Goal: Complete application form

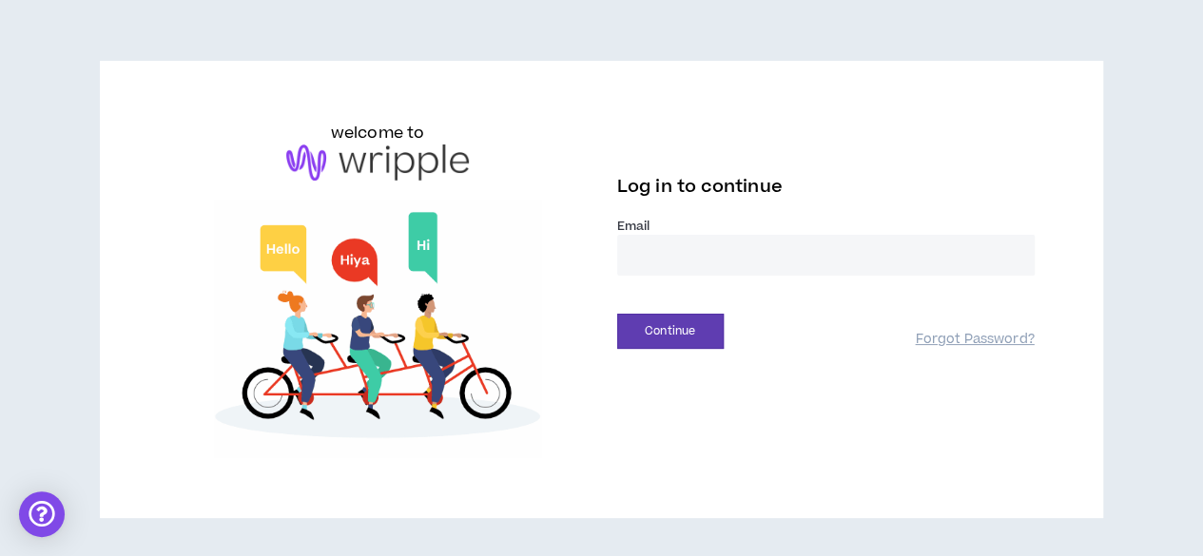
click at [802, 282] on div "Email *" at bounding box center [825, 254] width 417 height 73
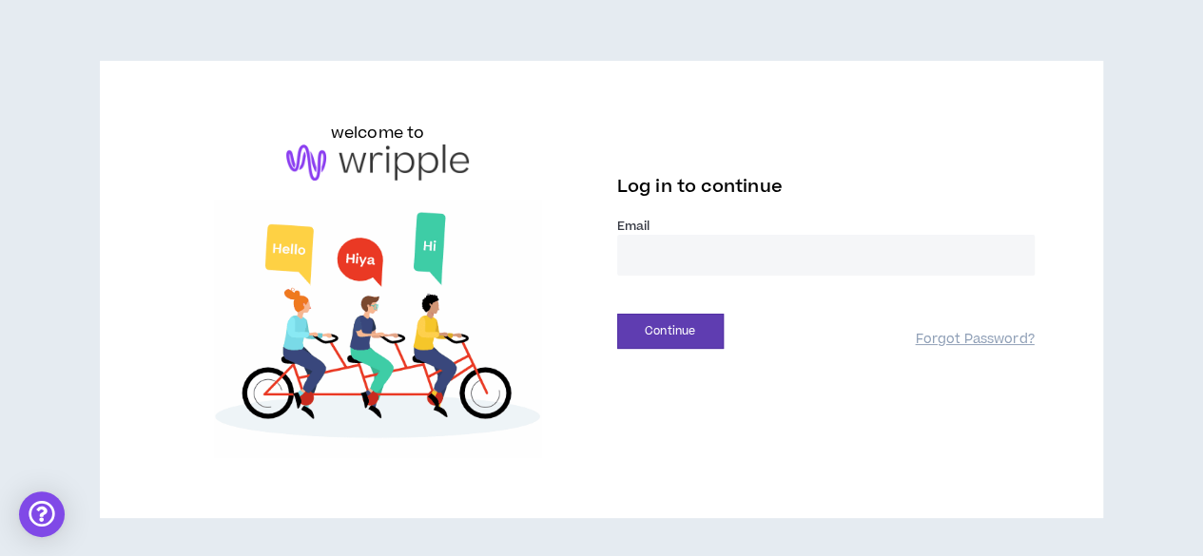
click at [773, 259] on input "email" at bounding box center [825, 255] width 417 height 41
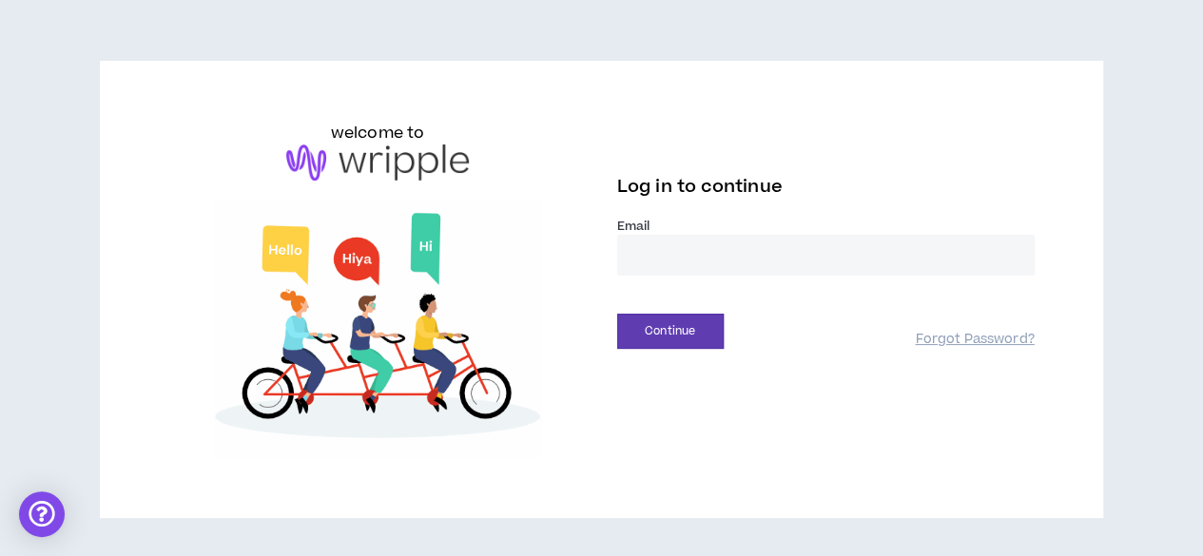
type input "**********"
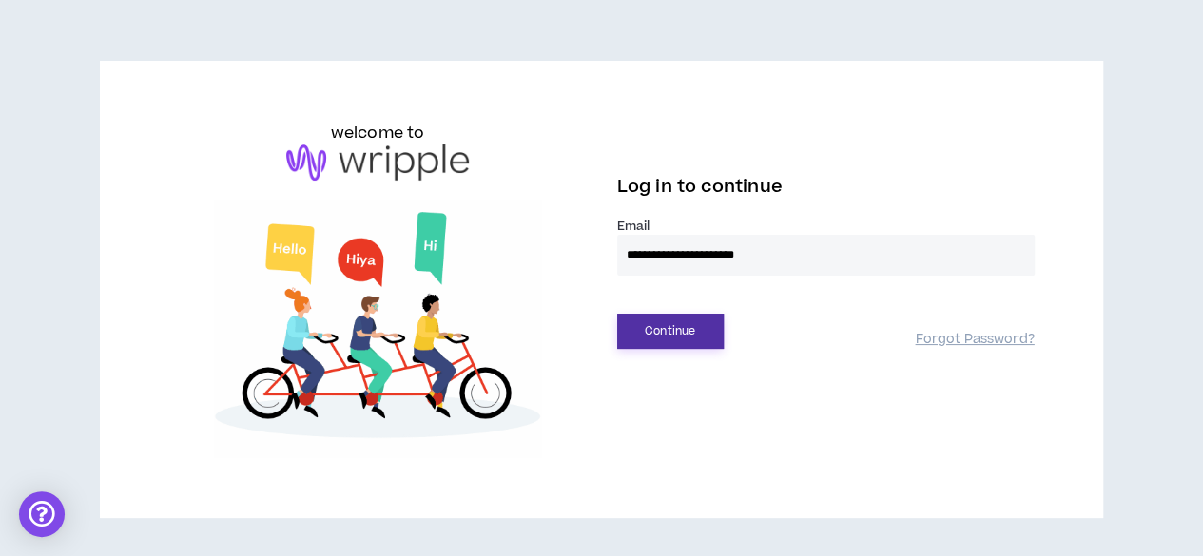
click at [681, 338] on button "Continue" at bounding box center [670, 331] width 106 height 35
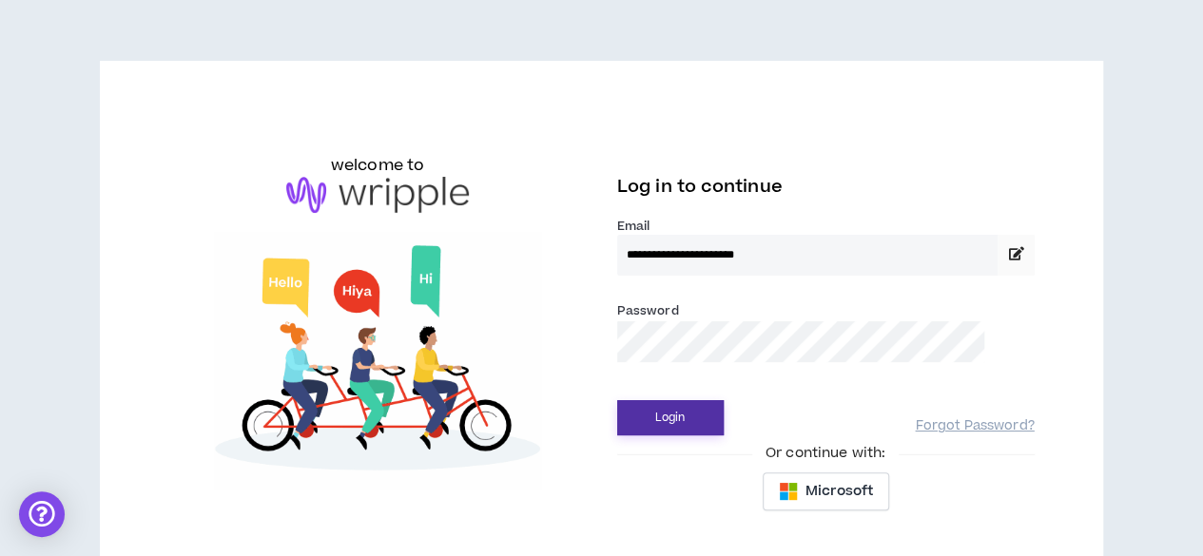
click at [673, 421] on button "Login" at bounding box center [670, 417] width 106 height 35
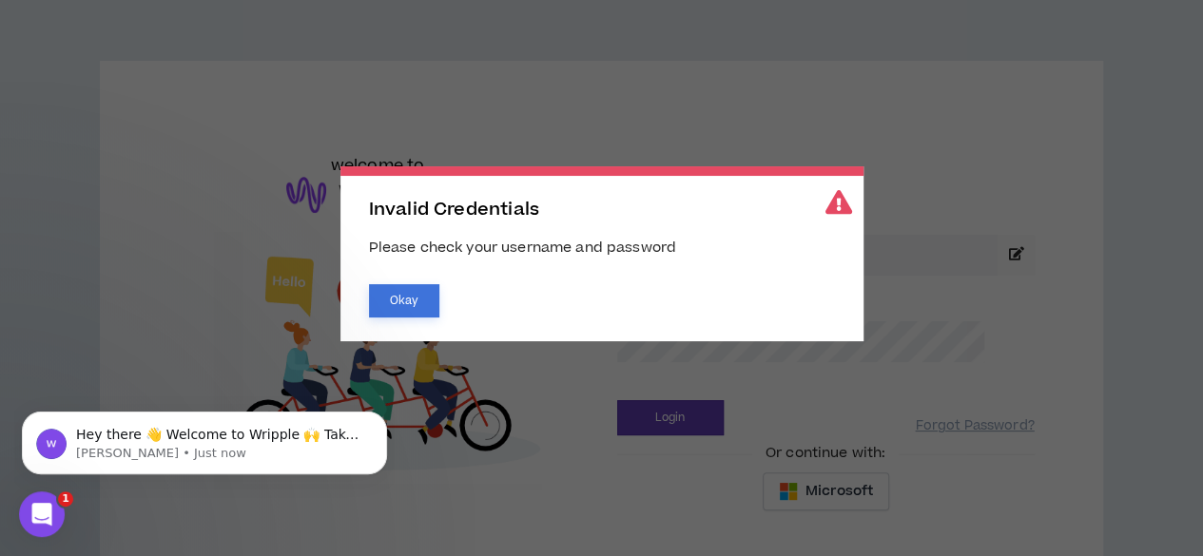
click at [394, 301] on button "Okay" at bounding box center [404, 300] width 70 height 33
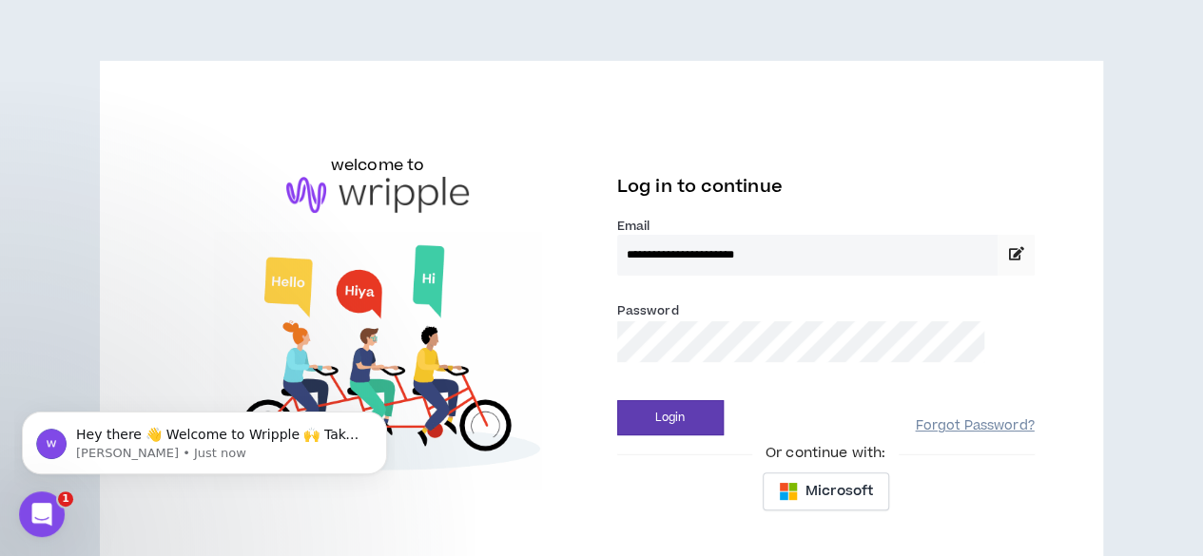
click at [922, 429] on link "Forgot Password?" at bounding box center [974, 426] width 119 height 18
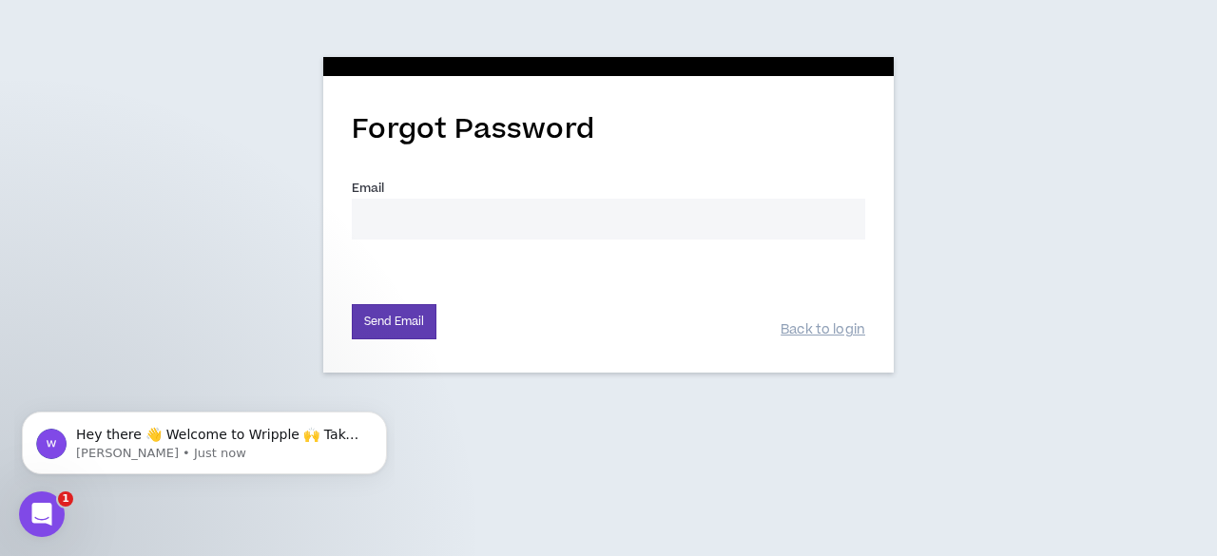
click at [450, 212] on input "Email *" at bounding box center [608, 219] width 513 height 41
type input "[EMAIL_ADDRESS][DOMAIN_NAME]"
click at [381, 323] on button "Send Email" at bounding box center [394, 321] width 85 height 35
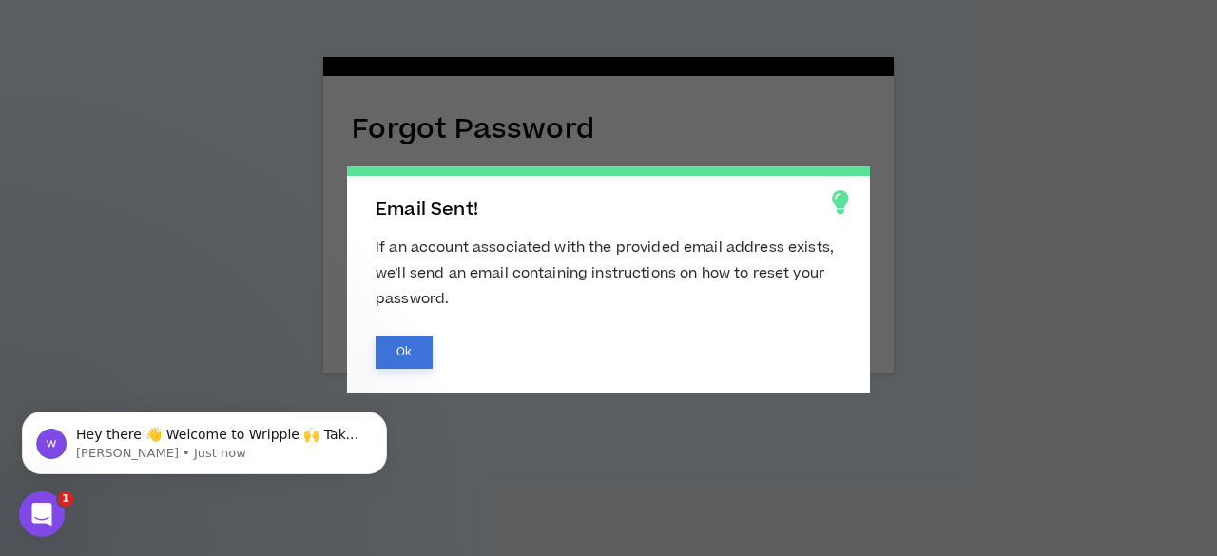
click at [399, 353] on button "Ok" at bounding box center [404, 352] width 57 height 33
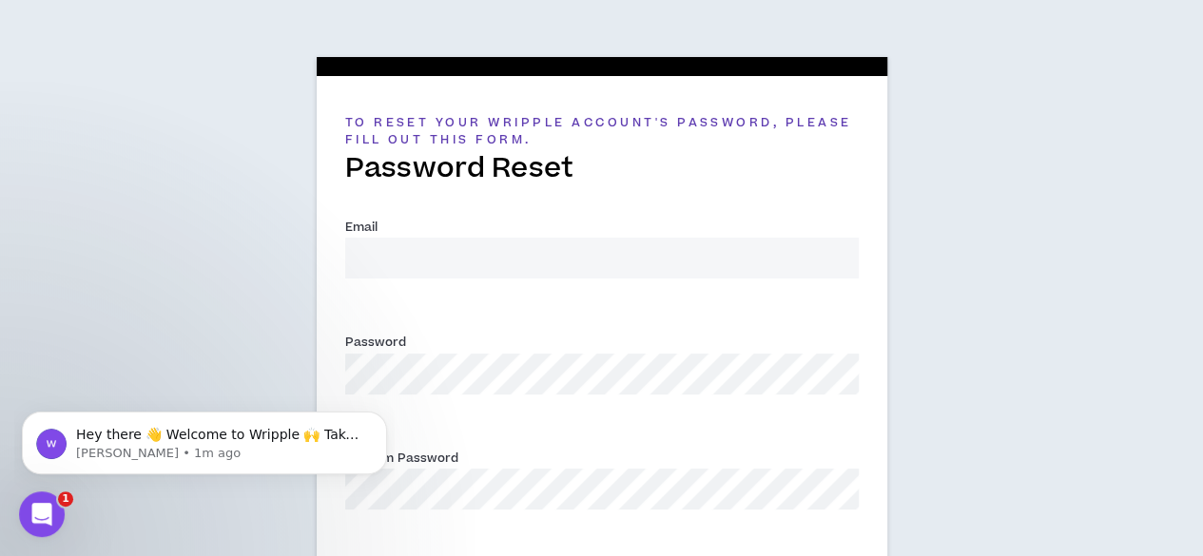
click at [630, 265] on input "Email *" at bounding box center [601, 258] width 513 height 41
type input "[EMAIL_ADDRESS][DOMAIN_NAME]"
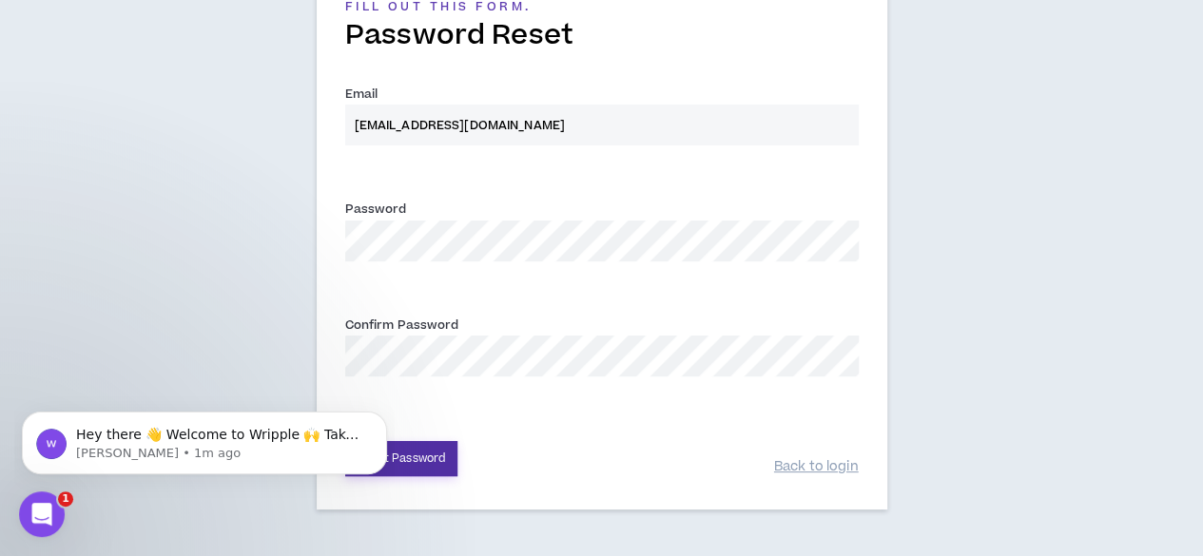
click at [430, 463] on button "Reset Password" at bounding box center [401, 458] width 113 height 35
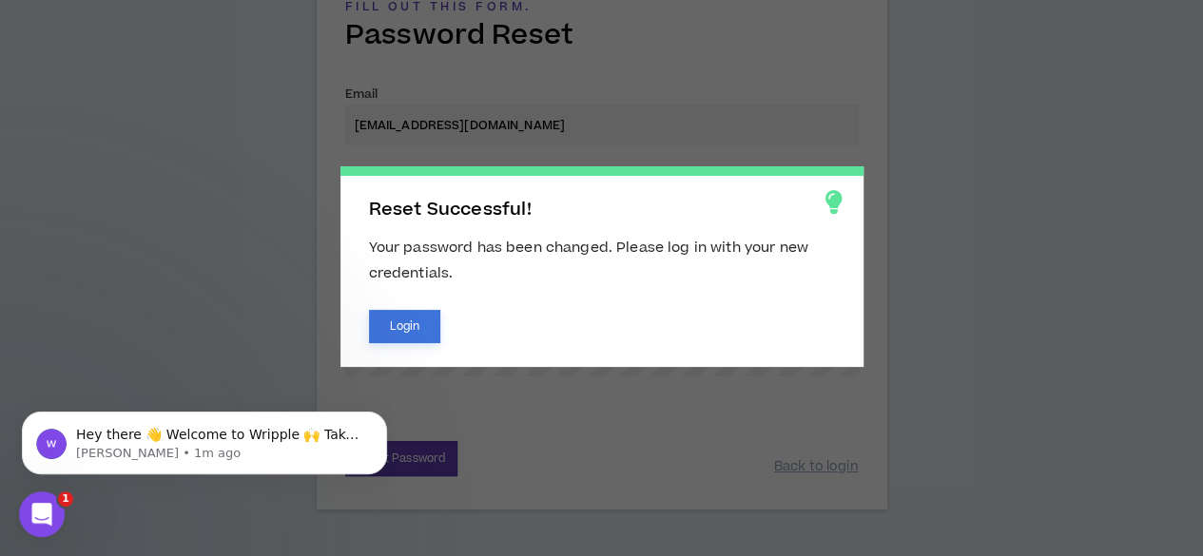
click at [411, 328] on button "Login" at bounding box center [405, 326] width 72 height 33
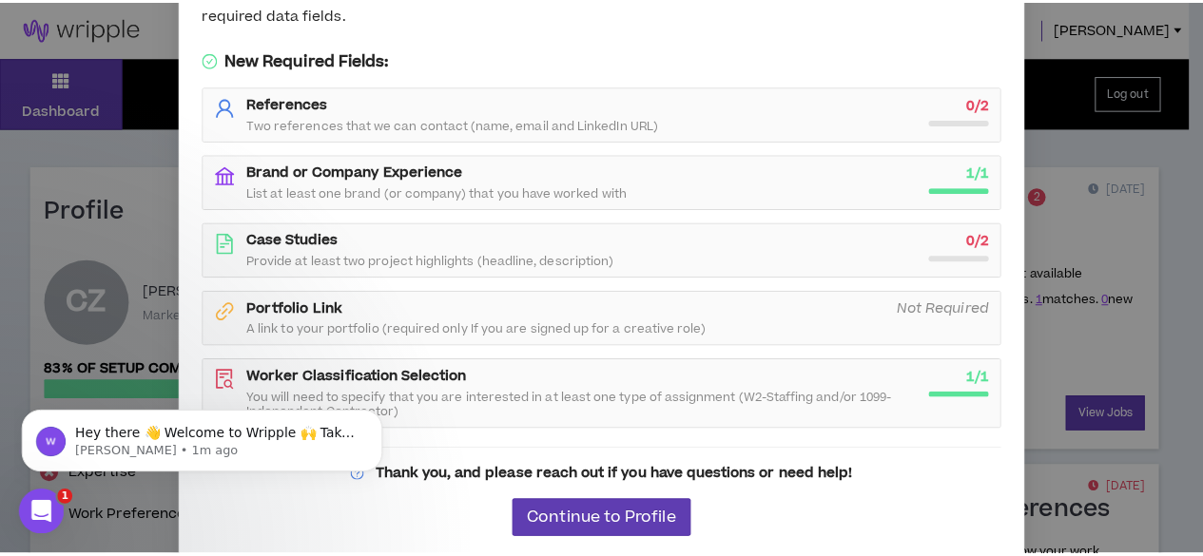
scroll to position [205, 0]
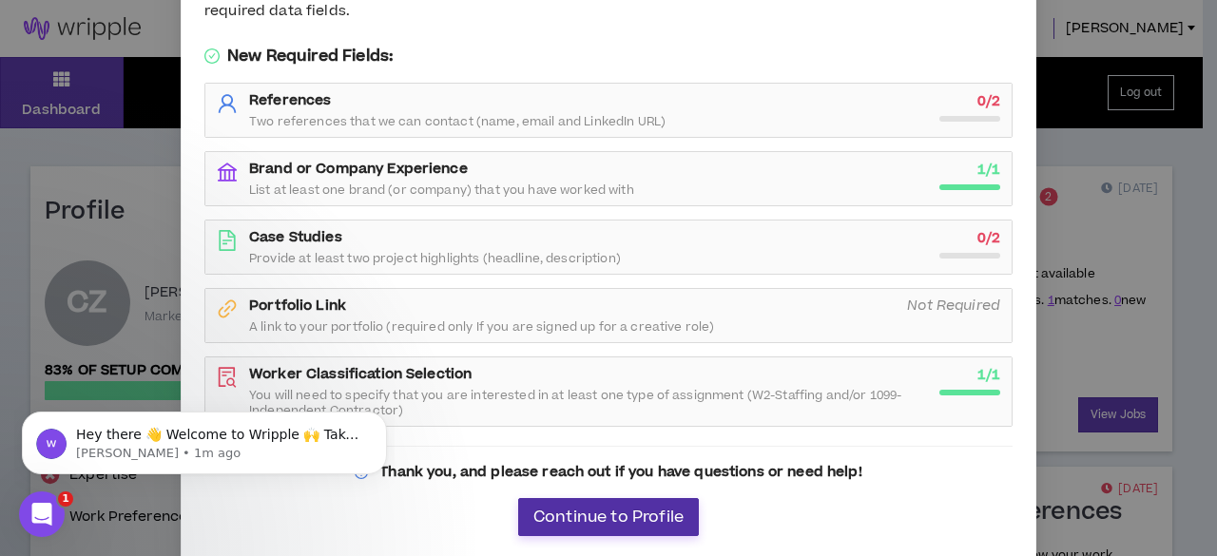
click at [599, 522] on span "Continue to Profile" at bounding box center [608, 518] width 150 height 18
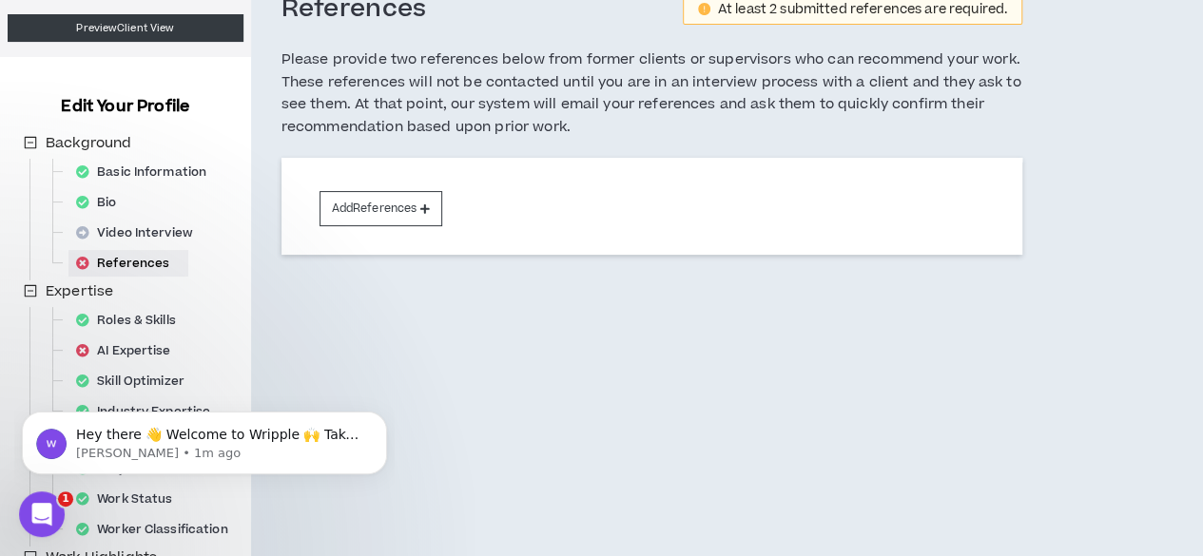
scroll to position [127, 0]
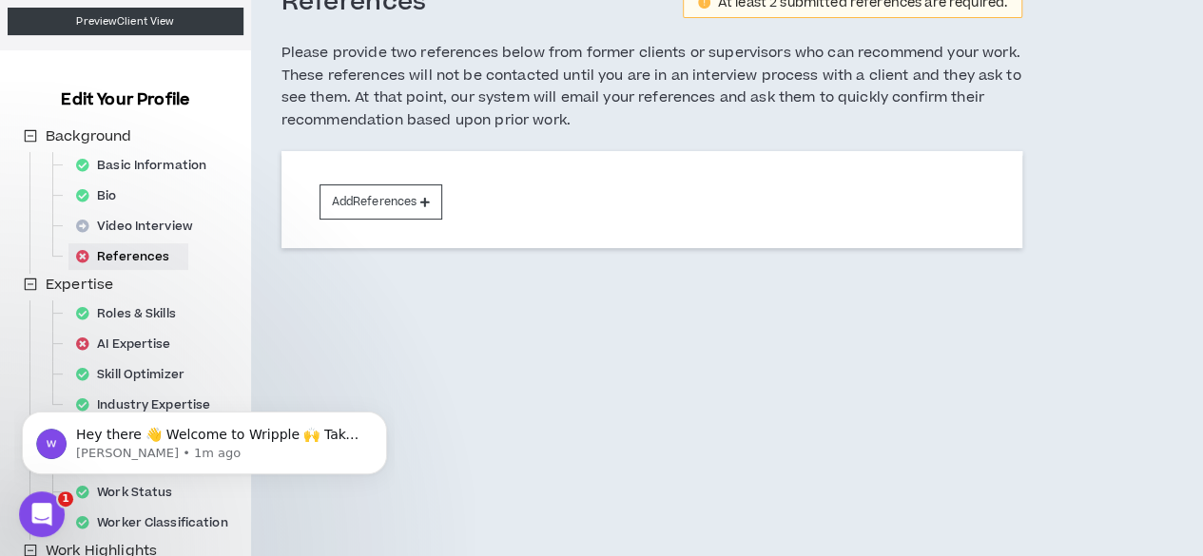
click at [398, 183] on div "Add References" at bounding box center [651, 199] width 741 height 97
click at [397, 197] on button "Add References" at bounding box center [381, 201] width 124 height 35
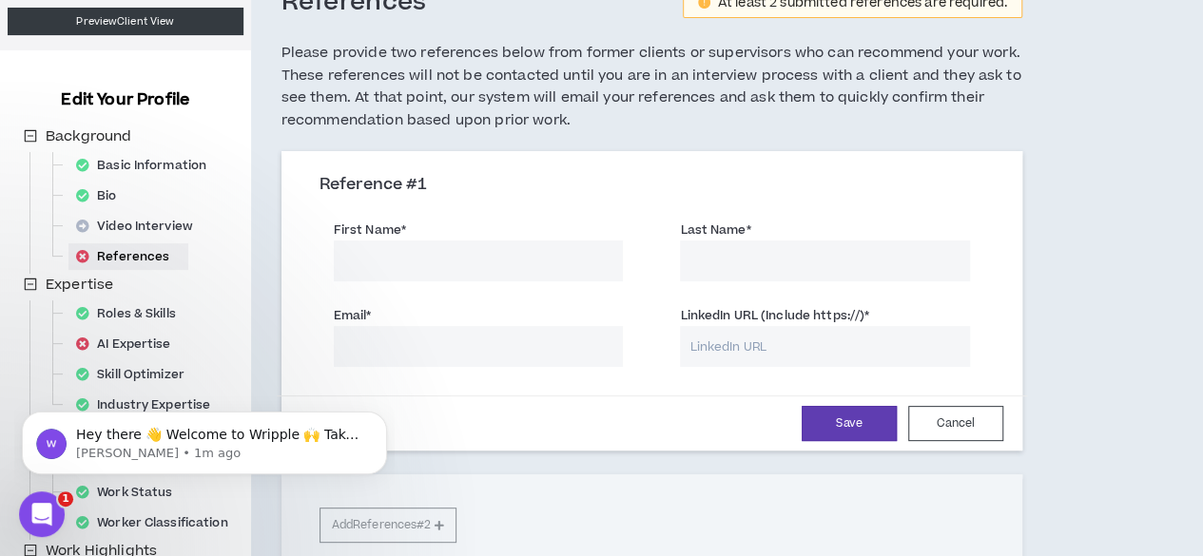
click at [421, 248] on input "First Name *" at bounding box center [479, 261] width 290 height 41
type input "Kevin"
type input "Hickey"
click at [460, 339] on input "Email *" at bounding box center [479, 346] width 290 height 41
type input "kevin.hickey@delta.com"
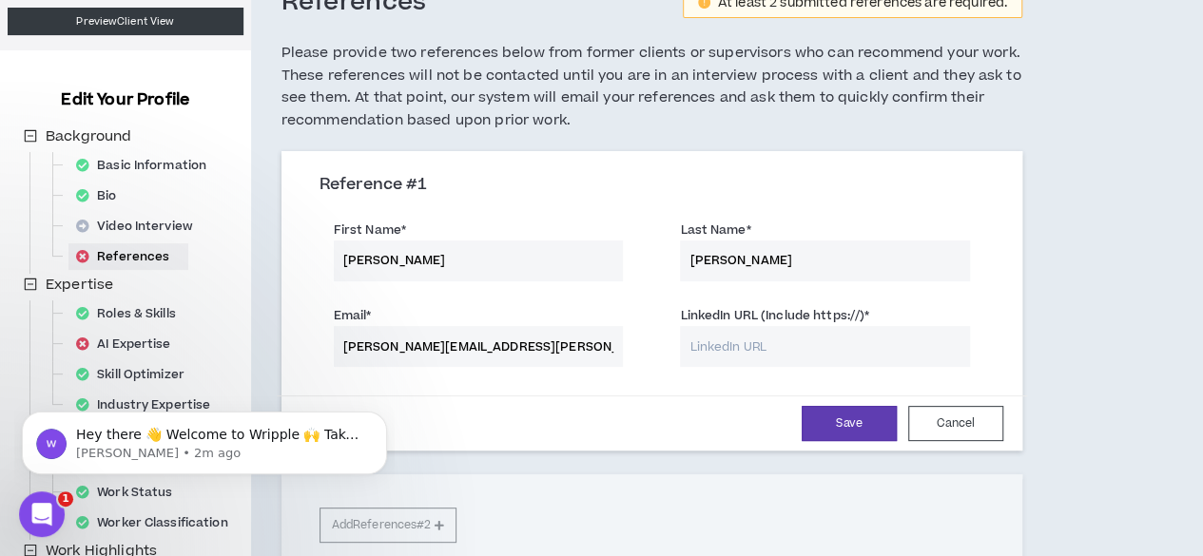
click at [789, 327] on label "LinkedIn URL (Include https://) *" at bounding box center [774, 315] width 189 height 30
click at [789, 327] on input "LinkedIn URL (Include https://) *" at bounding box center [825, 346] width 290 height 41
paste input "https://www.linkedin.com/in/kevhickey/"
type input "https://www.linkedin.com/in/kevhickey/"
click at [802, 426] on button "Save" at bounding box center [849, 423] width 95 height 35
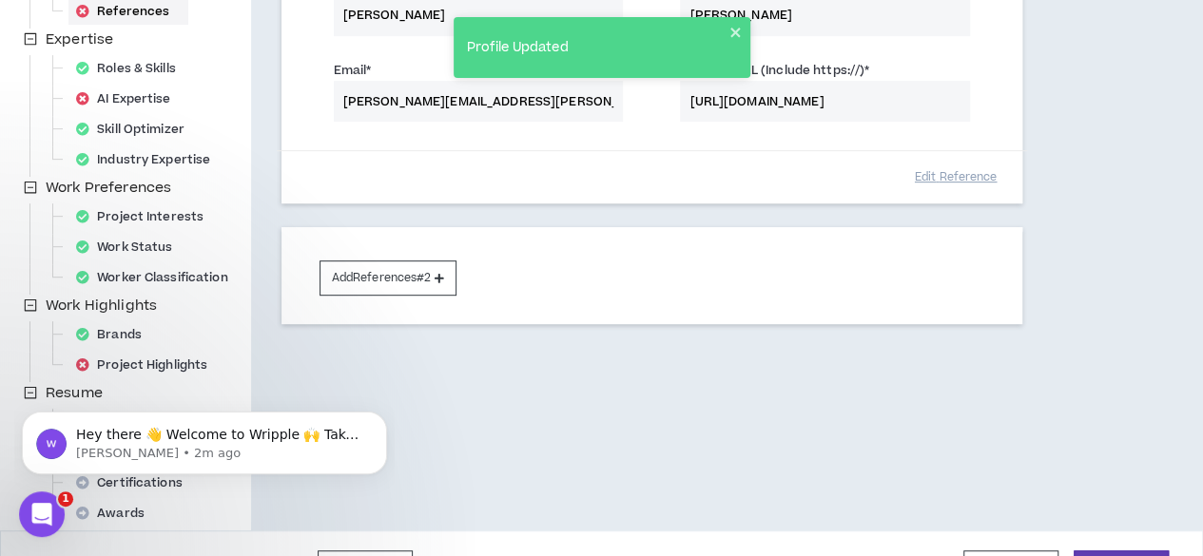
scroll to position [376, 0]
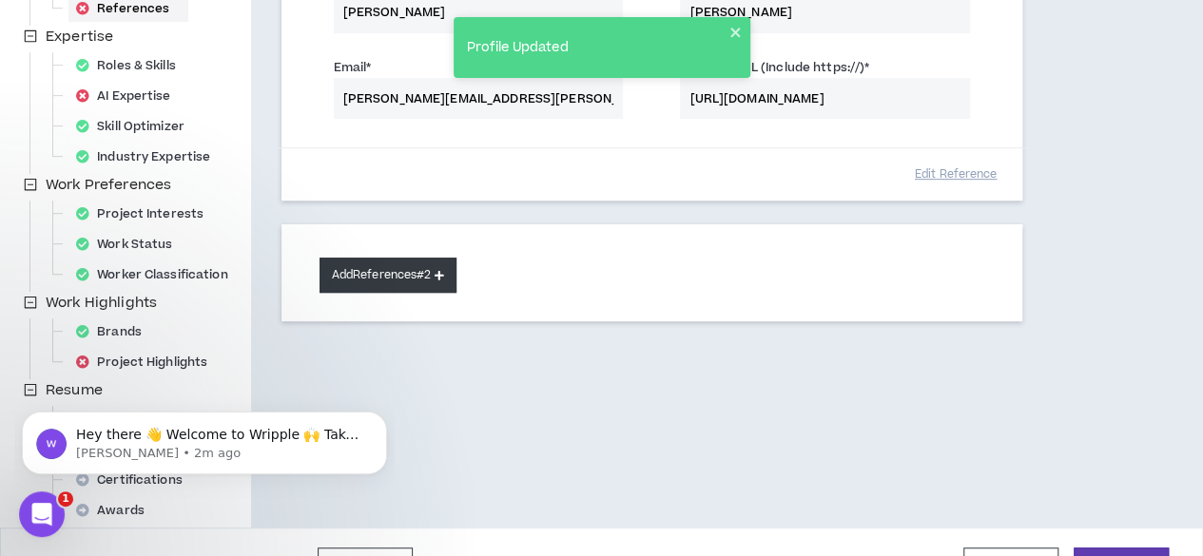
click at [372, 265] on button "Add References #2" at bounding box center [388, 275] width 138 height 35
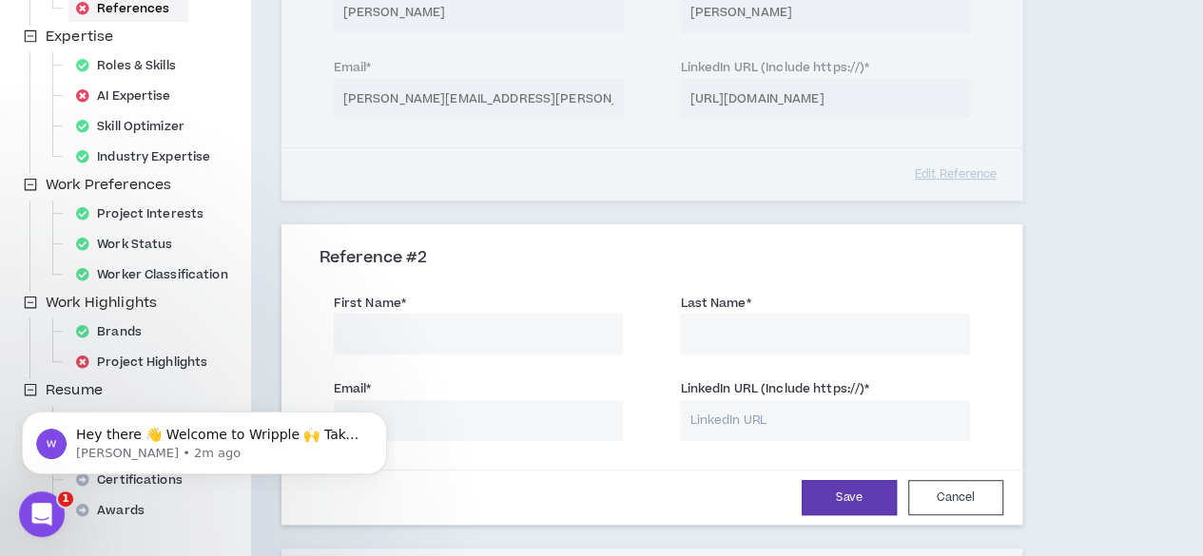
click at [389, 325] on input "First Name *" at bounding box center [479, 334] width 290 height 41
type input "McCrea"
type input "Stern"
click at [405, 432] on input "Email *" at bounding box center [479, 420] width 290 height 41
click at [377, 417] on icon "Dismiss notification" at bounding box center [382, 417] width 10 height 10
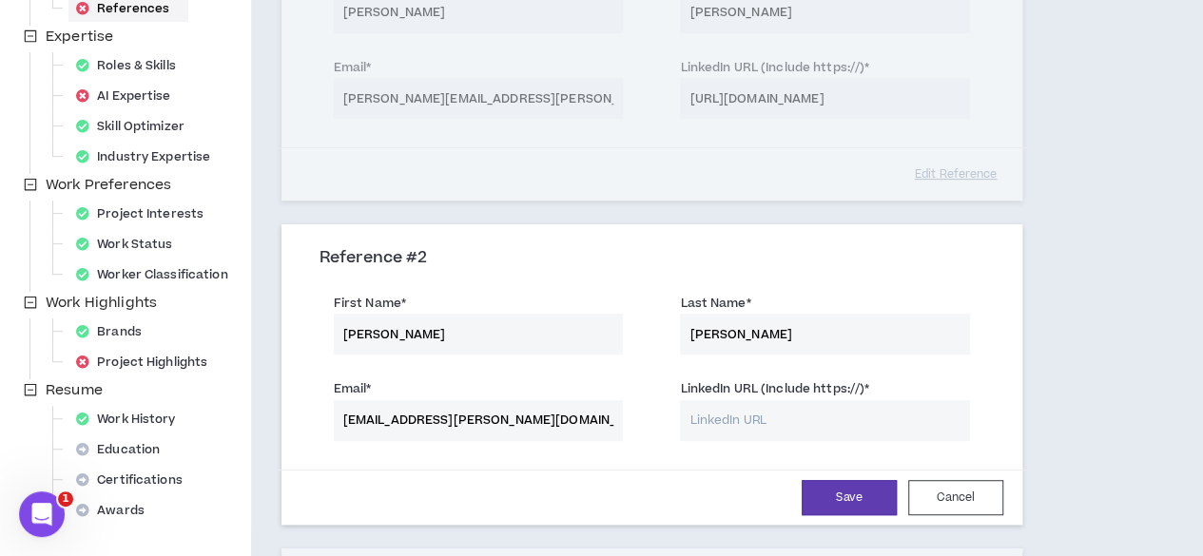
drag, startPoint x: 545, startPoint y: 424, endPoint x: 271, endPoint y: 411, distance: 274.2
click at [271, 411] on div "References At least 2 submitted references are required. Please provide two ref…" at bounding box center [652, 225] width 802 height 1030
type input "mccrea.stern@delta.com"
click at [704, 410] on input "LinkedIn URL (Include https://) *" at bounding box center [825, 420] width 290 height 41
paste input "https://www.linkedin.com/in/mccrea-o%E2%80%99haire-stern-7a80122a/"
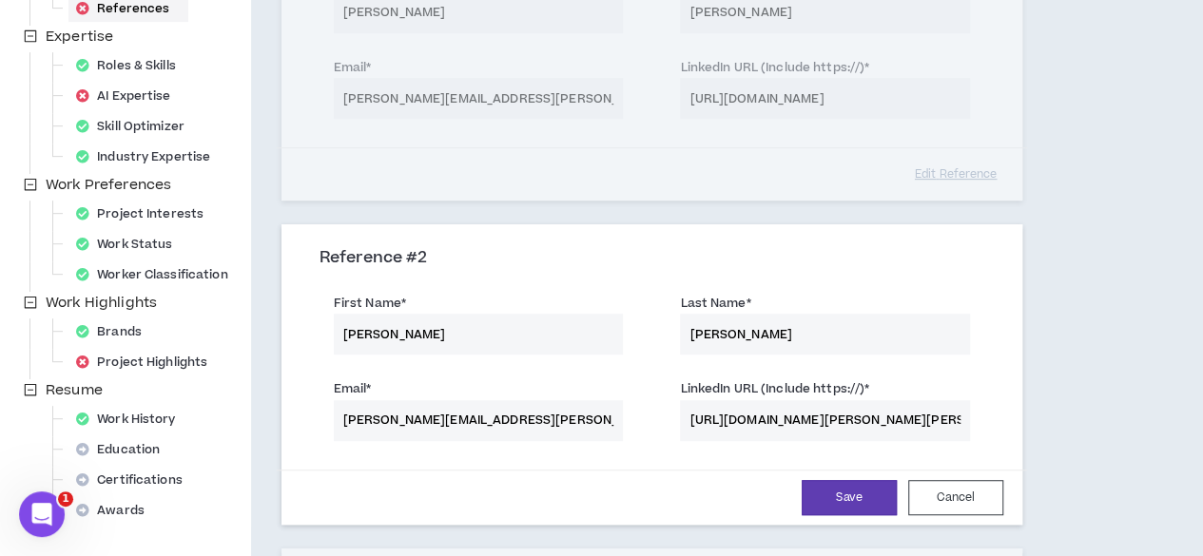
scroll to position [0, 202]
type input "https://www.linkedin.com/in/mccrea-o%E2%80%99haire-stern-7a80122a/"
click at [802, 493] on button "Save" at bounding box center [849, 497] width 95 height 35
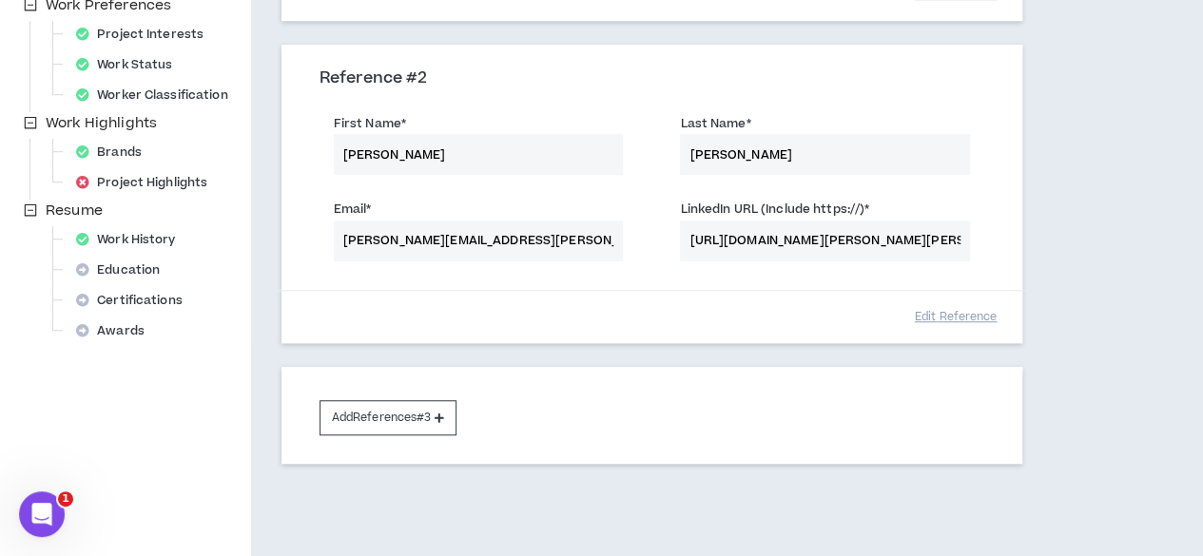
scroll to position [556, 0]
click at [402, 389] on div "Add References #3" at bounding box center [651, 414] width 741 height 97
click at [409, 408] on button "Add References #3" at bounding box center [388, 416] width 138 height 35
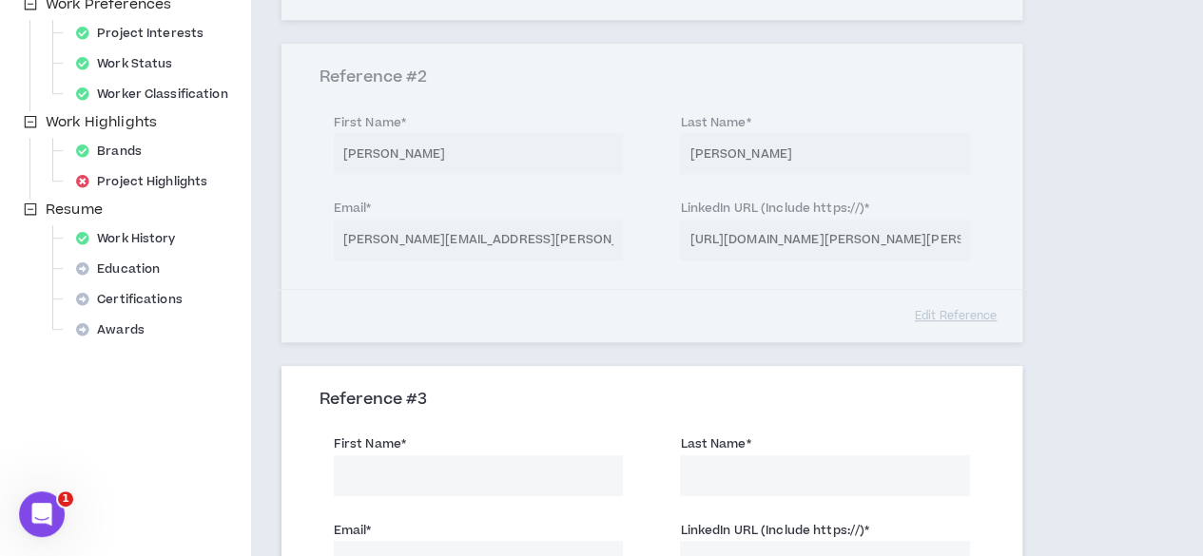
click at [483, 452] on div "First Name *" at bounding box center [479, 465] width 290 height 62
click at [481, 462] on input "First Name *" at bounding box center [479, 475] width 290 height 41
type input "Ashley"
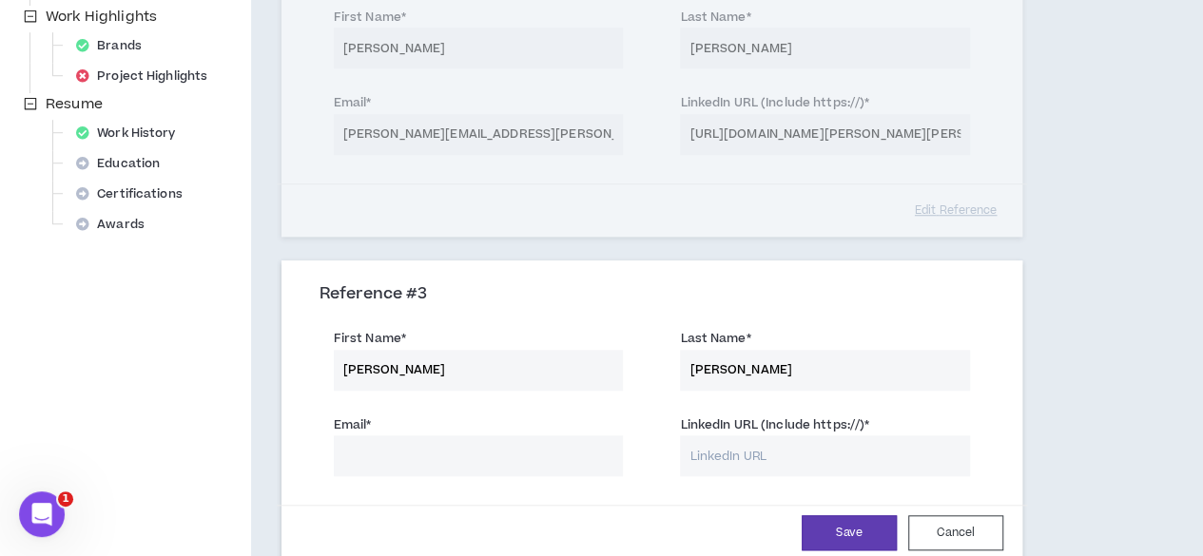
type input "Parker"
click at [479, 462] on input "Email *" at bounding box center [479, 455] width 290 height 41
paste input "ashley.parker@acu.edu"
type input "ashley.parker@acu.edu"
click at [811, 459] on input "LinkedIn URL (Include https://) *" at bounding box center [825, 455] width 290 height 41
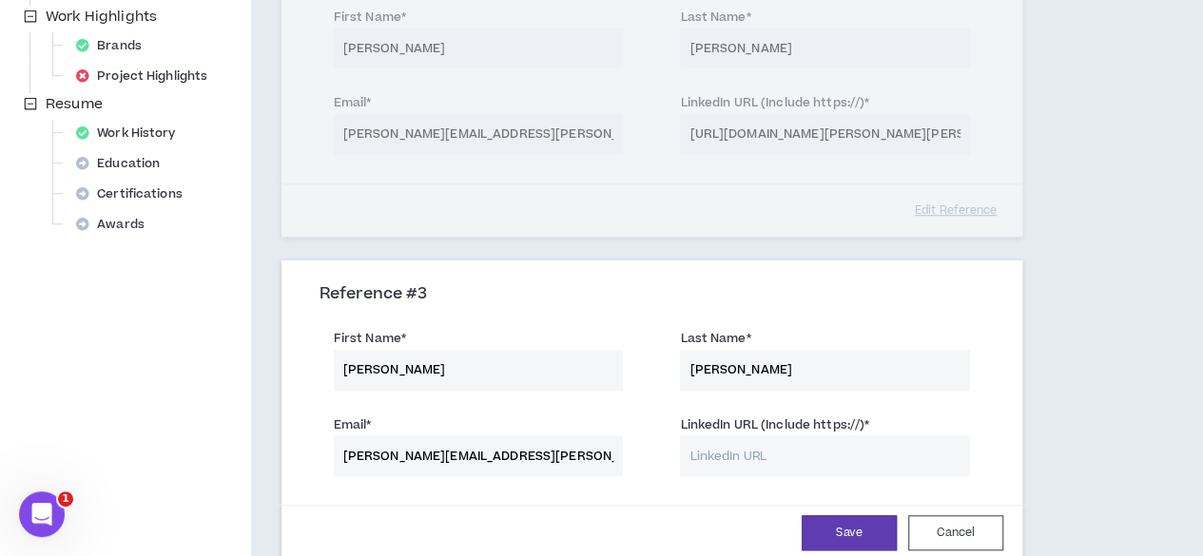
paste input "https://www.linkedin.com/in/apashleyparker/"
type input "https://www.linkedin.com/in/apashleyparker/"
click at [826, 523] on button "Save" at bounding box center [849, 532] width 95 height 35
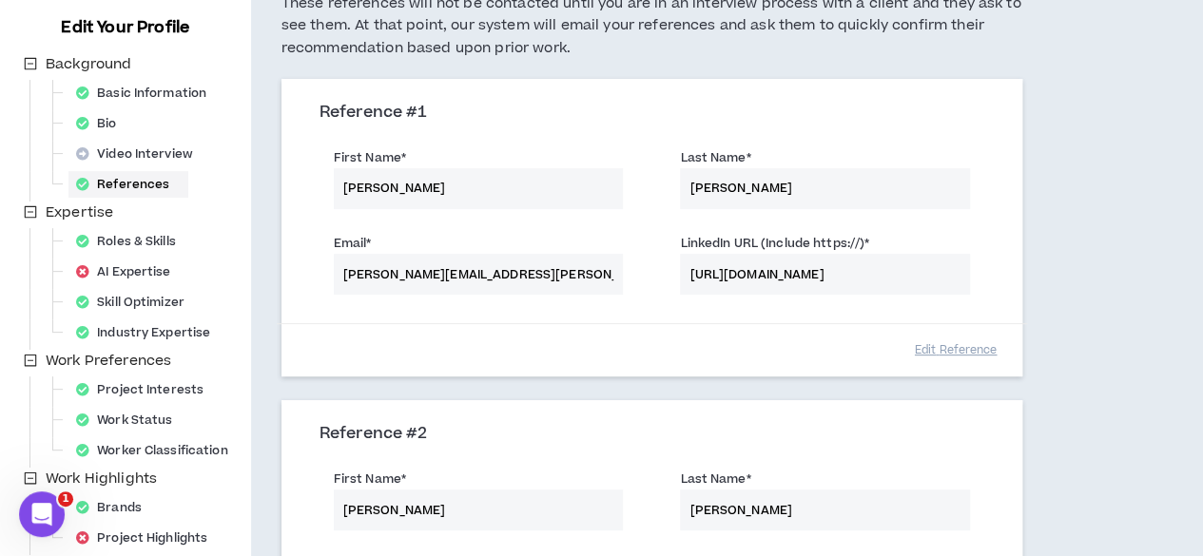
scroll to position [198, 0]
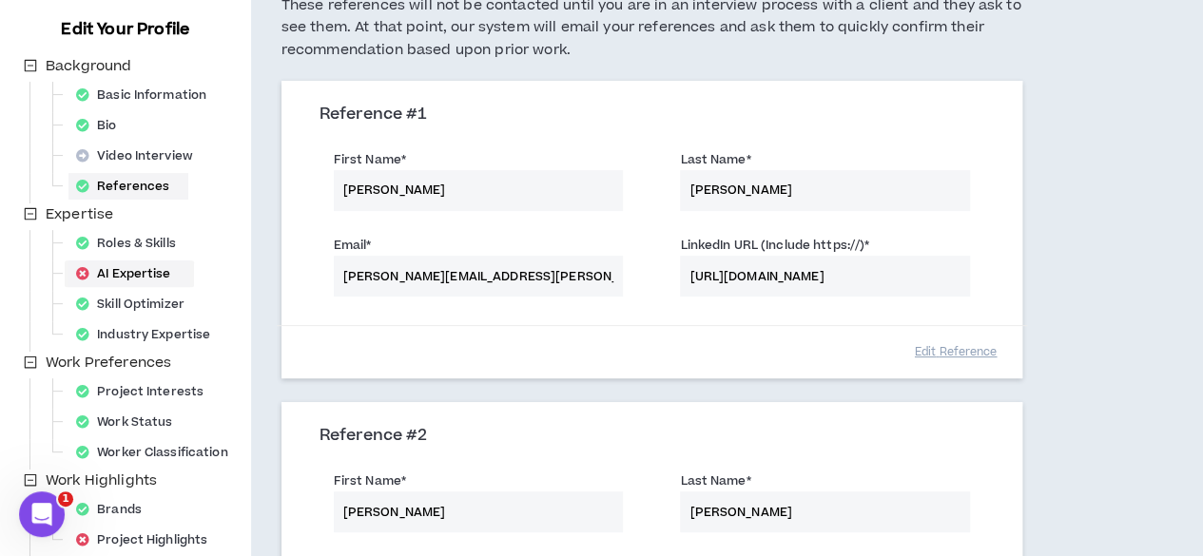
drag, startPoint x: 970, startPoint y: 377, endPoint x: 126, endPoint y: 269, distance: 850.2
click at [126, 269] on div "AI Expertise" at bounding box center [129, 274] width 122 height 27
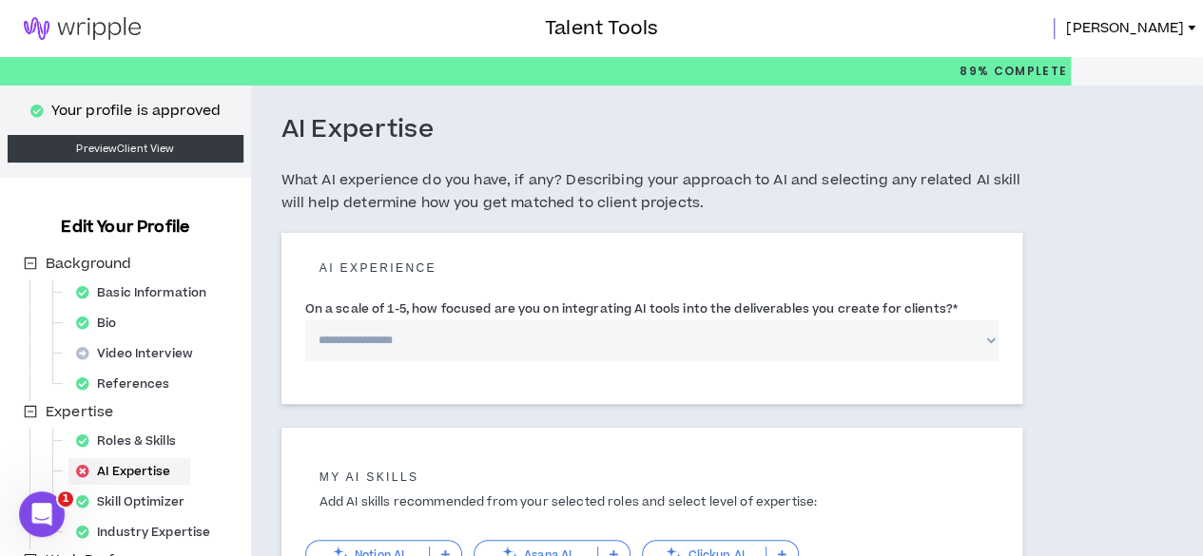
click at [683, 361] on select "**********" at bounding box center [651, 340] width 693 height 41
select select "*"
click at [305, 341] on select "**********" at bounding box center [651, 340] width 693 height 41
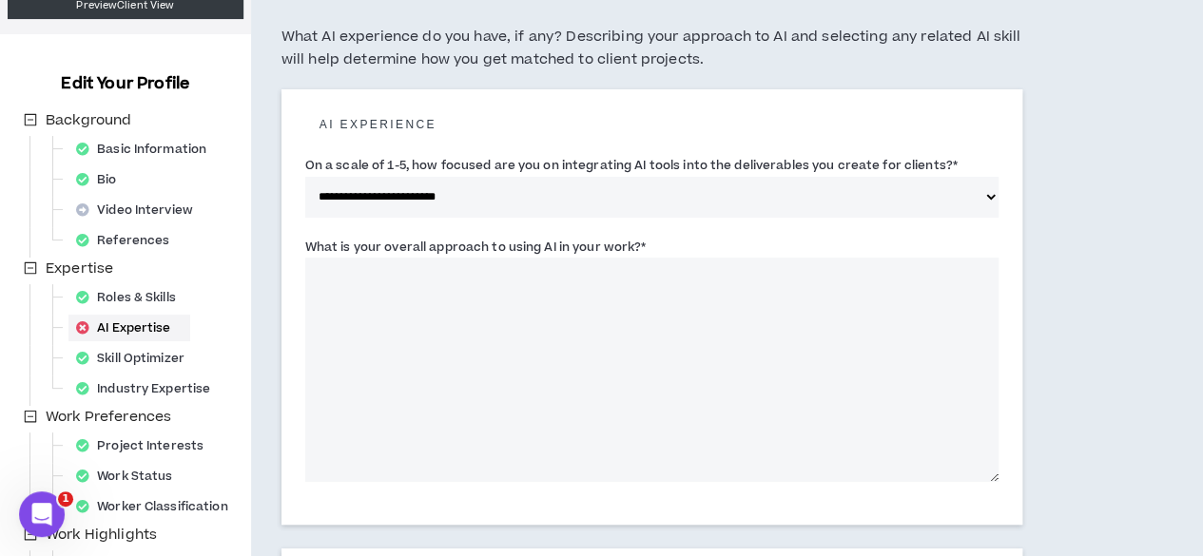
scroll to position [173, 0]
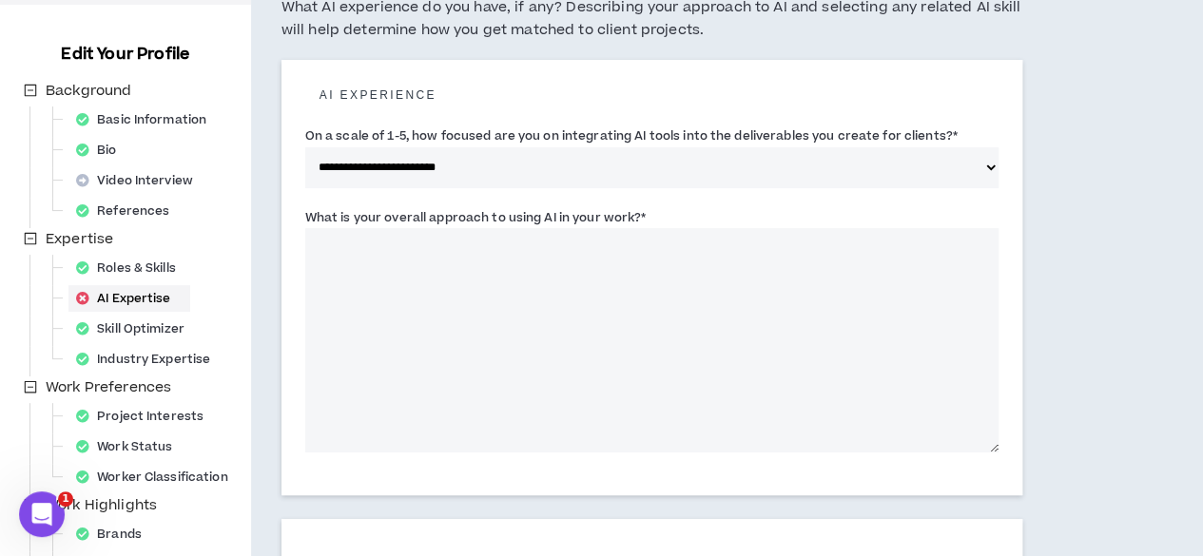
click at [766, 406] on textarea "What is your overall approach to using AI in your work? *" at bounding box center [651, 340] width 693 height 224
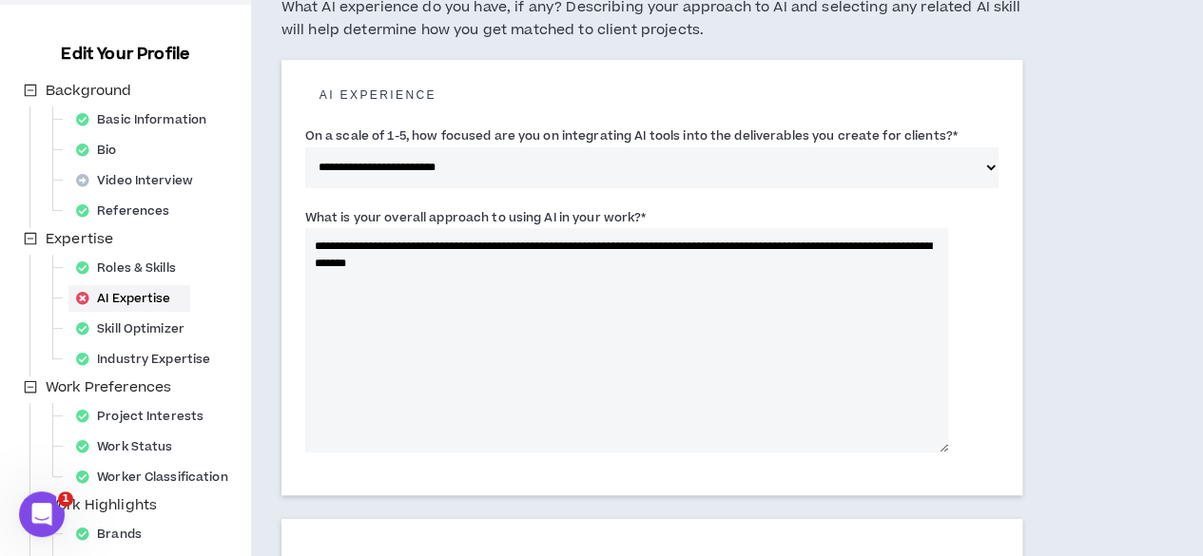
click at [898, 268] on textarea "**********" at bounding box center [626, 340] width 643 height 224
click at [912, 268] on textarea "**********" at bounding box center [626, 340] width 643 height 224
click at [907, 268] on textarea "**********" at bounding box center [626, 340] width 643 height 224
click at [454, 284] on textarea "**********" at bounding box center [626, 340] width 643 height 224
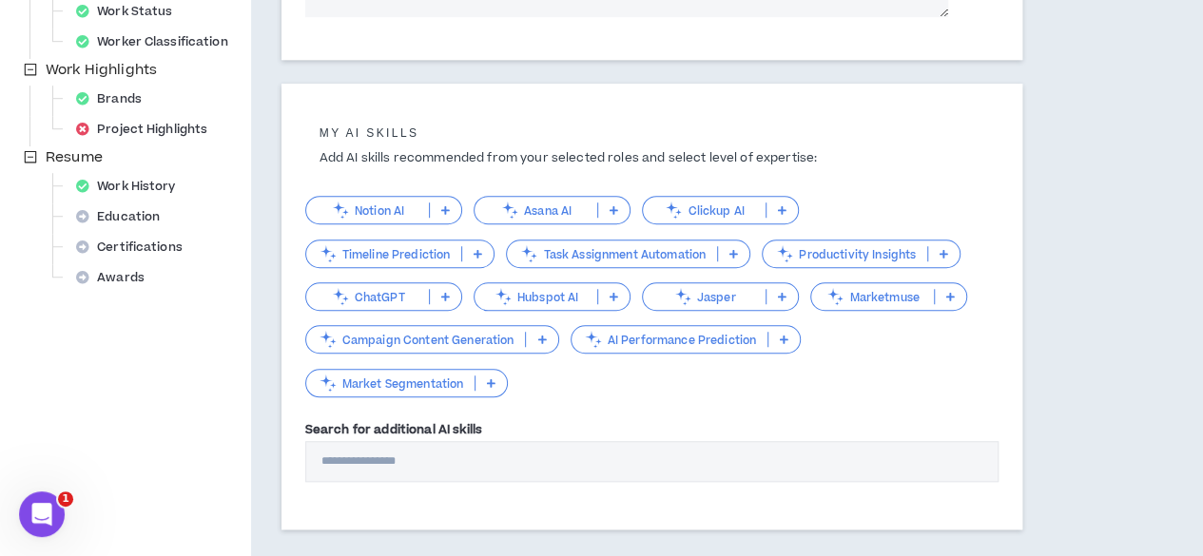
scroll to position [609, 0]
type textarea "**********"
click at [462, 310] on div "ChatGPT" at bounding box center [383, 295] width 157 height 29
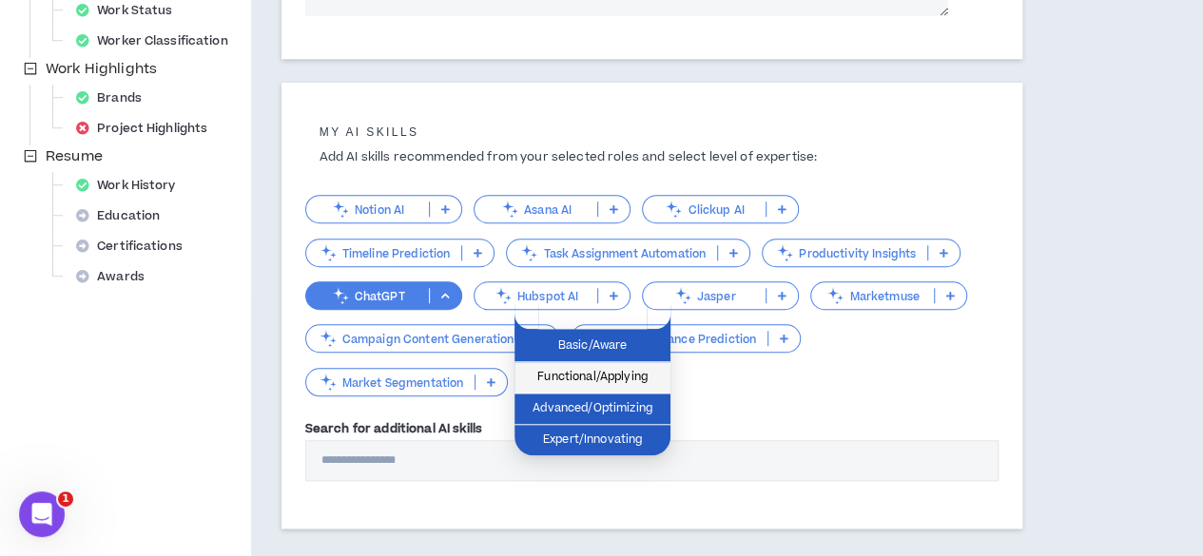
click at [599, 382] on span "Functional/Applying" at bounding box center [592, 377] width 133 height 21
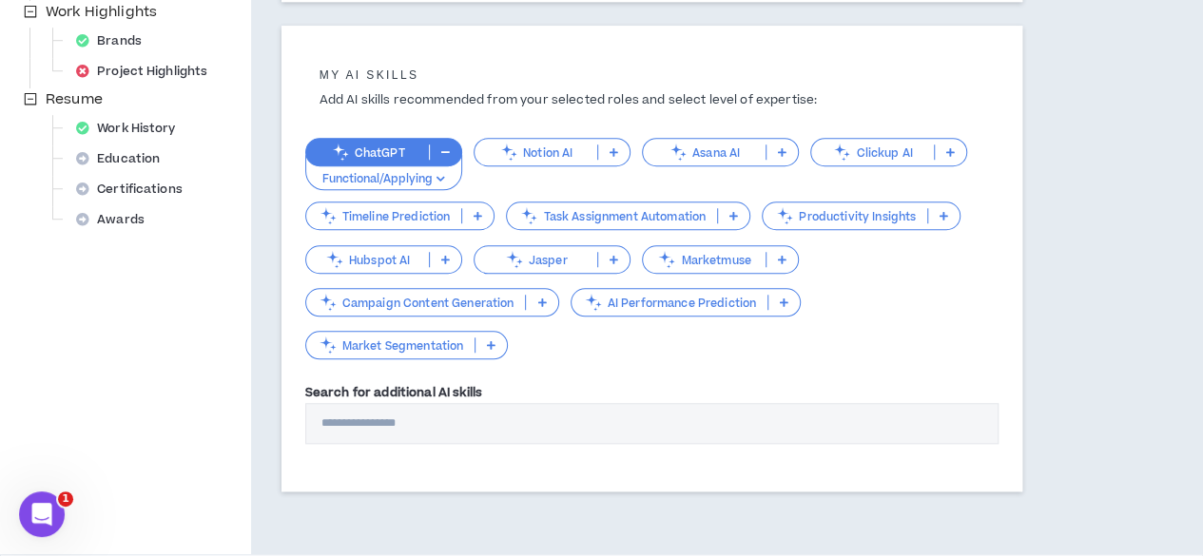
scroll to position [668, 0]
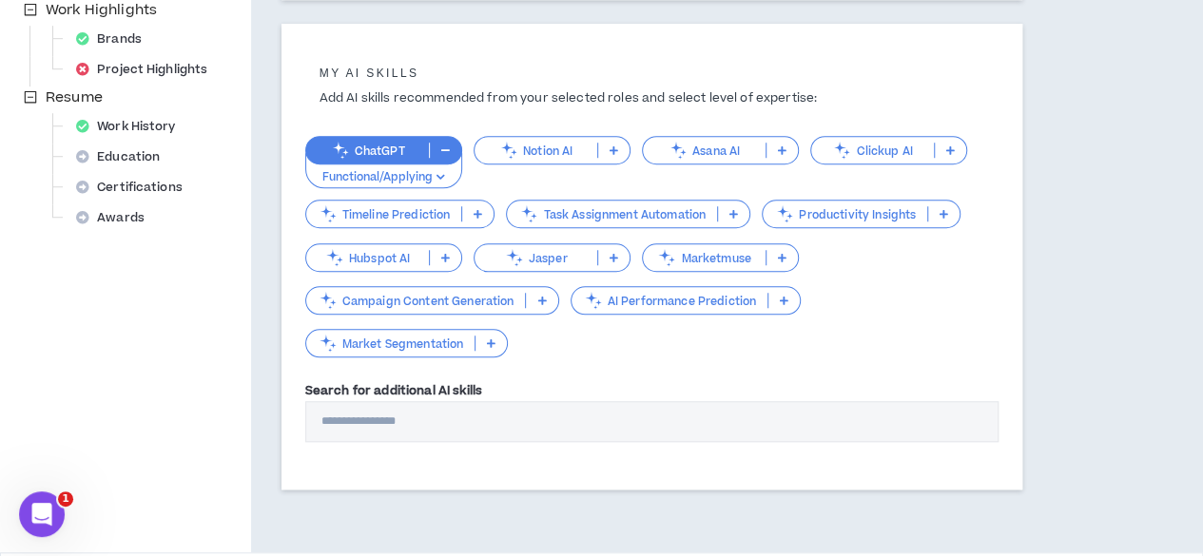
click at [586, 164] on div "Notion AI" at bounding box center [552, 150] width 157 height 29
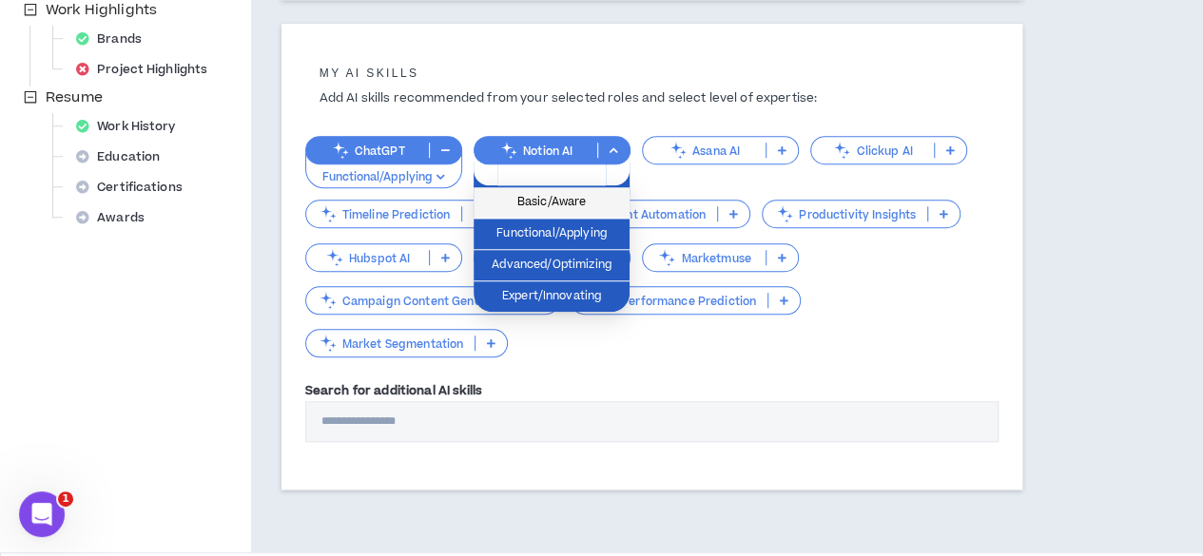
click at [563, 202] on span "Basic/Aware" at bounding box center [551, 202] width 133 height 21
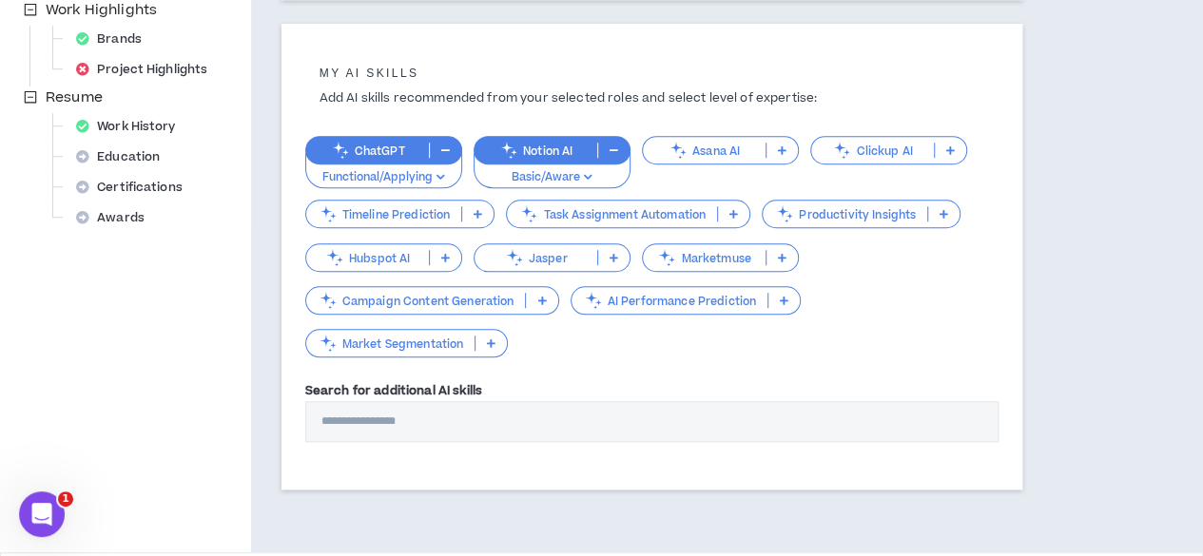
click at [698, 163] on div "Asana AI" at bounding box center [720, 150] width 157 height 29
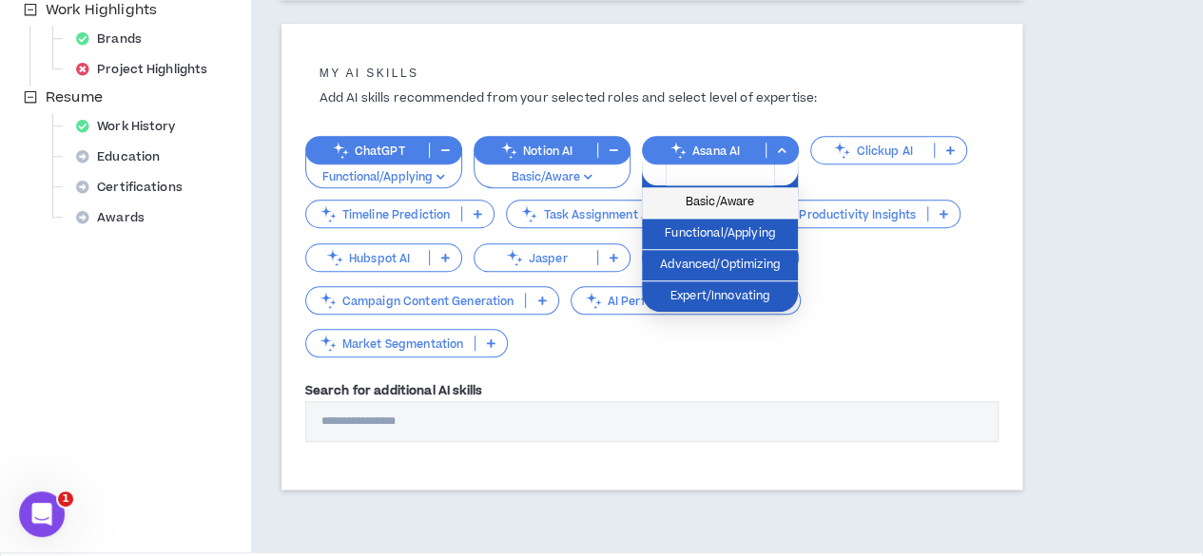
click at [697, 196] on span "Basic/Aware" at bounding box center [719, 202] width 133 height 21
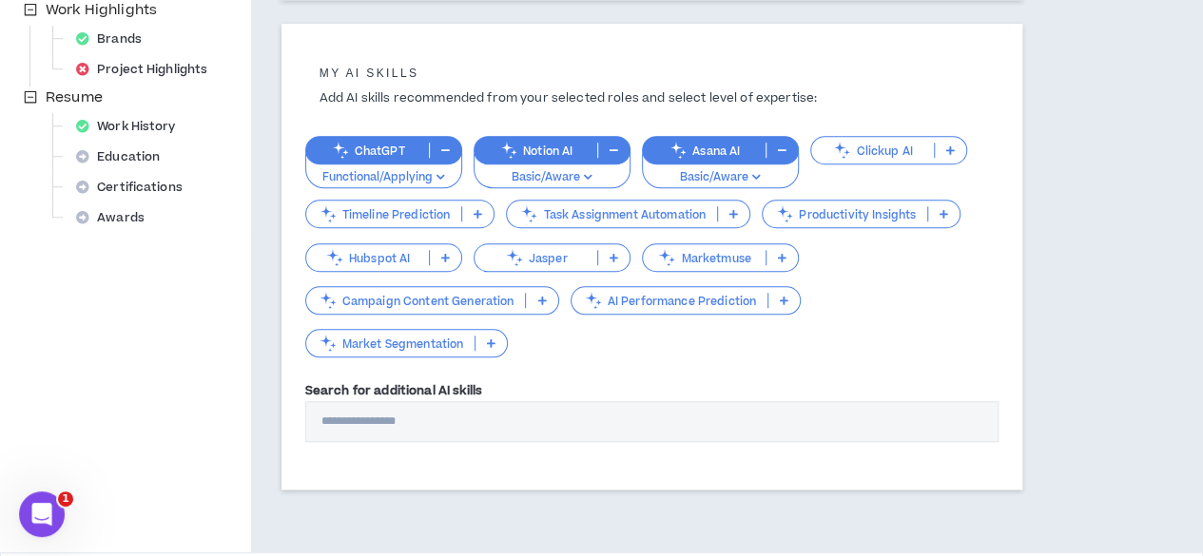
scroll to position [756, 0]
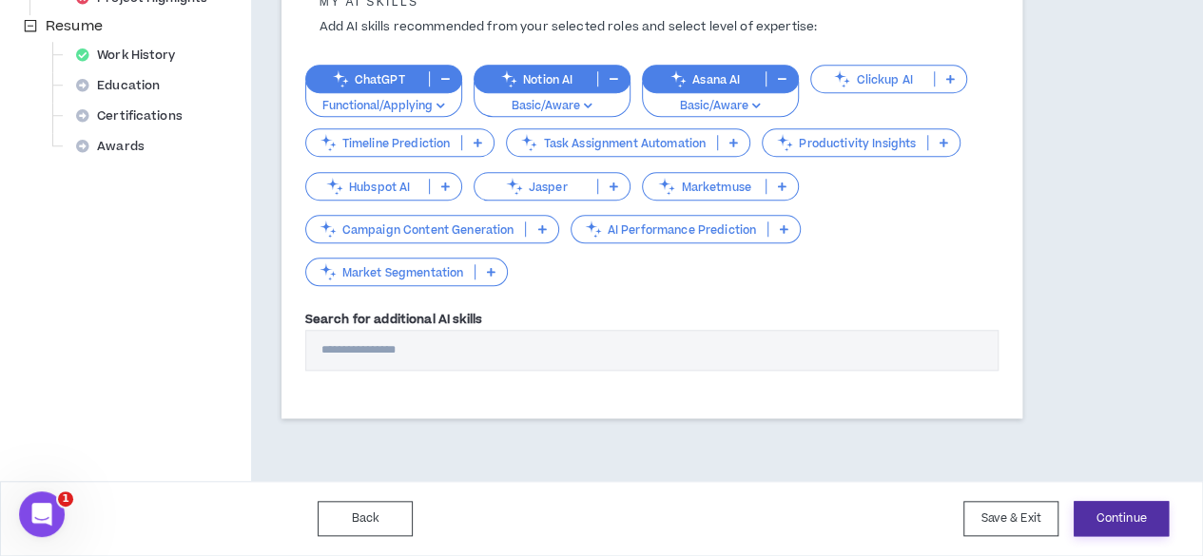
click at [1100, 523] on button "Continue" at bounding box center [1120, 518] width 95 height 35
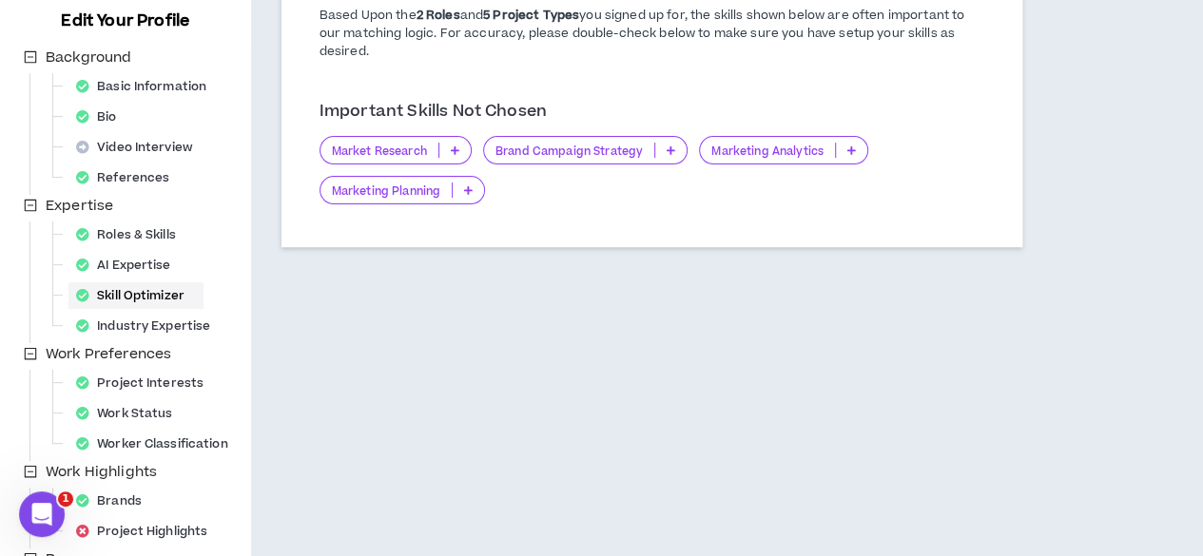
scroll to position [199, 0]
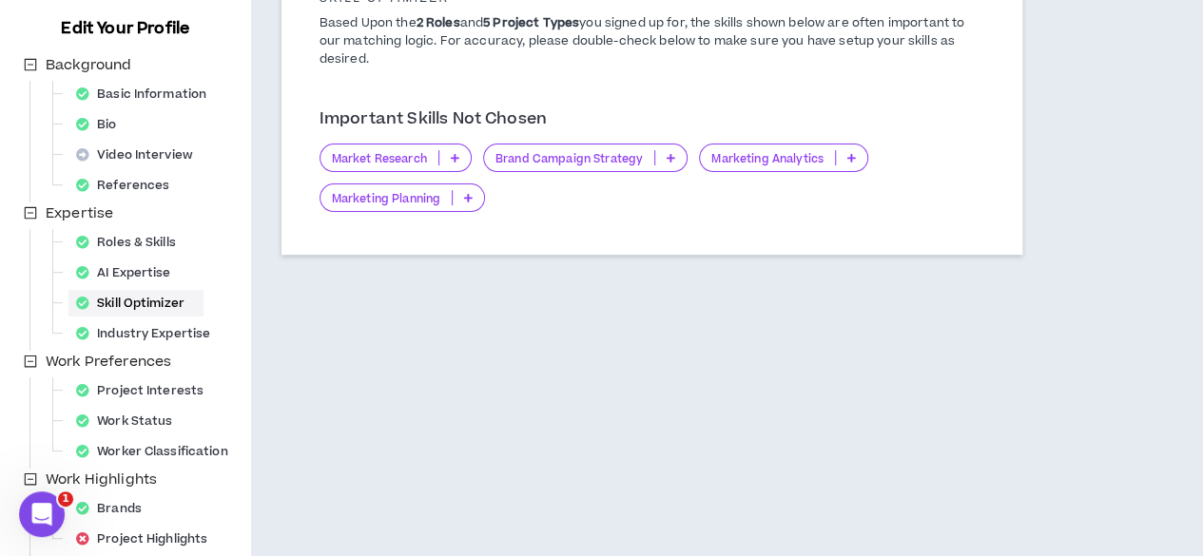
click at [454, 158] on icon at bounding box center [455, 158] width 9 height 10
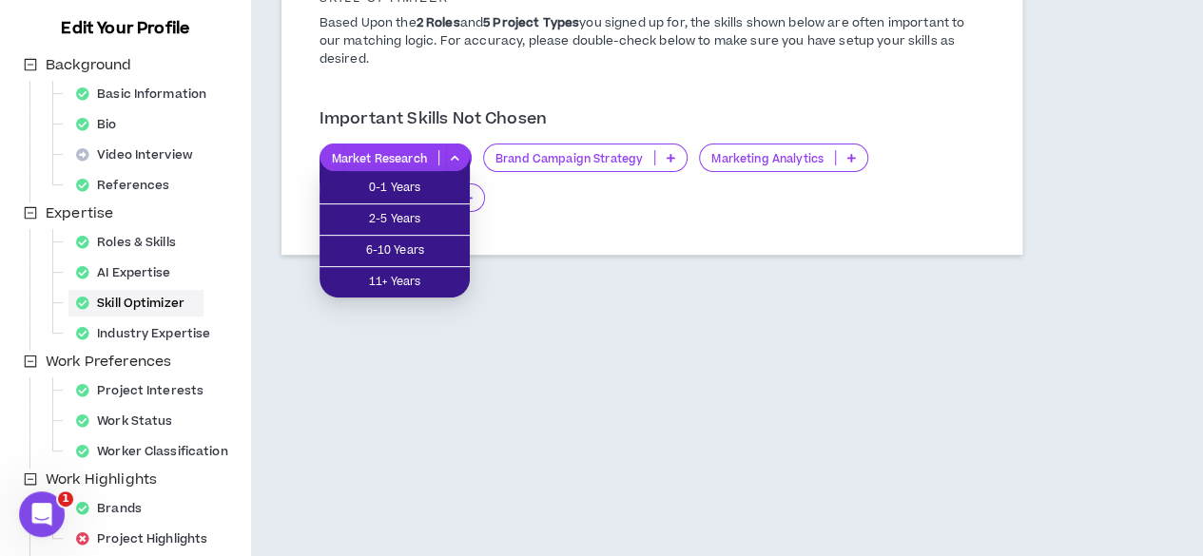
click at [629, 204] on div "Market Research Brand Campaign Strategy Marketing Analytics Marketing Planning" at bounding box center [651, 178] width 665 height 68
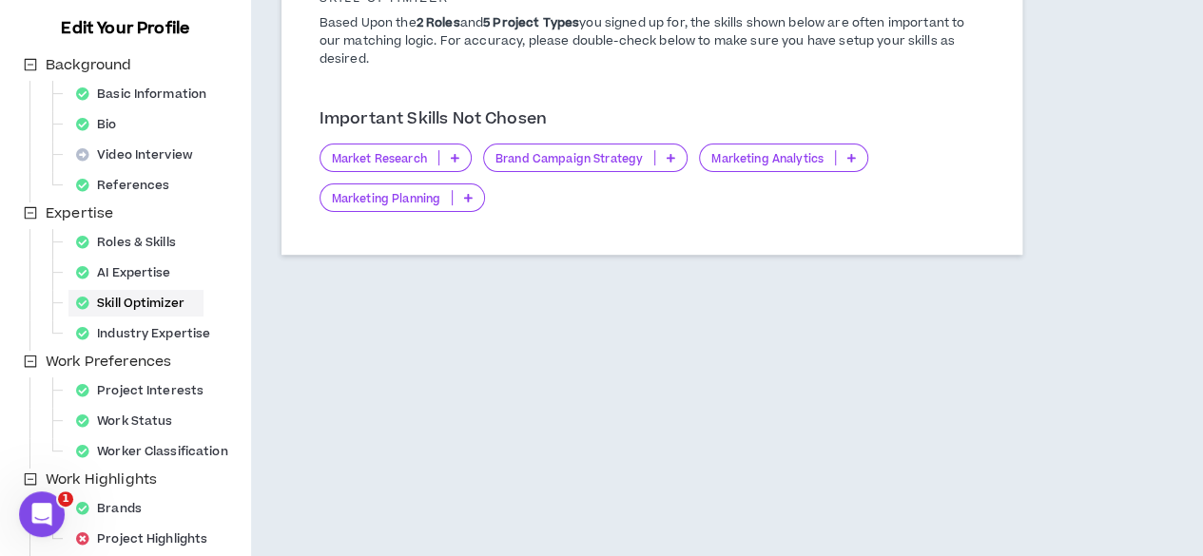
click at [683, 150] on p at bounding box center [670, 157] width 31 height 15
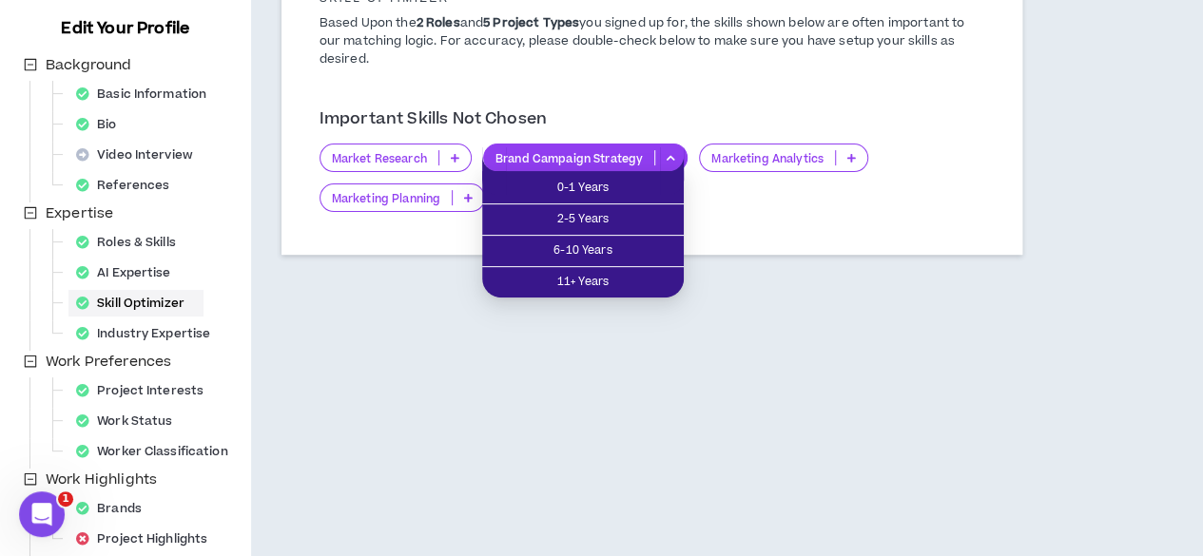
click at [683, 150] on p at bounding box center [670, 157] width 31 height 15
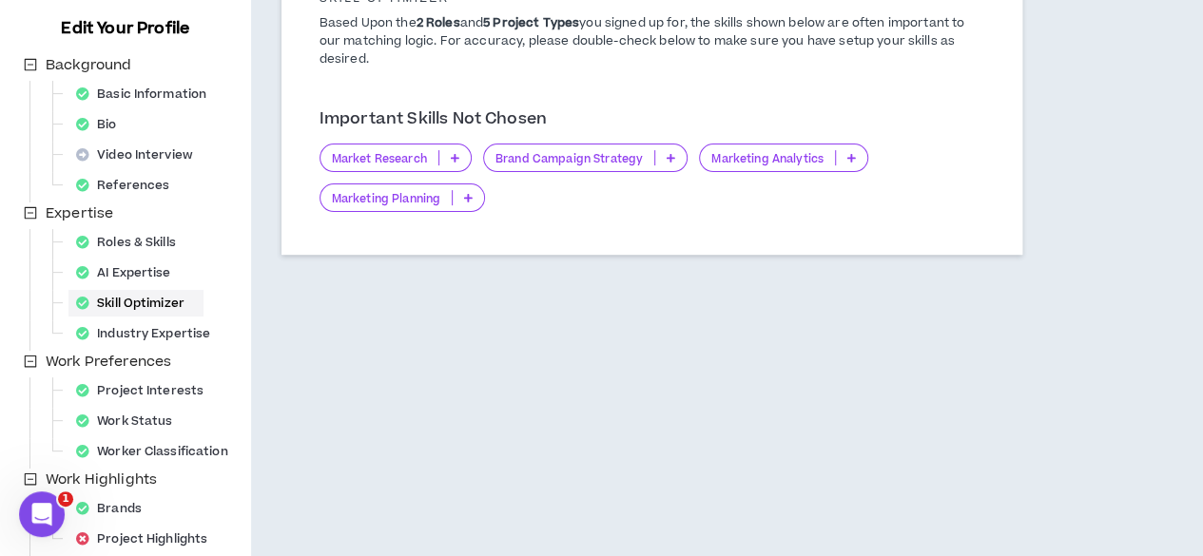
click at [674, 152] on p at bounding box center [670, 157] width 31 height 15
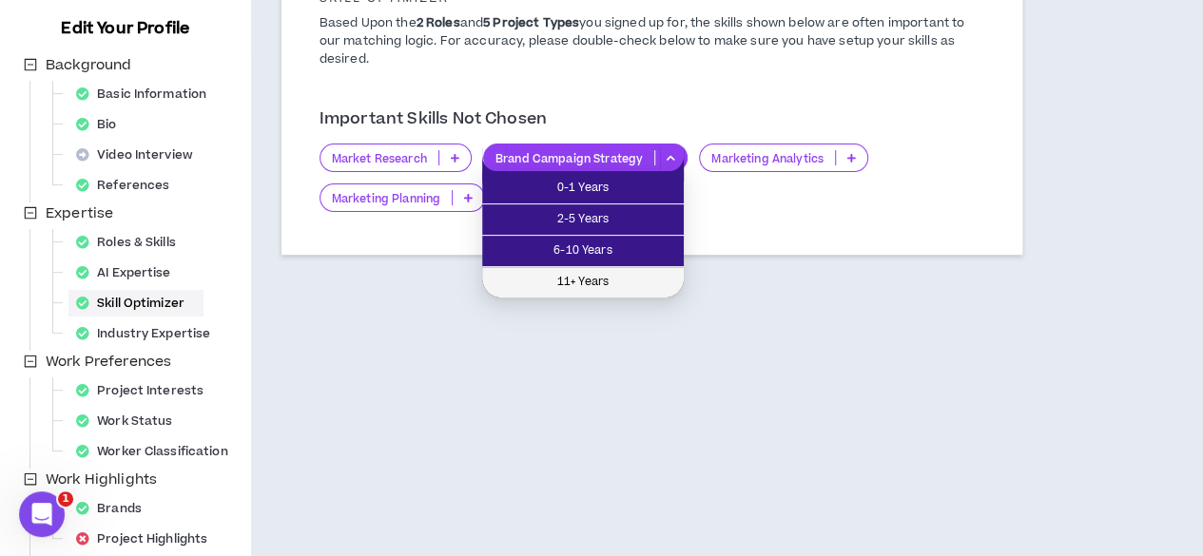
click at [600, 278] on span "11+ Years" at bounding box center [582, 282] width 179 height 21
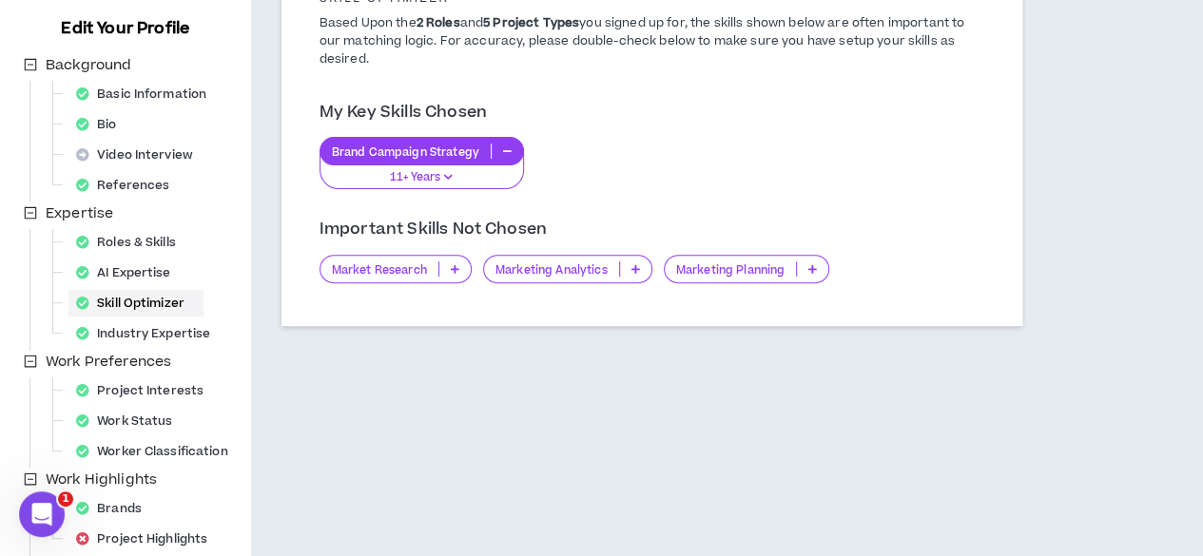
click at [814, 271] on icon at bounding box center [812, 269] width 9 height 10
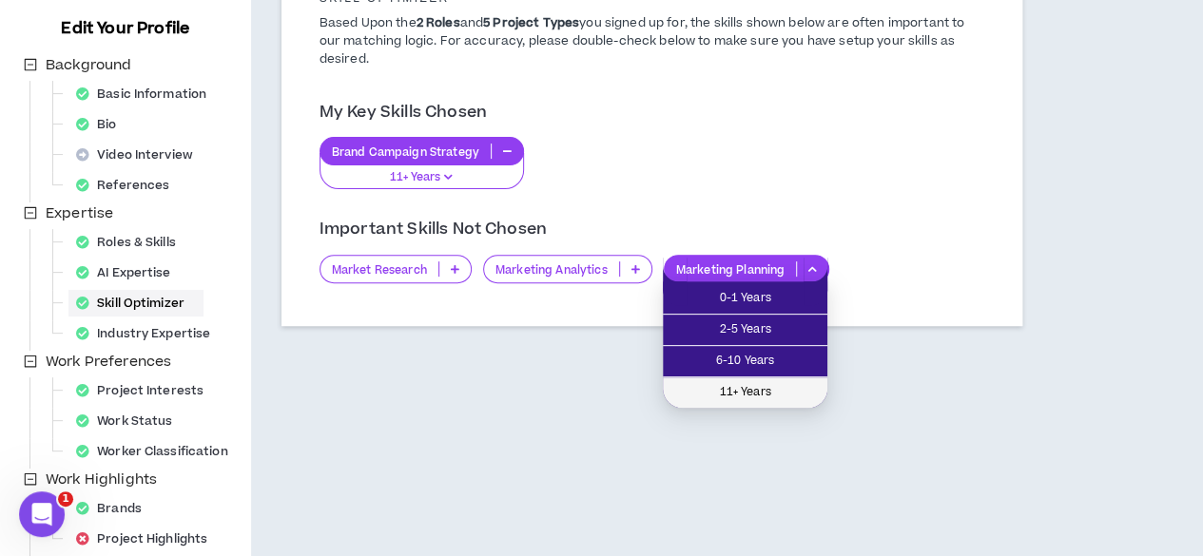
click at [754, 395] on span "11+ Years" at bounding box center [745, 392] width 142 height 21
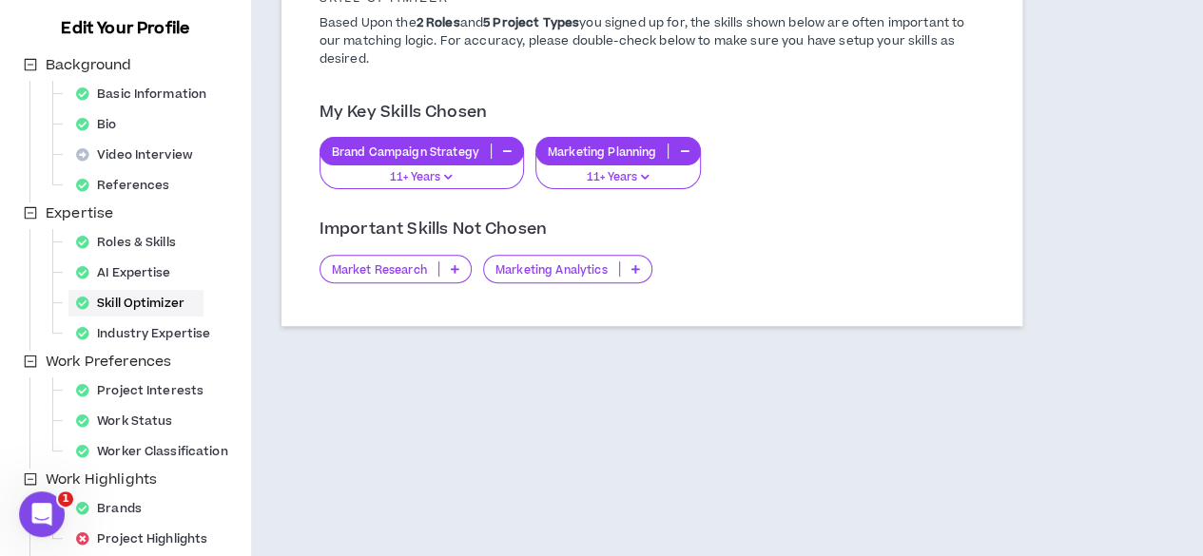
click at [443, 272] on p at bounding box center [454, 268] width 31 height 15
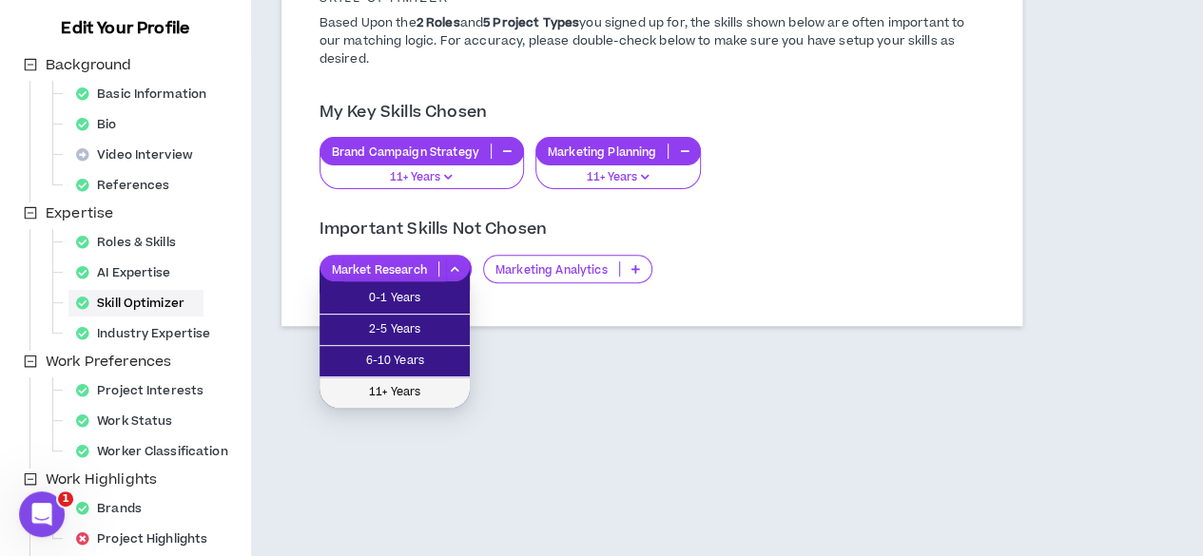
click at [429, 395] on span "11+ Years" at bounding box center [394, 392] width 127 height 21
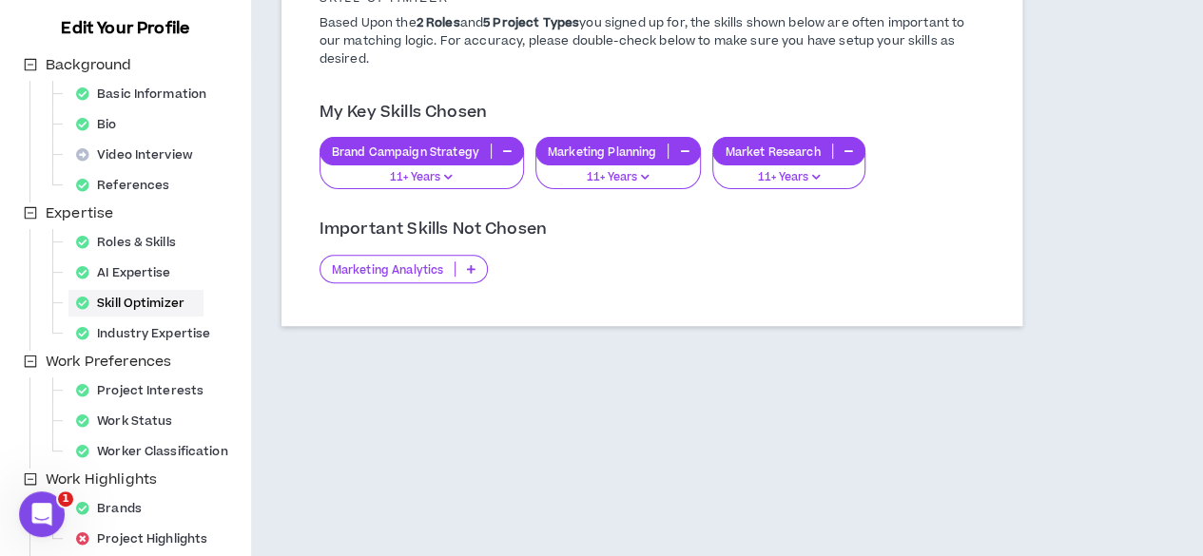
click at [470, 271] on icon at bounding box center [471, 269] width 9 height 10
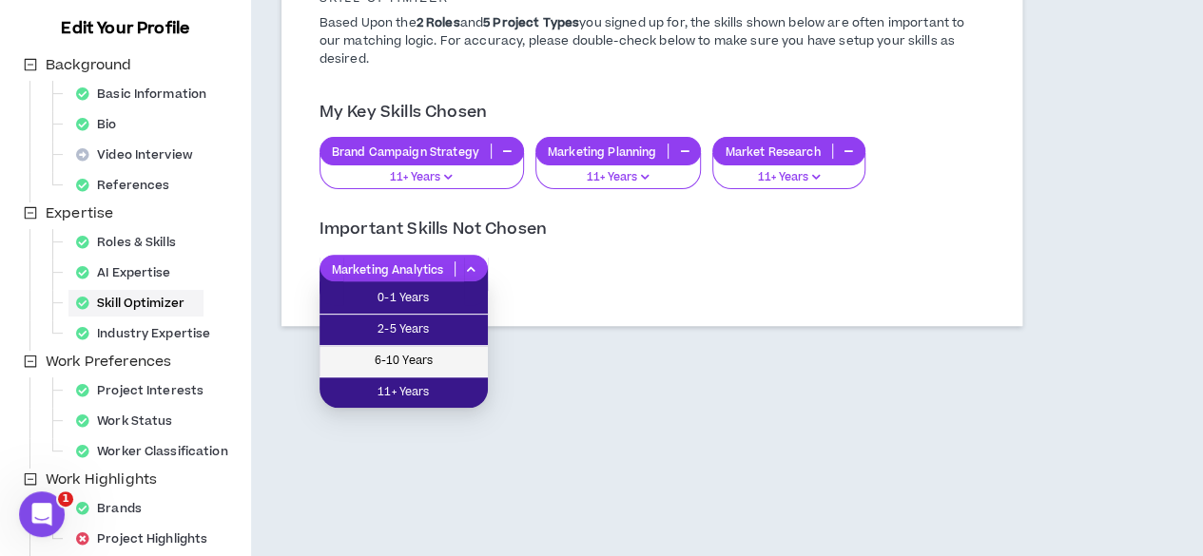
click at [441, 351] on span "6-10 Years" at bounding box center [403, 361] width 145 height 21
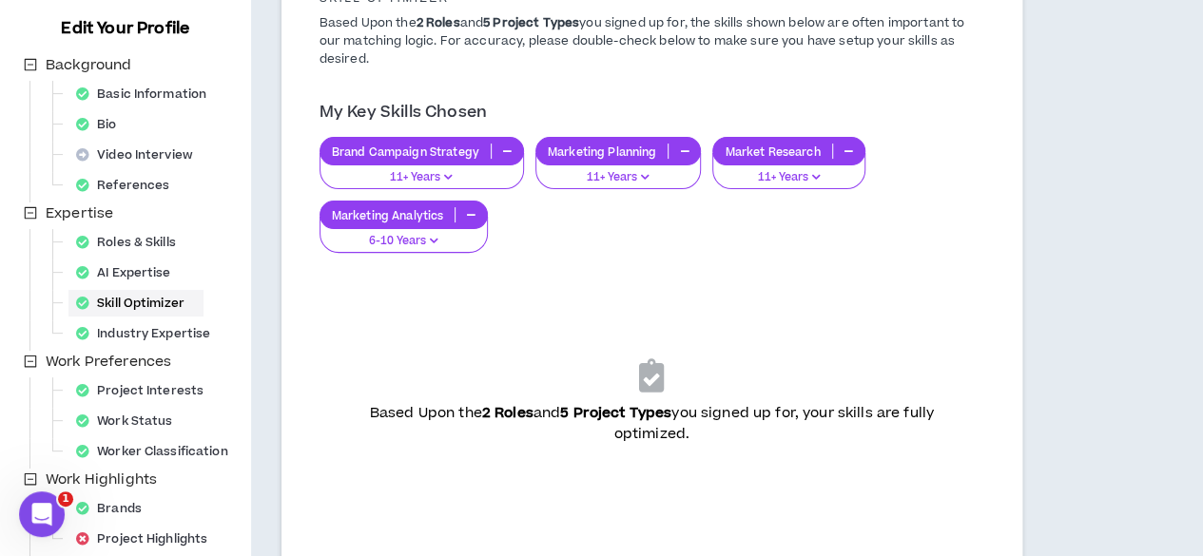
scroll to position [420, 0]
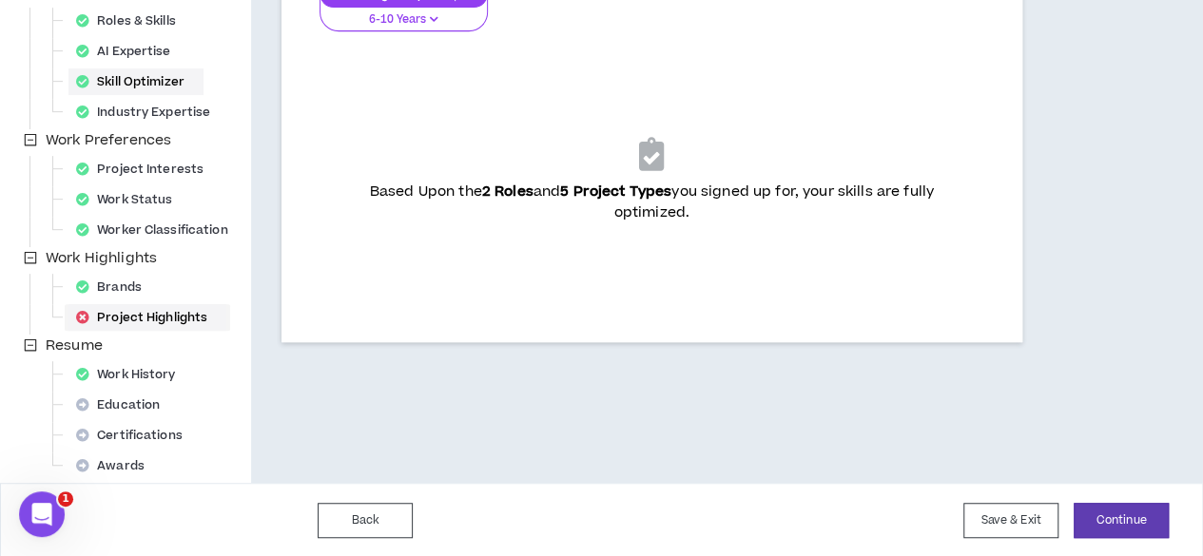
click at [137, 318] on div "Project Highlights" at bounding box center [147, 317] width 158 height 27
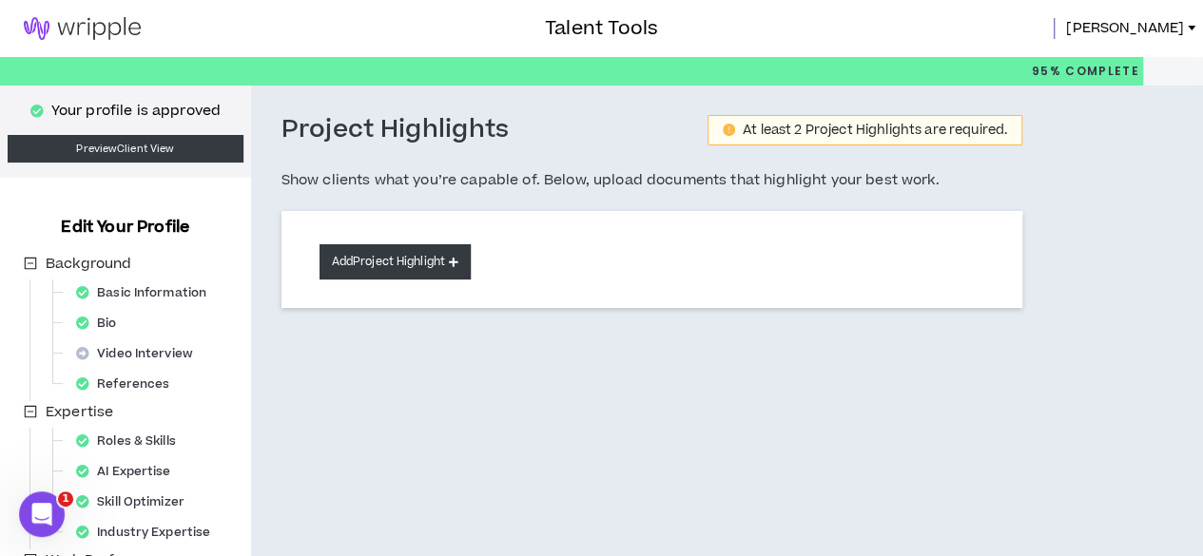
click at [416, 275] on button "Add Project Highlight" at bounding box center [394, 261] width 151 height 35
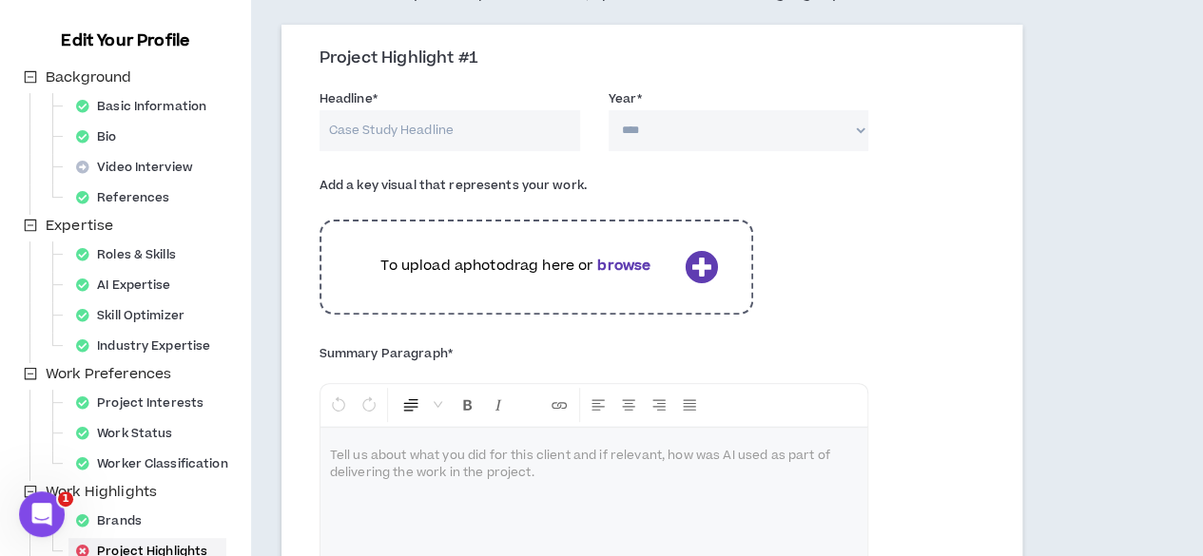
scroll to position [66, 0]
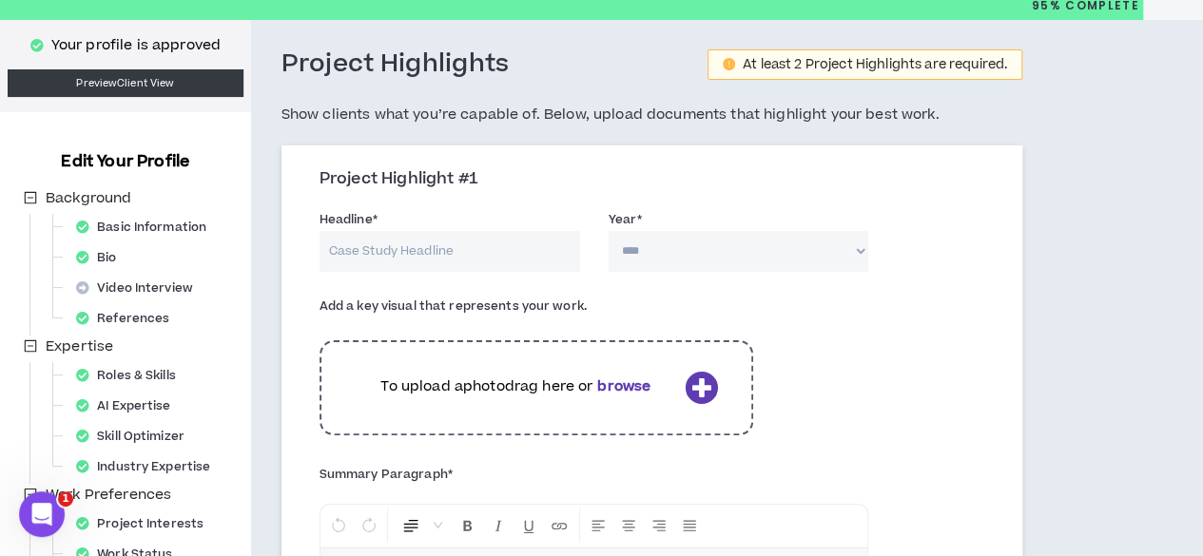
click at [1126, 4] on span "Complete" at bounding box center [1100, 5] width 78 height 17
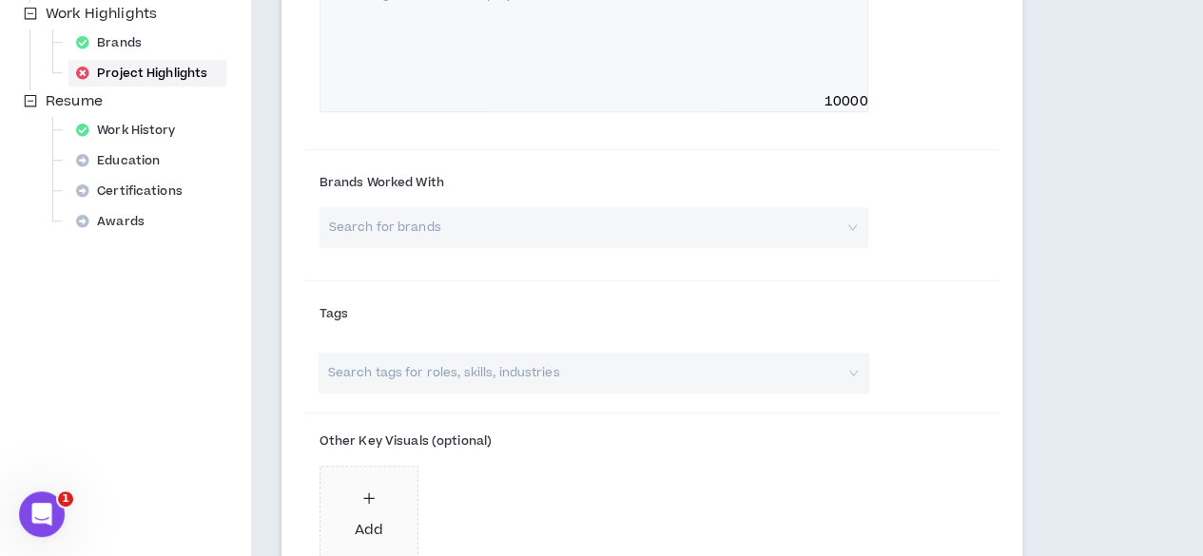
scroll to position [745, 0]
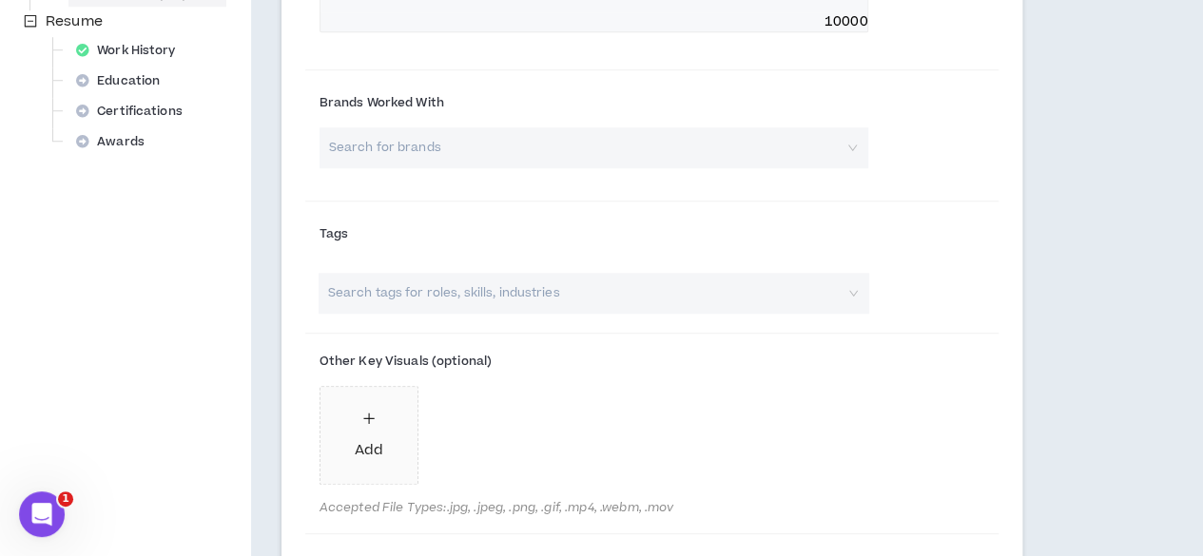
drag, startPoint x: 160, startPoint y: 92, endPoint x: 160, endPoint y: 76, distance: 16.2
click at [160, 76] on div "Education" at bounding box center [123, 81] width 110 height 27
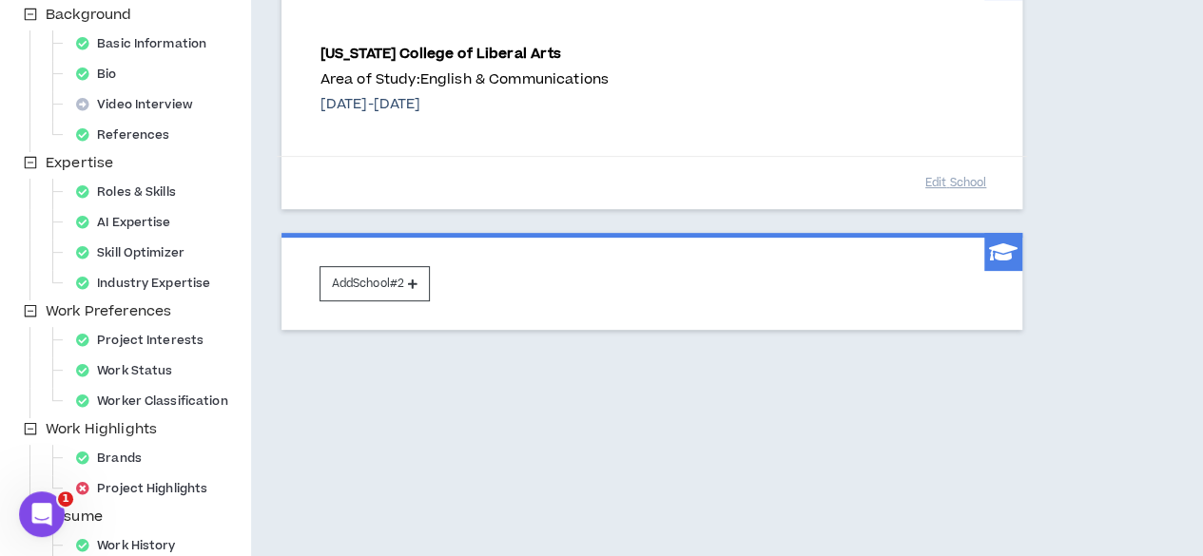
scroll to position [420, 0]
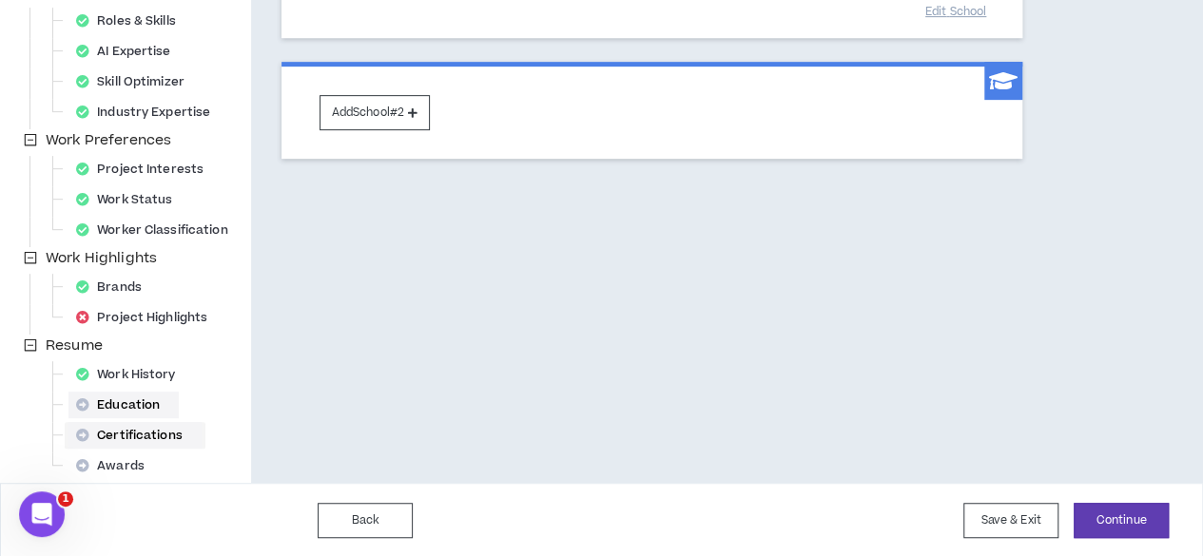
click at [135, 429] on div "Certifications" at bounding box center [134, 435] width 133 height 27
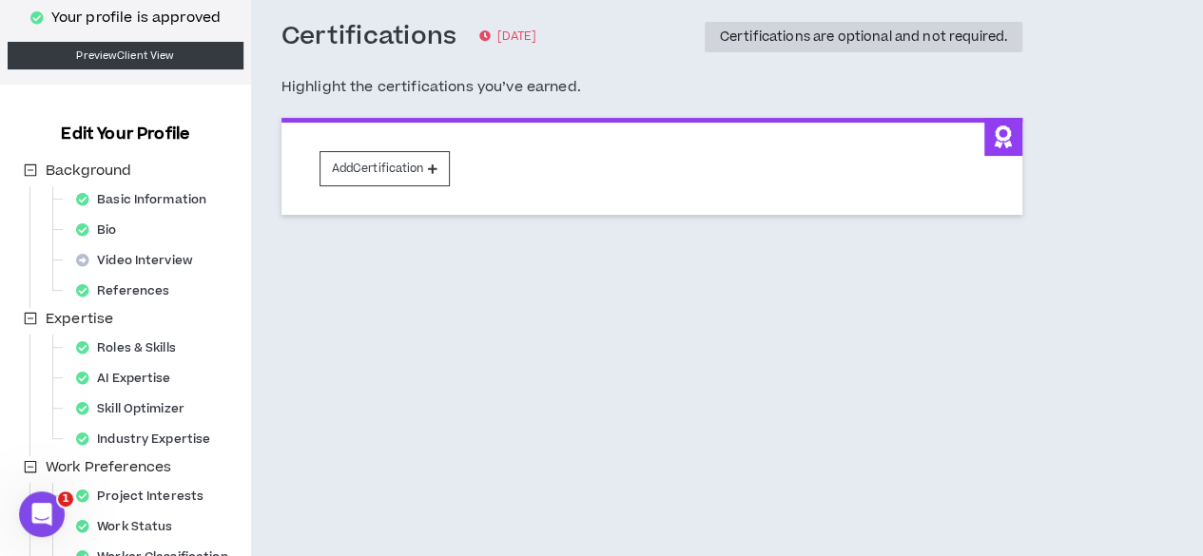
scroll to position [93, 0]
click at [399, 162] on button "Add Certification" at bounding box center [384, 168] width 130 height 35
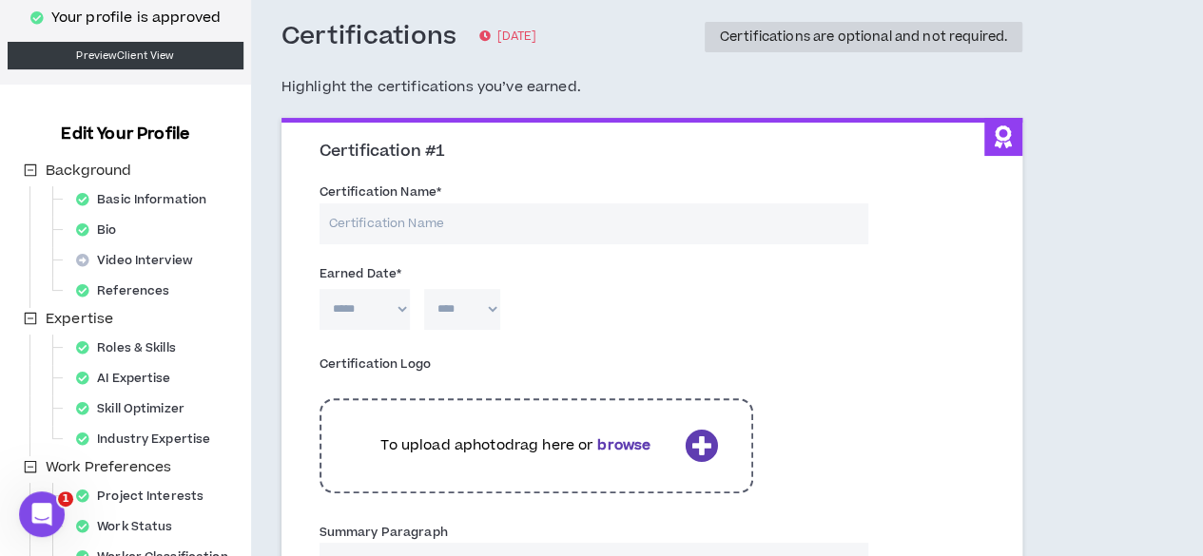
click at [396, 206] on label "Certification Name *" at bounding box center [380, 192] width 122 height 30
click at [396, 206] on input "Certification Name *" at bounding box center [594, 223] width 550 height 41
type input "A"
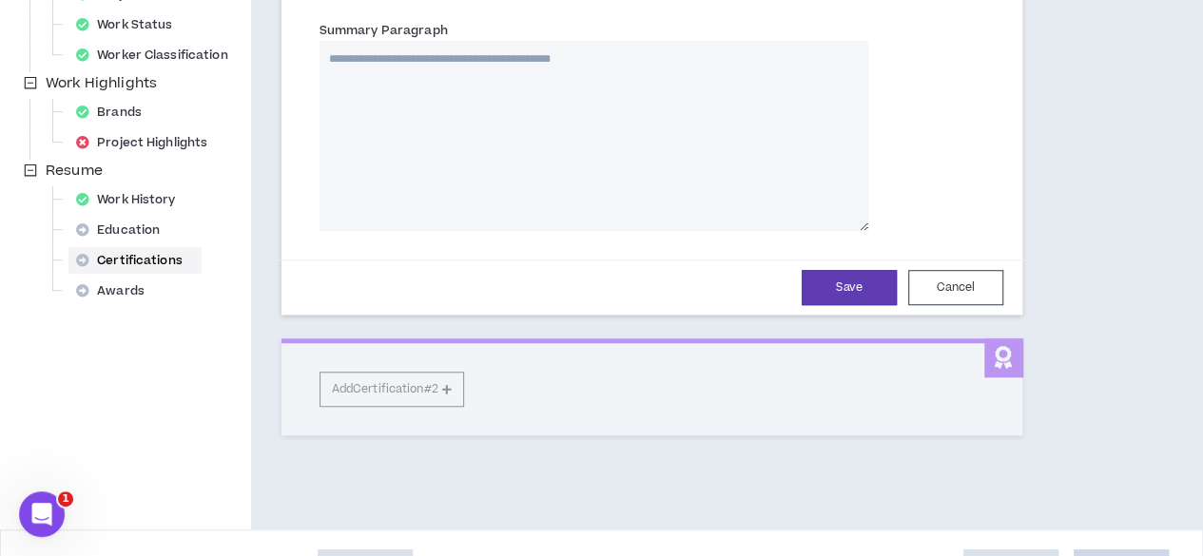
scroll to position [597, 0]
click at [110, 282] on div "Awards" at bounding box center [115, 289] width 95 height 27
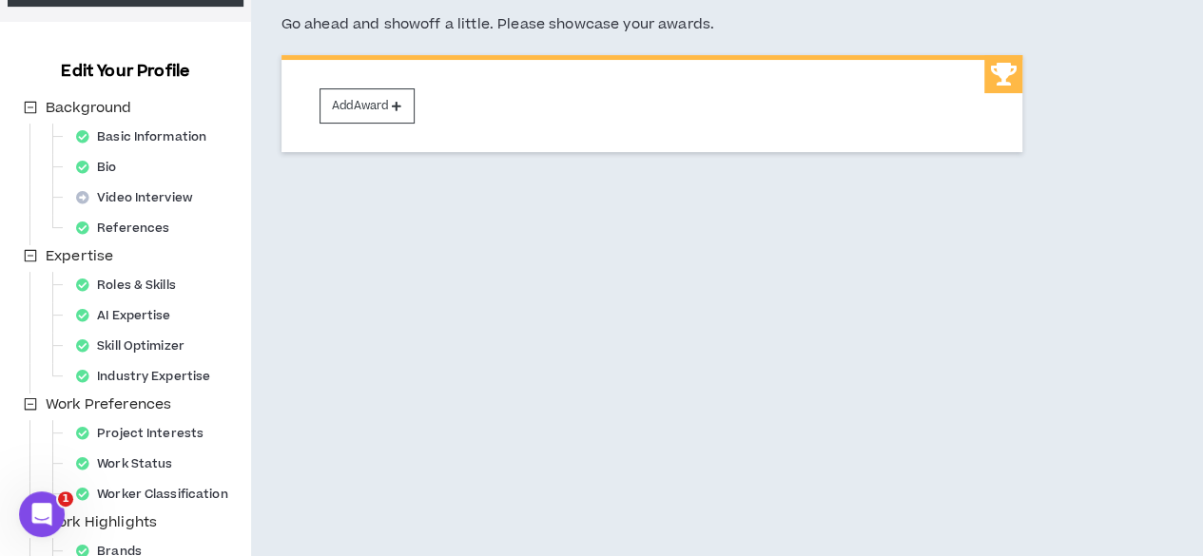
scroll to position [155, 0]
click at [137, 189] on div "Video Interview" at bounding box center [140, 198] width 144 height 27
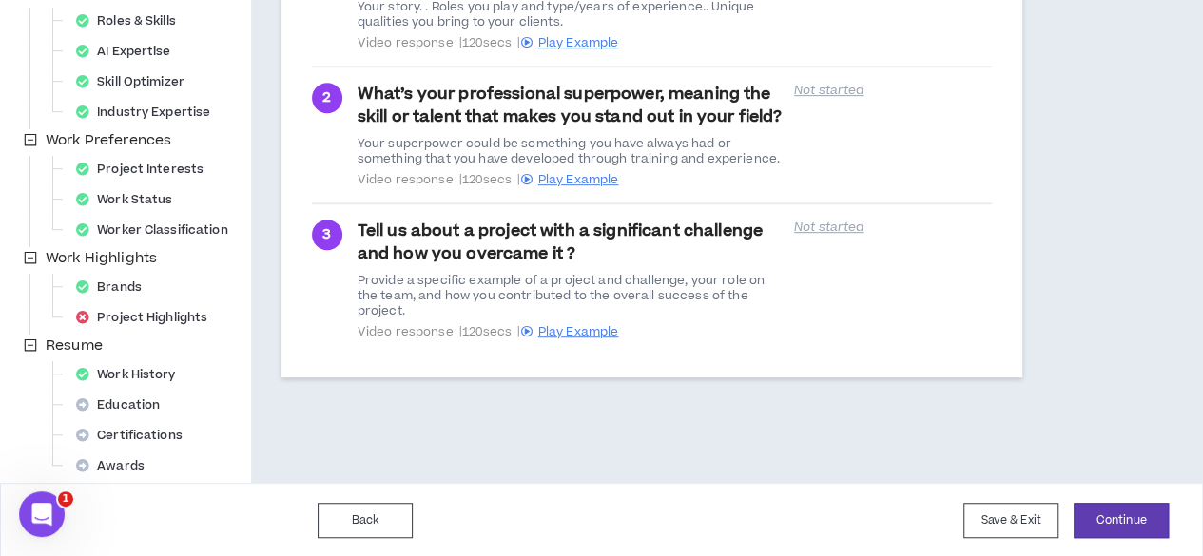
scroll to position [421, 0]
click at [144, 315] on div "Project Highlights" at bounding box center [147, 316] width 158 height 27
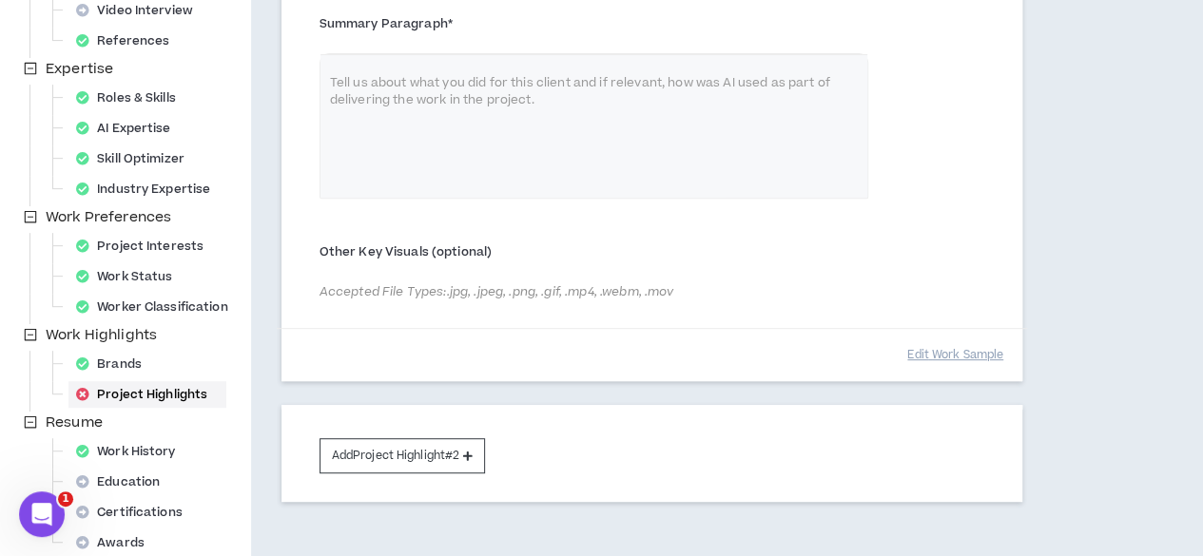
scroll to position [348, 0]
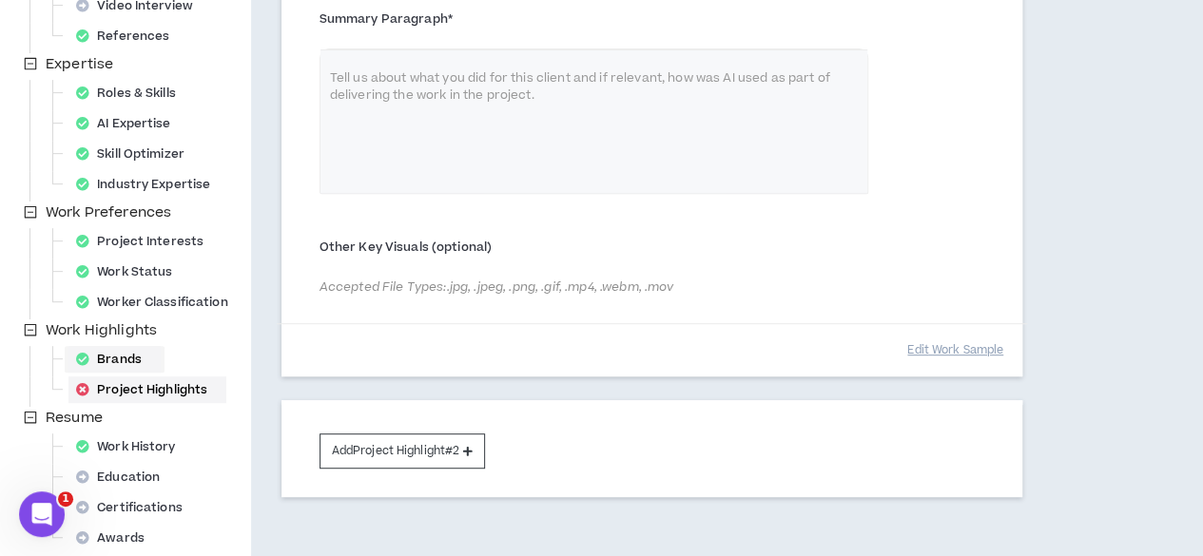
click at [108, 362] on div "Brands" at bounding box center [114, 359] width 92 height 27
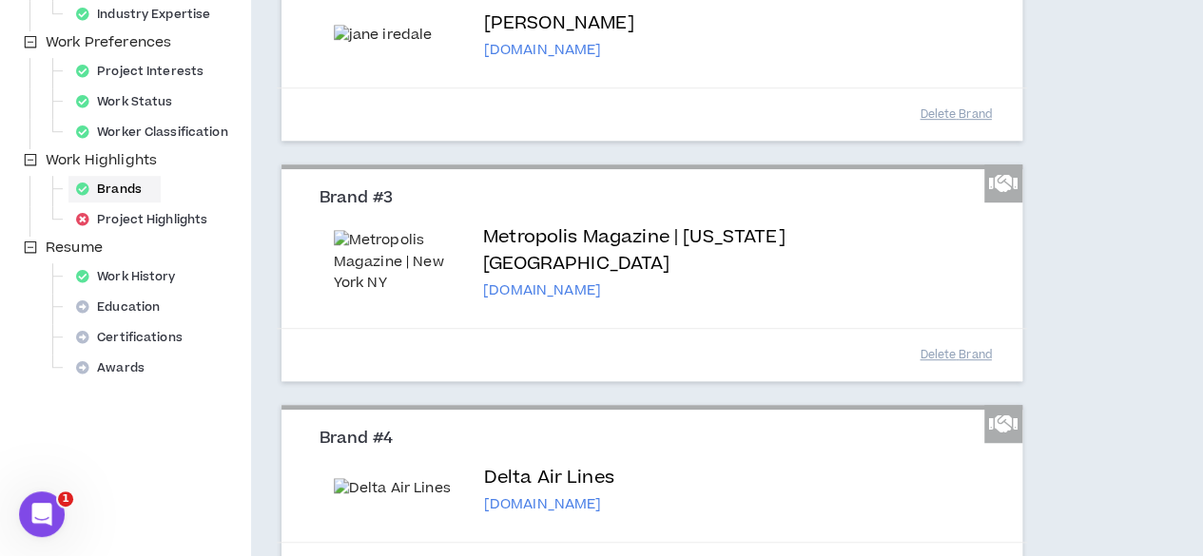
scroll to position [773, 0]
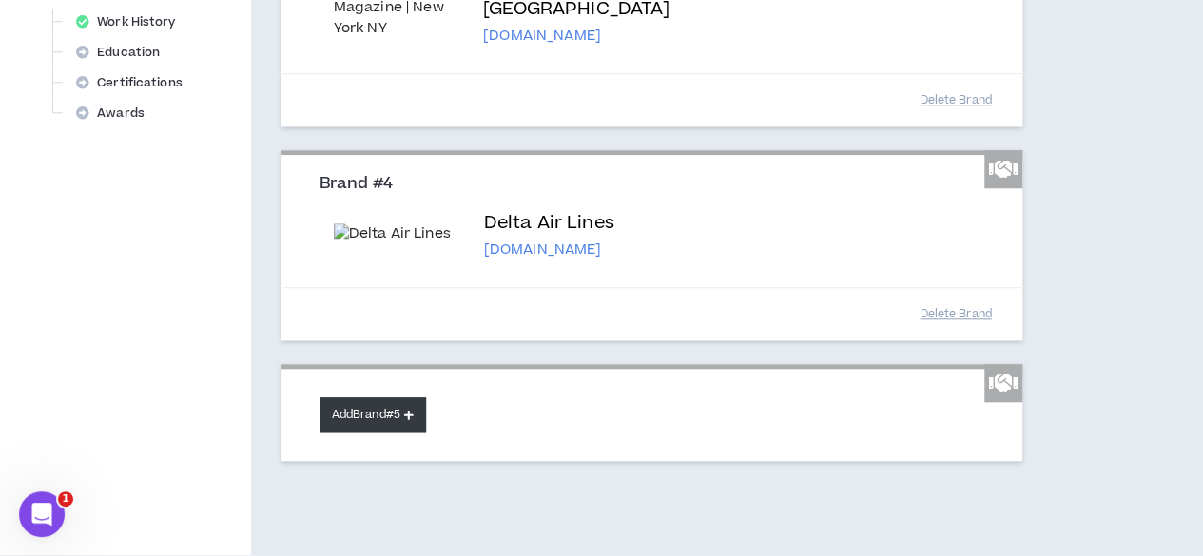
click at [363, 413] on button "Add Brand #5" at bounding box center [372, 414] width 106 height 35
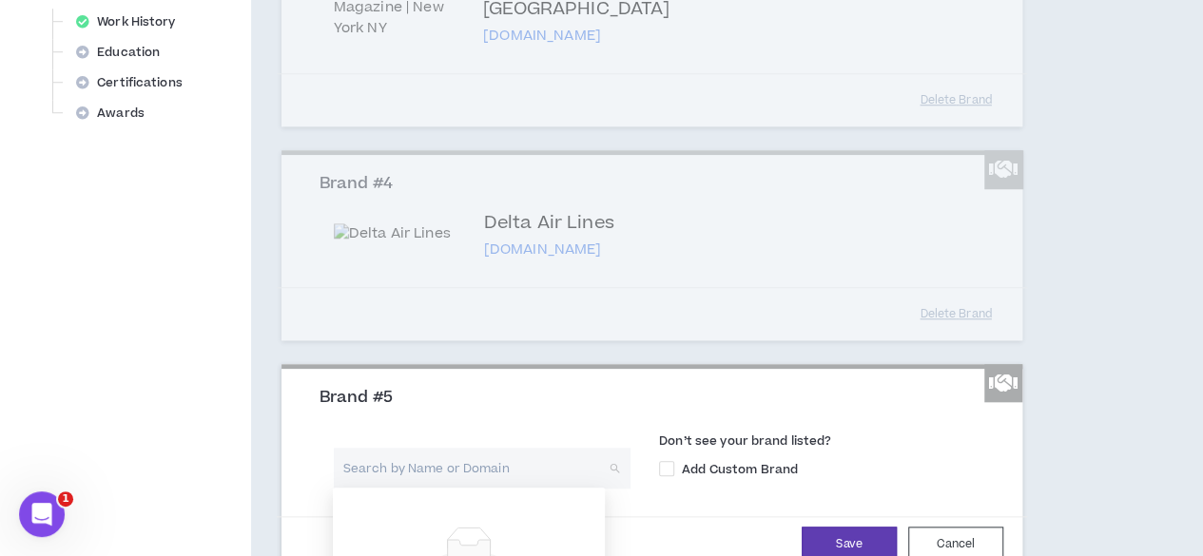
click at [395, 459] on input "search" at bounding box center [475, 468] width 262 height 41
type input "Abilene"
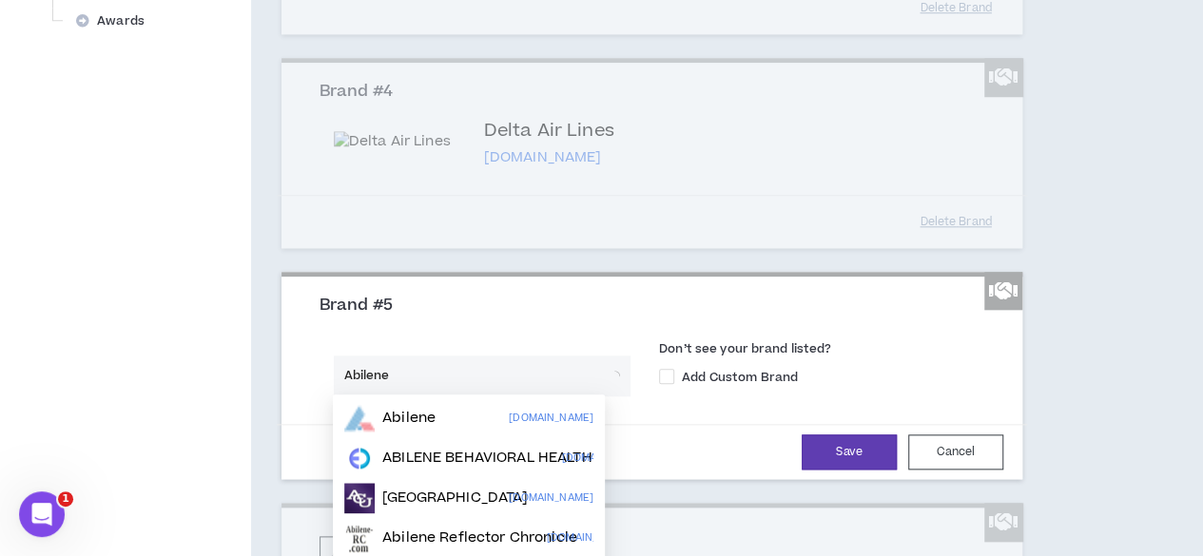
scroll to position [866, 0]
click at [460, 489] on p "Abilene Christian University" at bounding box center [454, 497] width 145 height 19
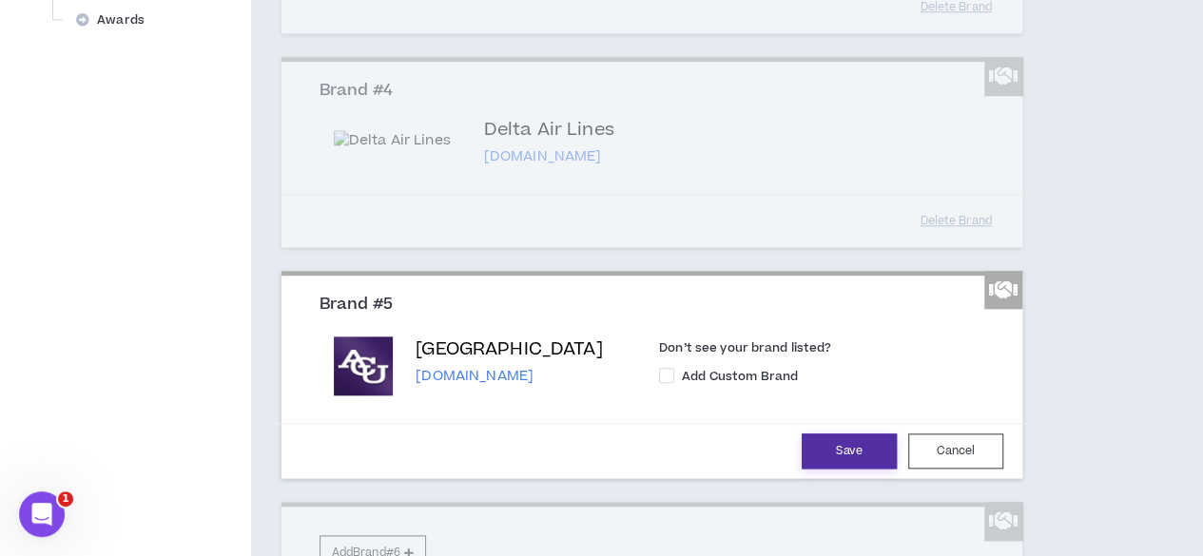
click at [802, 450] on button "Save" at bounding box center [849, 451] width 95 height 35
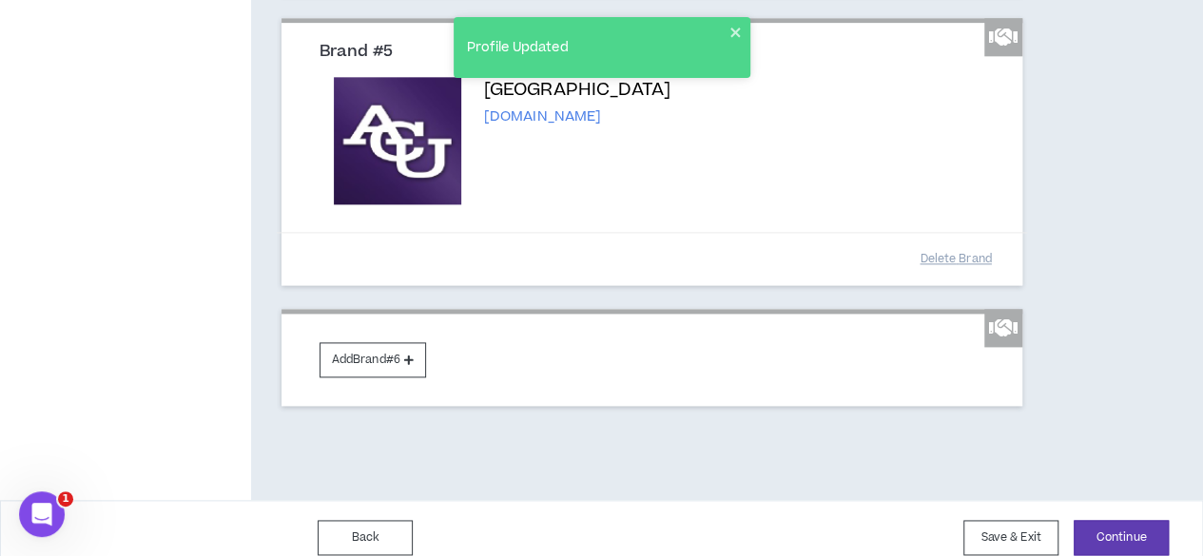
scroll to position [1111, 0]
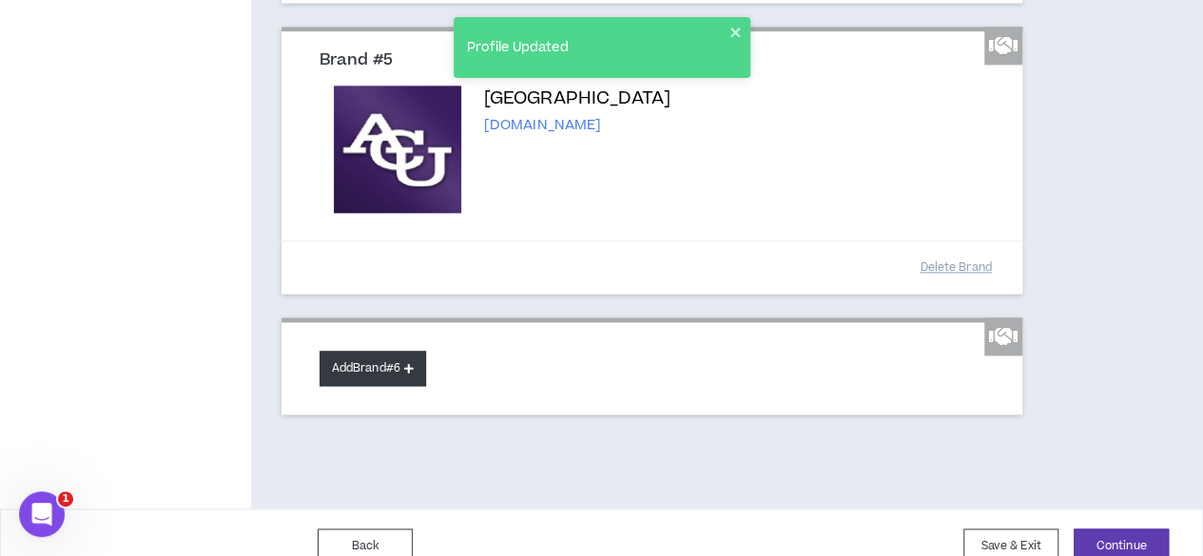
click at [373, 355] on button "Add Brand #6" at bounding box center [372, 368] width 106 height 35
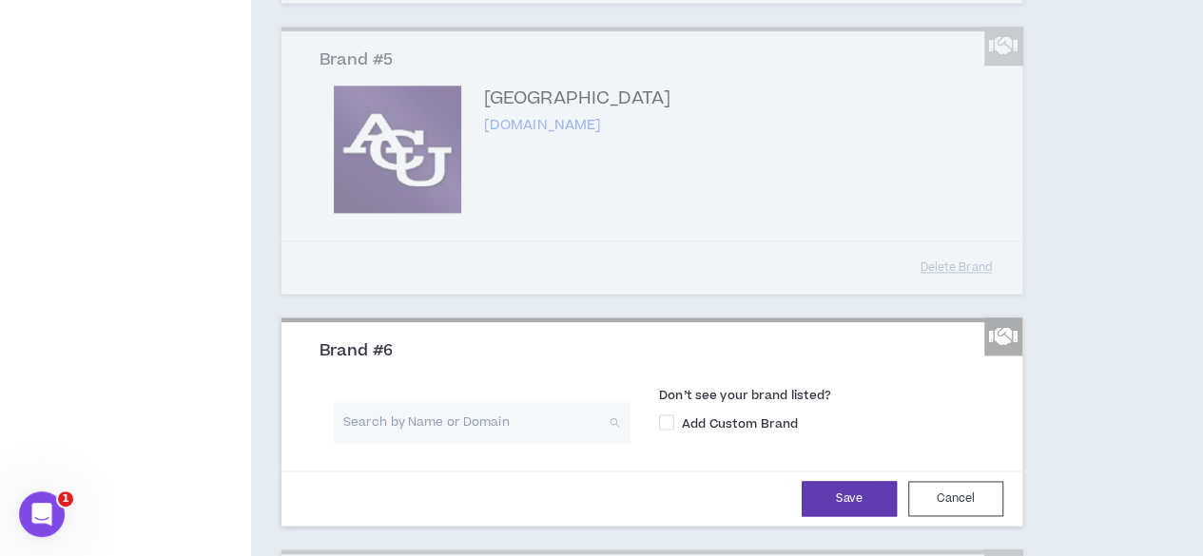
click at [392, 408] on input "search" at bounding box center [475, 422] width 262 height 41
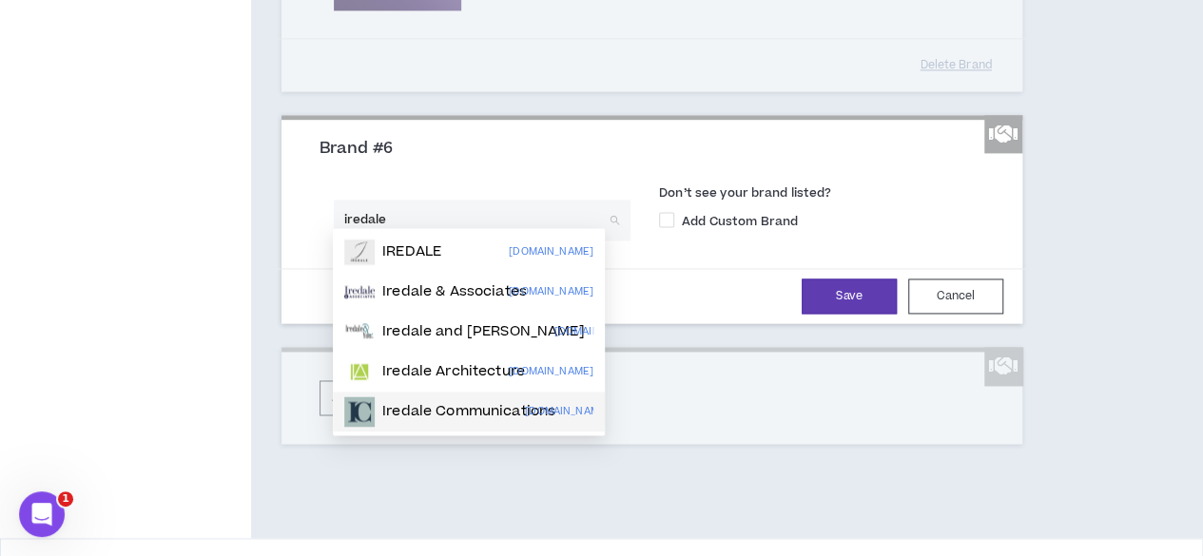
scroll to position [1350, 0]
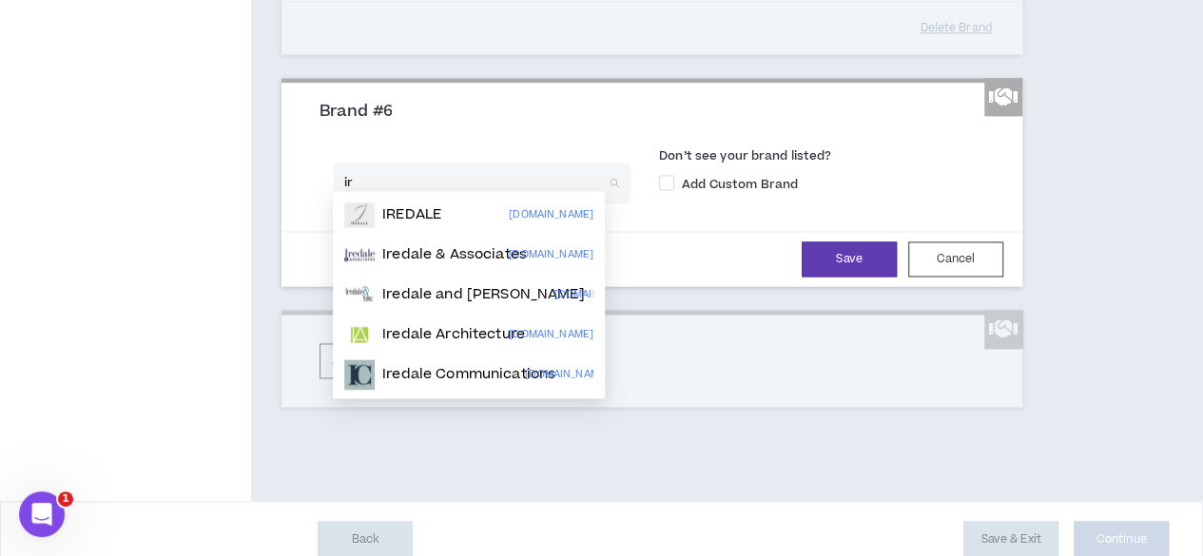
type input "i"
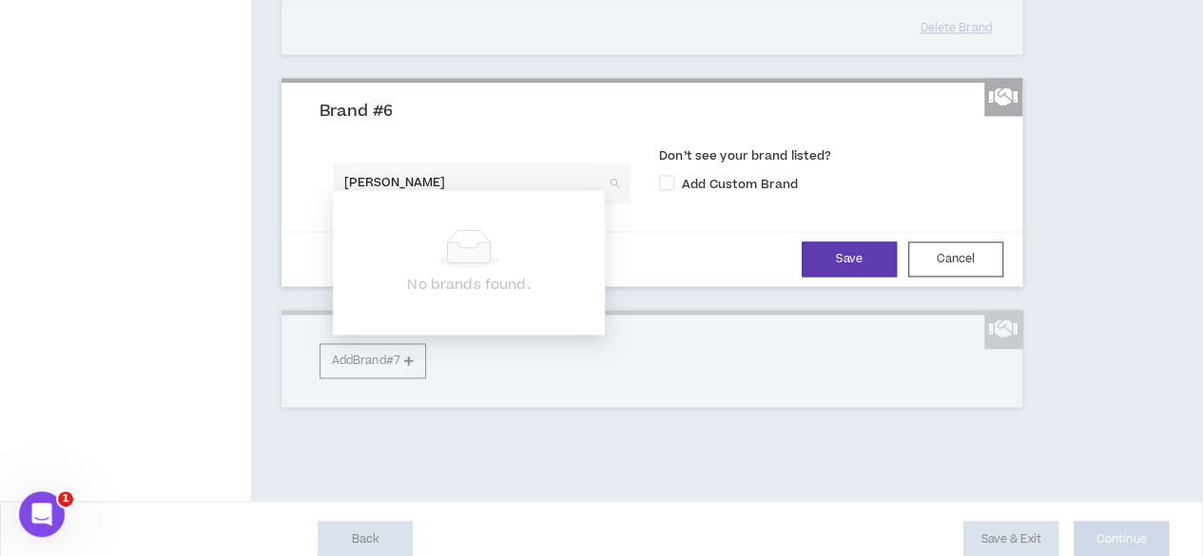
type input "jane ire"
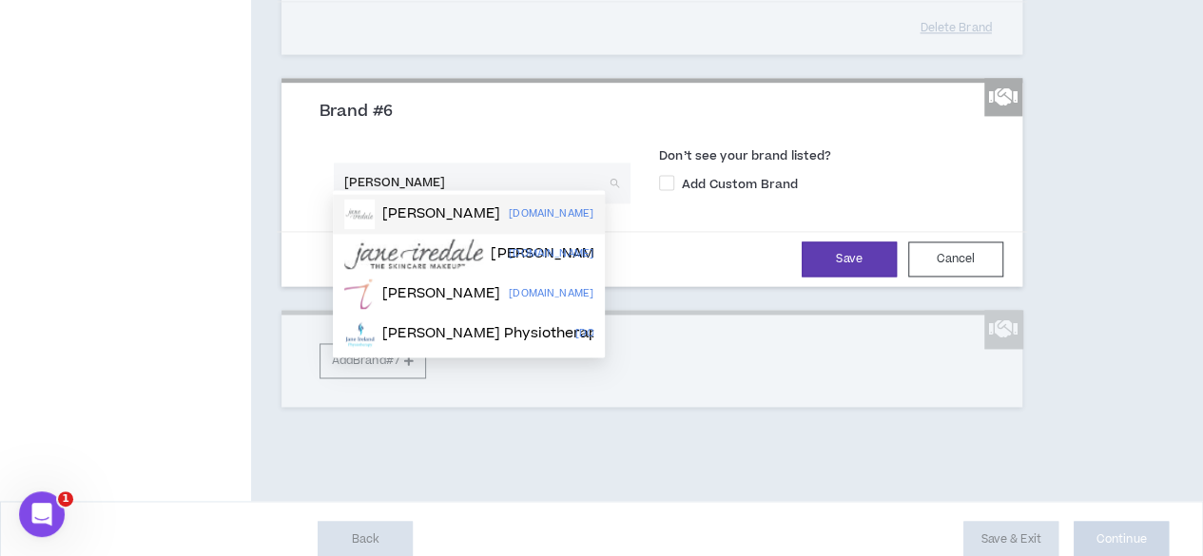
click at [483, 214] on div "jane iredale janeiredale.com" at bounding box center [468, 214] width 249 height 30
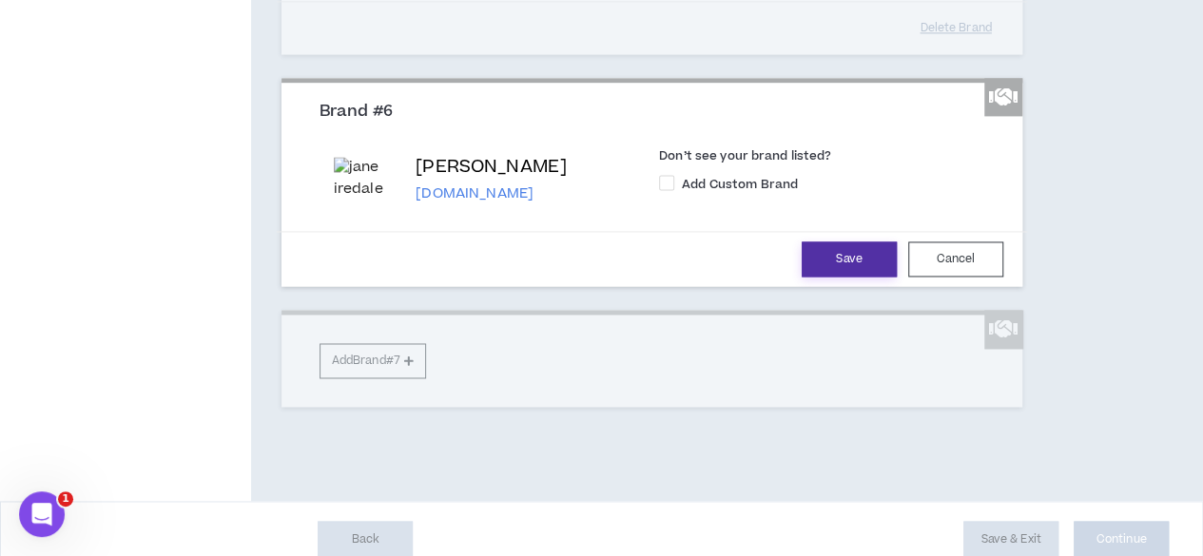
click at [824, 247] on button "Save" at bounding box center [849, 259] width 95 height 35
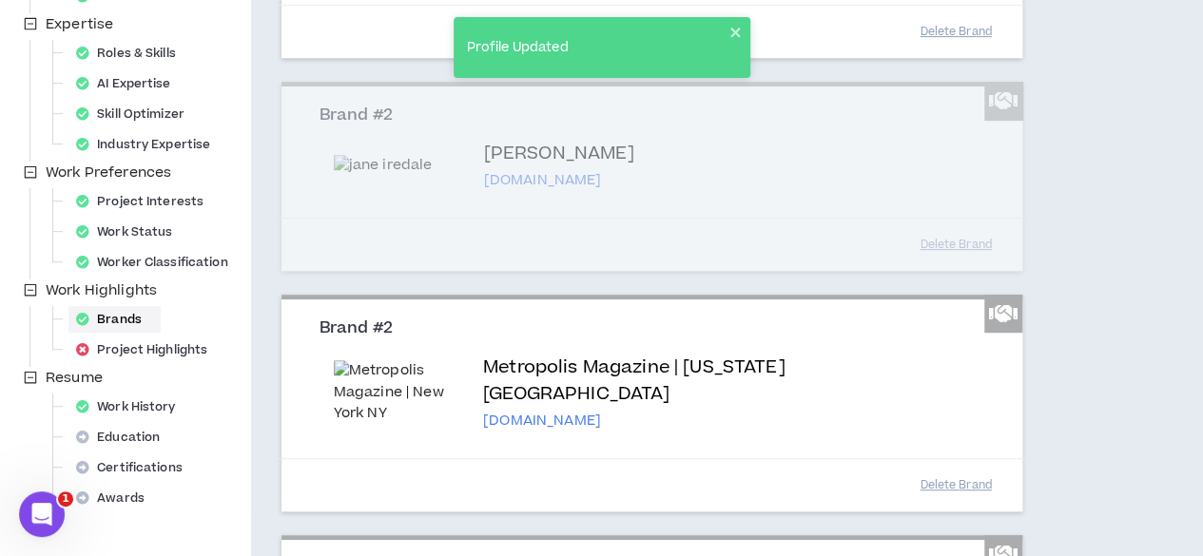
scroll to position [387, 0]
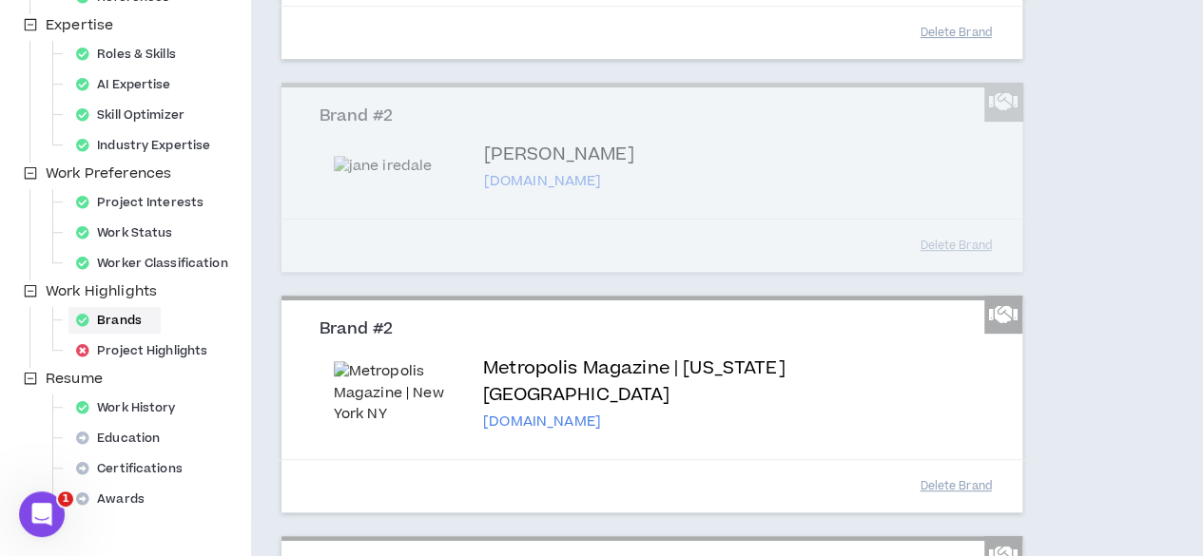
click at [894, 240] on div "Brand #2 jane iredale janeiredale.com.au Don’t see your brand listed? Add Custo…" at bounding box center [651, 178] width 741 height 190
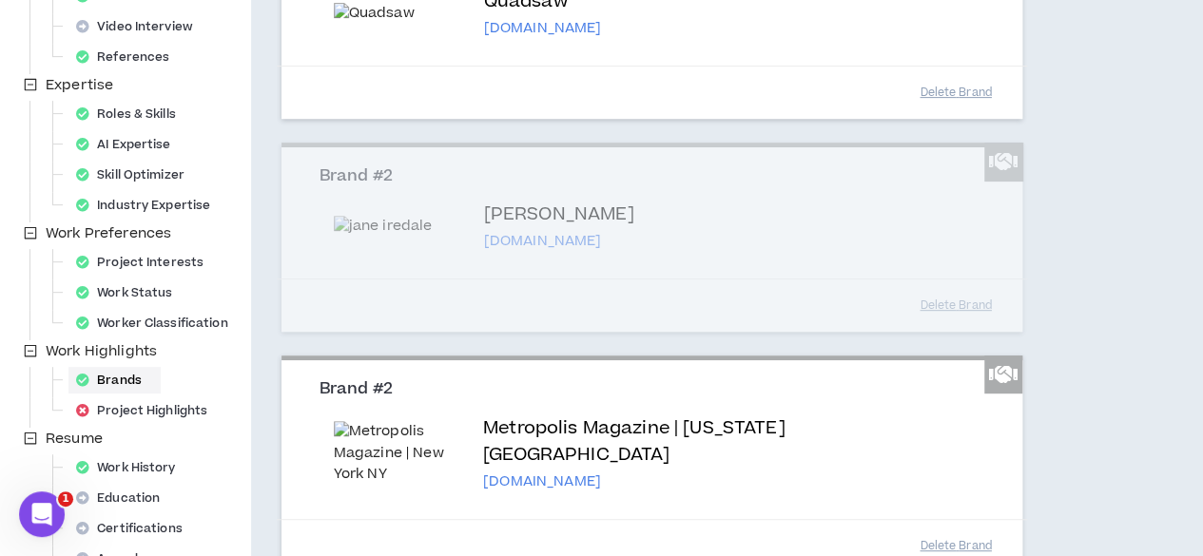
scroll to position [341, 0]
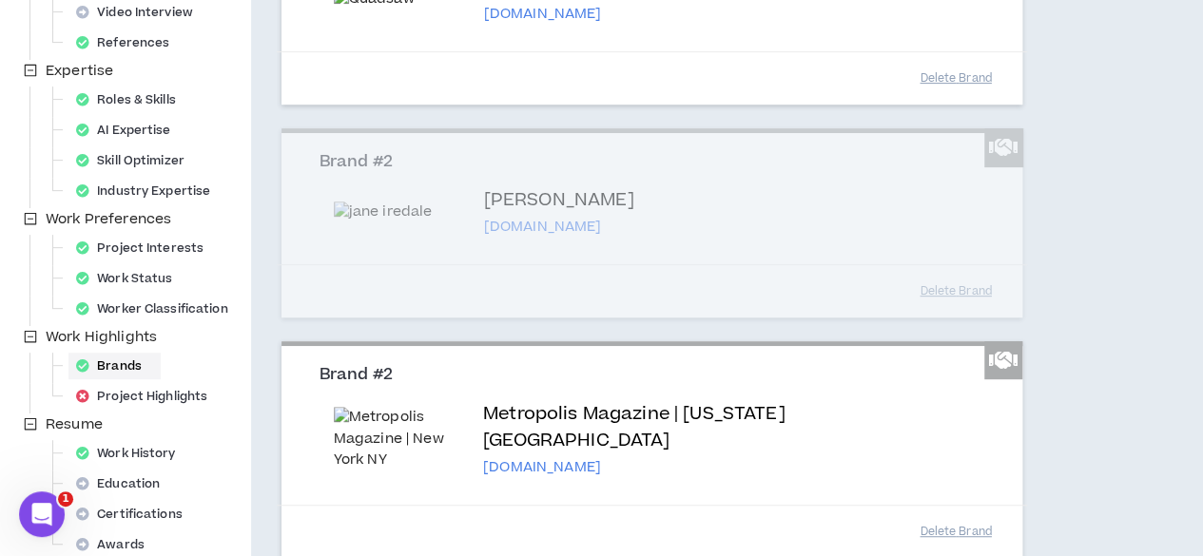
click at [936, 203] on div "Brand #2 jane iredale janeiredale.com.au Don’t see your brand listed? Add Custo…" at bounding box center [651, 223] width 741 height 190
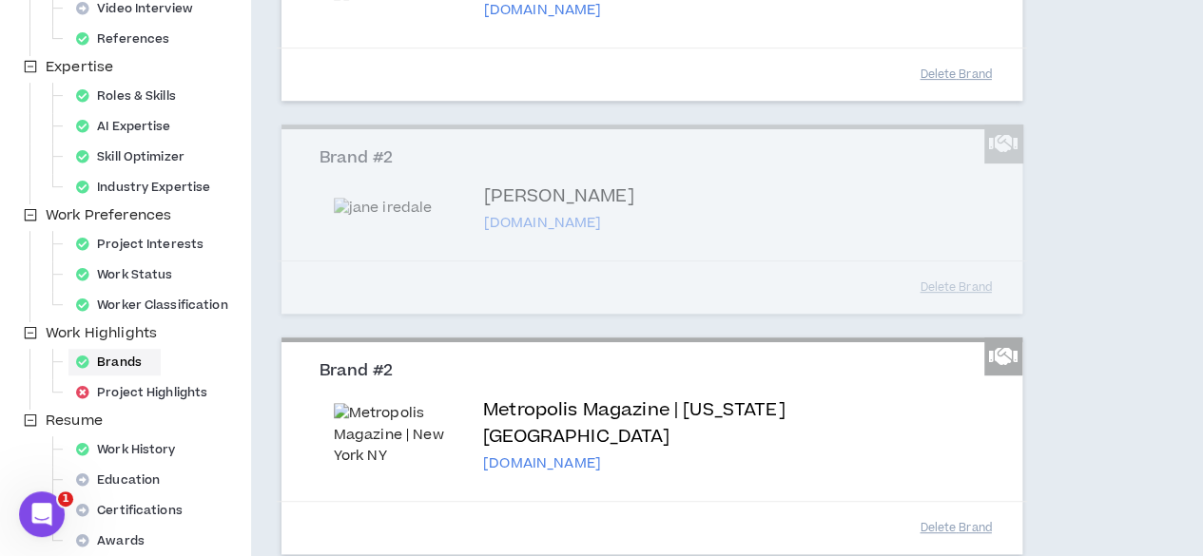
scroll to position [344, 0]
click at [100, 399] on div "Project Highlights" at bounding box center [147, 393] width 158 height 27
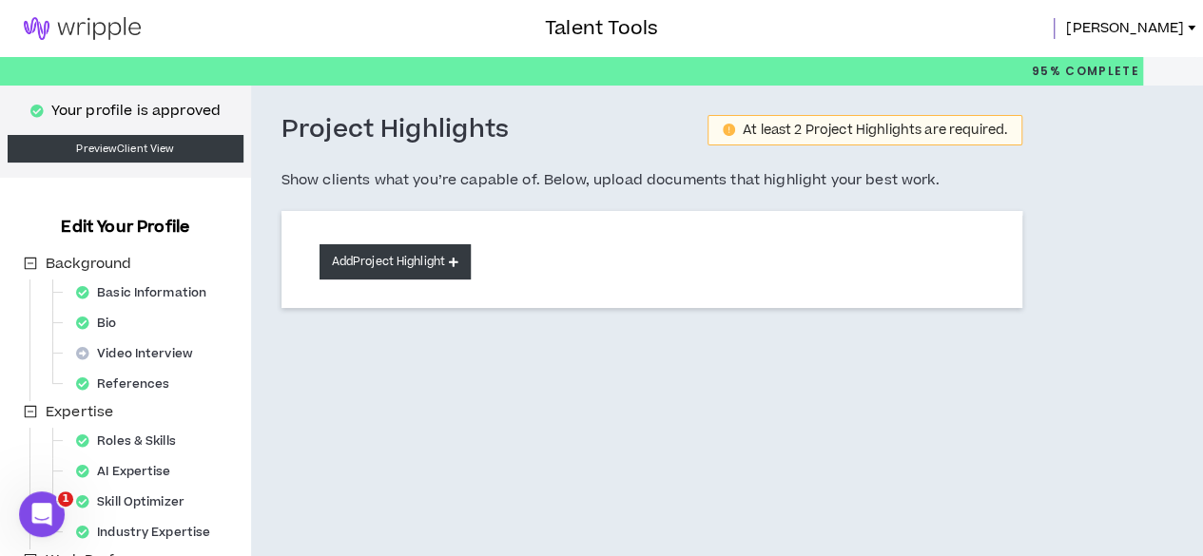
click at [435, 261] on button "Add Project Highlight" at bounding box center [394, 261] width 151 height 35
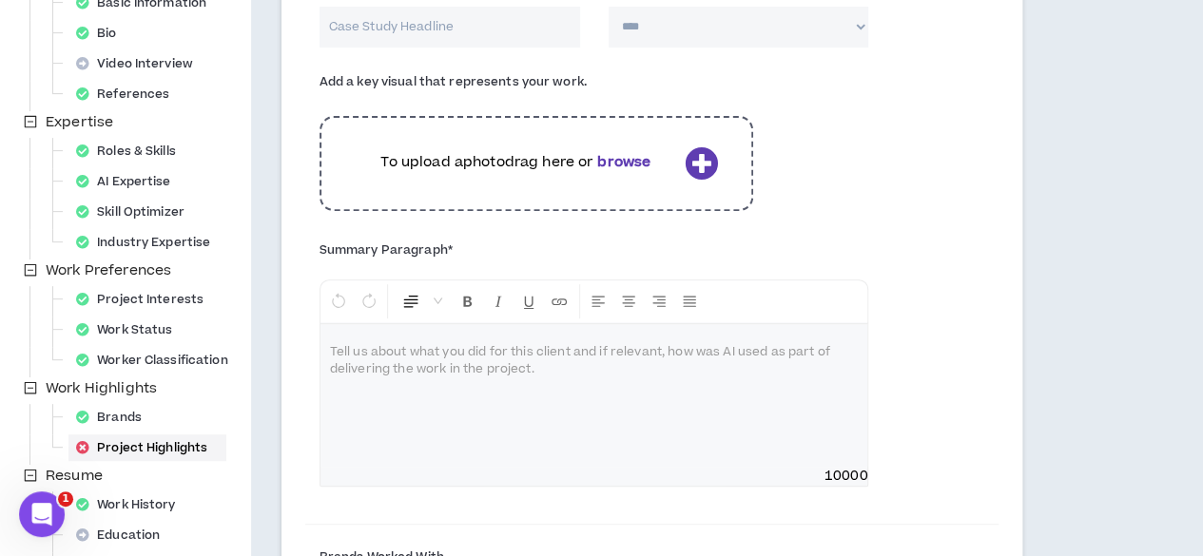
scroll to position [291, 0]
click at [685, 170] on icon at bounding box center [701, 161] width 33 height 33
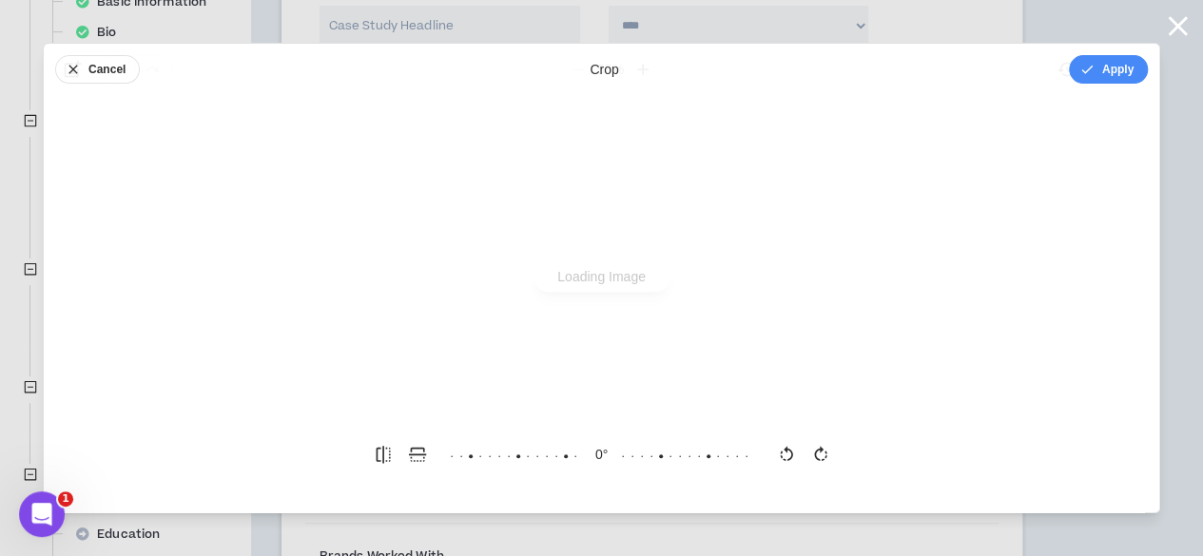
scroll to position [0, 0]
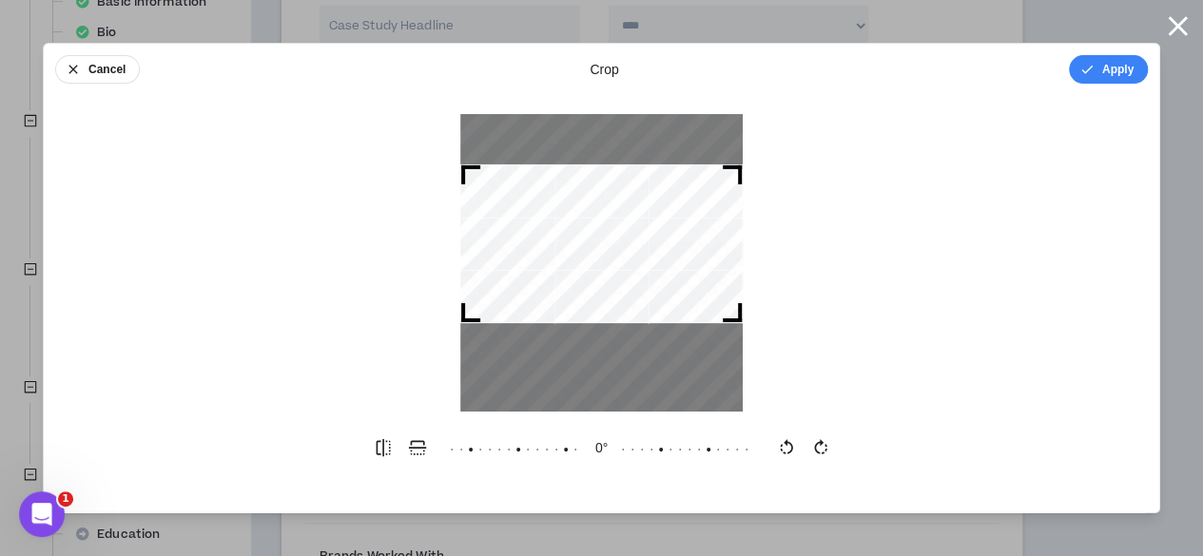
drag, startPoint x: 532, startPoint y: 300, endPoint x: 540, endPoint y: 280, distance: 21.4
click at [540, 280] on div at bounding box center [601, 243] width 282 height 159
click at [1084, 49] on div "Cancel crop Apply" at bounding box center [601, 69] width 1115 height 51
click at [1088, 62] on icon "button" at bounding box center [1086, 69] width 15 height 15
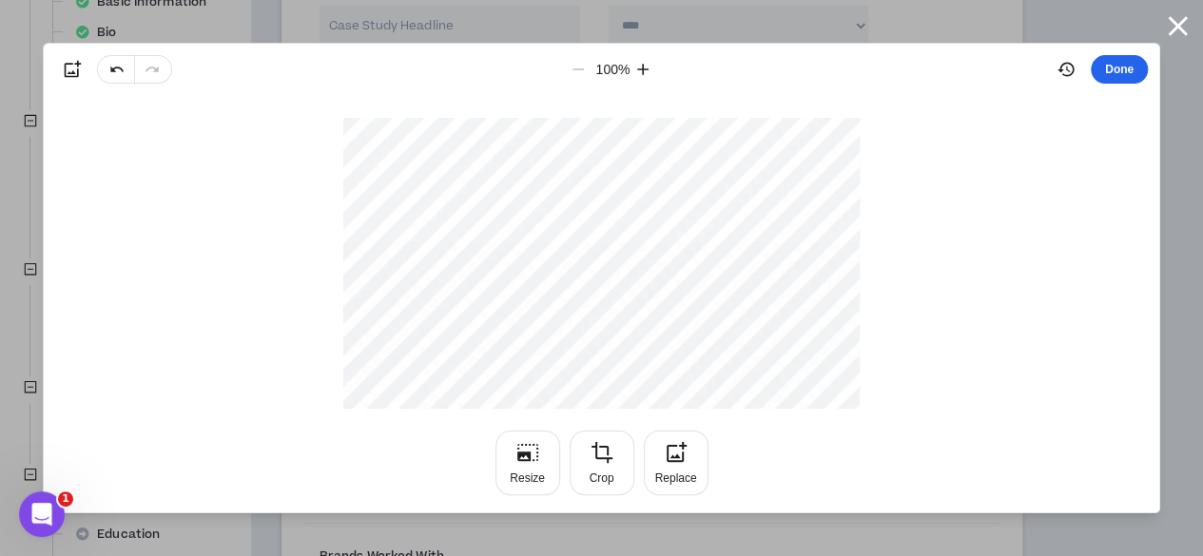
click at [1121, 68] on button "Done" at bounding box center [1119, 69] width 57 height 29
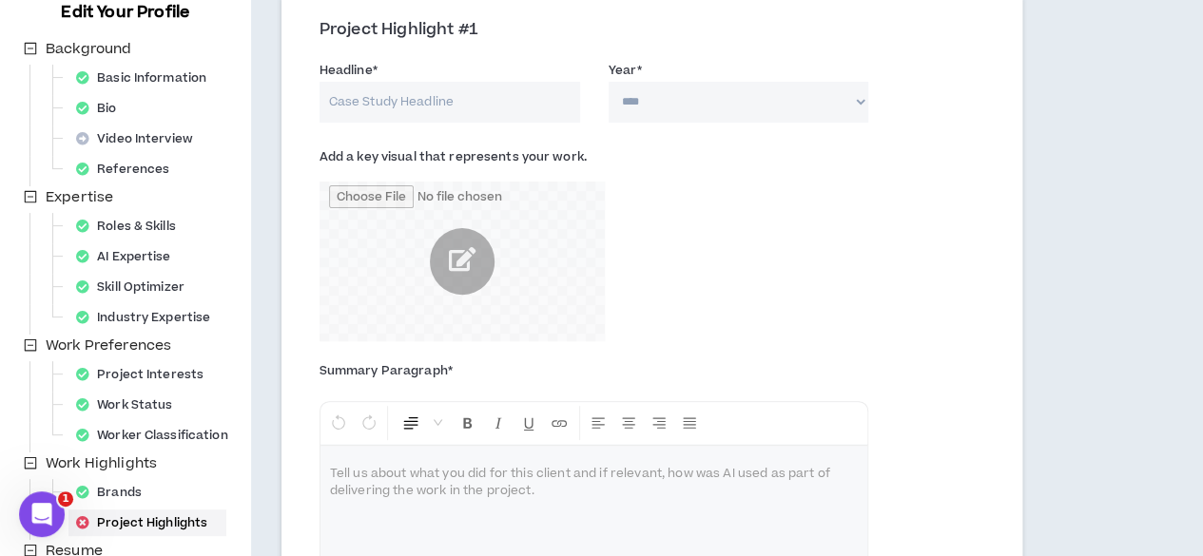
scroll to position [214, 0]
drag, startPoint x: 1016, startPoint y: 334, endPoint x: 403, endPoint y: 114, distance: 651.4
click at [403, 114] on input "Headline *" at bounding box center [449, 103] width 261 height 41
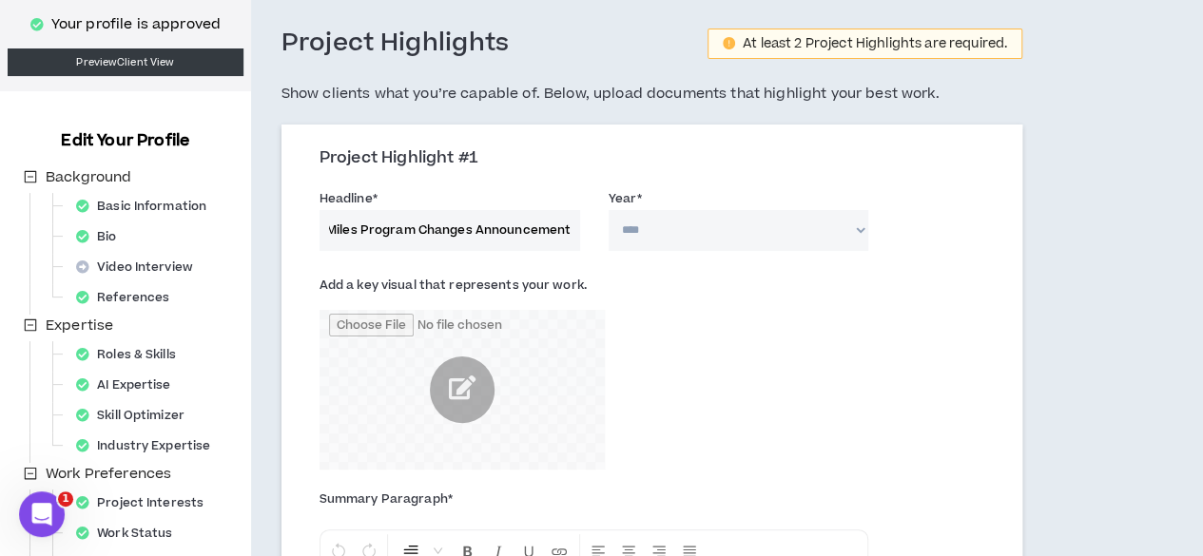
scroll to position [0, 43]
type input "SkyMiles Program Changes Announcement"
click at [627, 225] on select "**** **** **** **** **** **** **** **** **** **** **** **** **** **** **** ****…" at bounding box center [739, 230] width 261 height 41
select select "****"
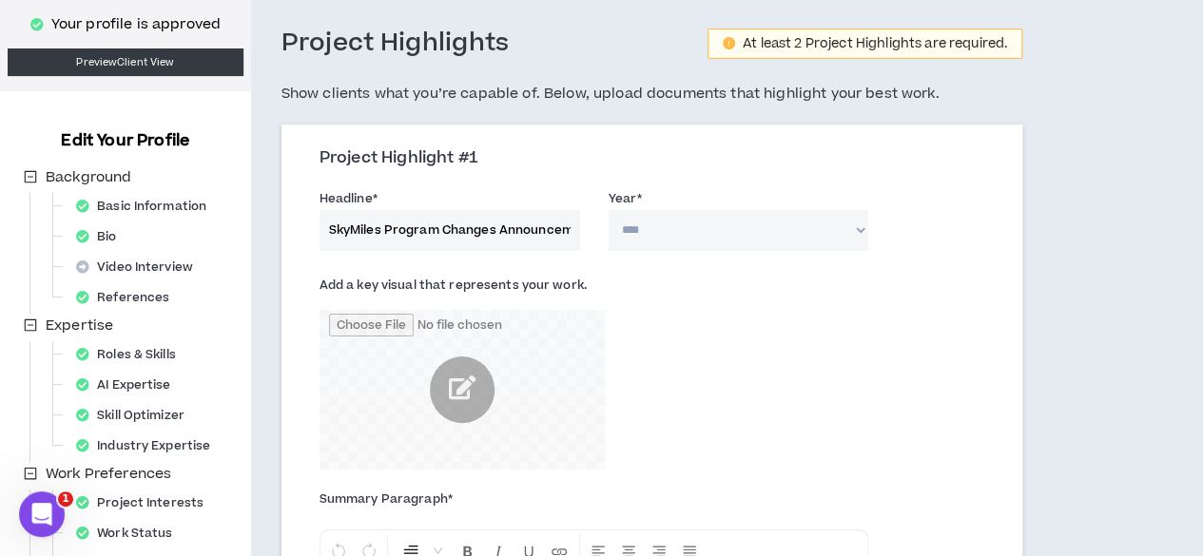
click at [609, 210] on select "**** **** **** **** **** **** **** **** **** **** **** **** **** **** **** ****…" at bounding box center [739, 230] width 261 height 41
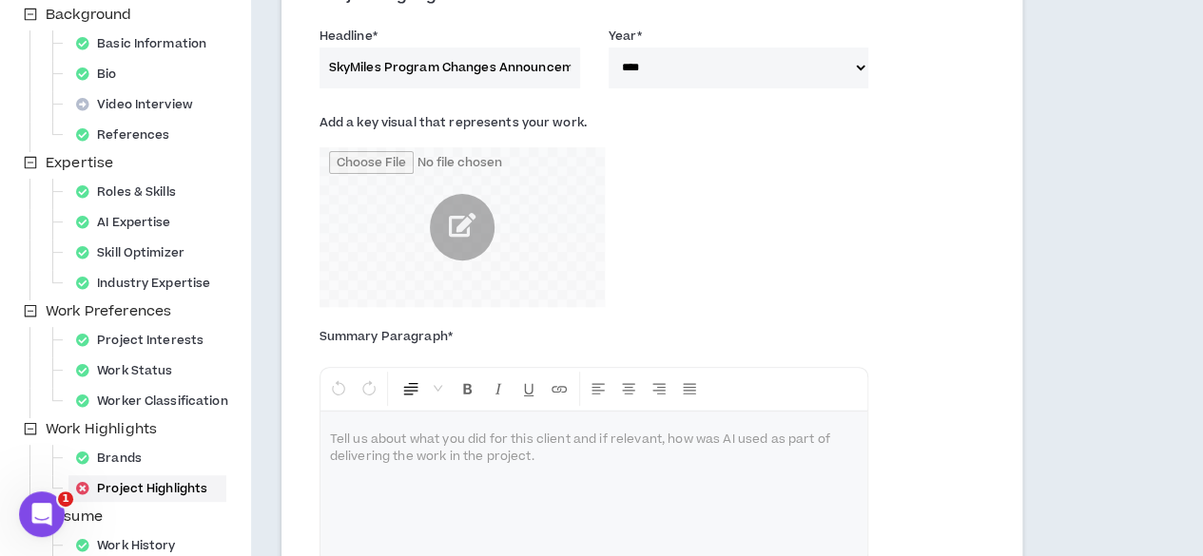
scroll to position [280, 0]
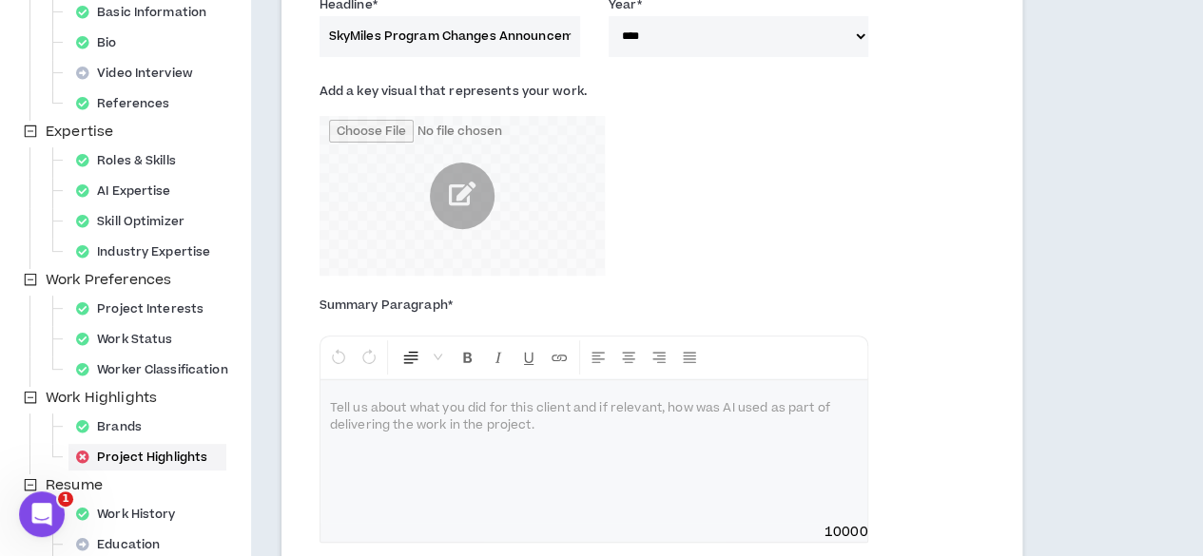
click at [663, 459] on div at bounding box center [594, 451] width 548 height 143
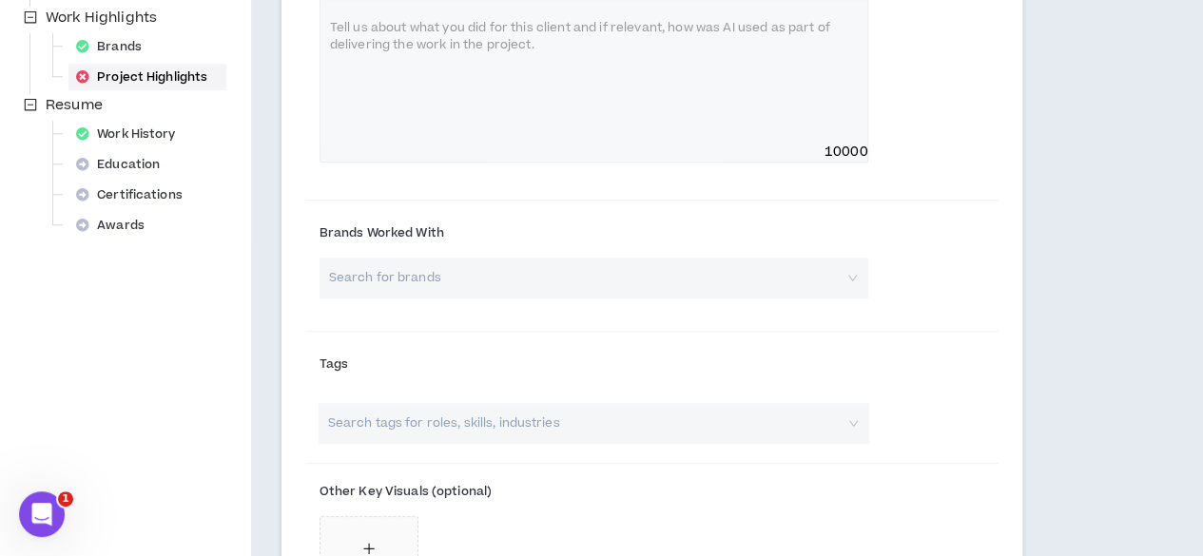
scroll to position [662, 0]
click at [610, 292] on input "search" at bounding box center [587, 277] width 515 height 41
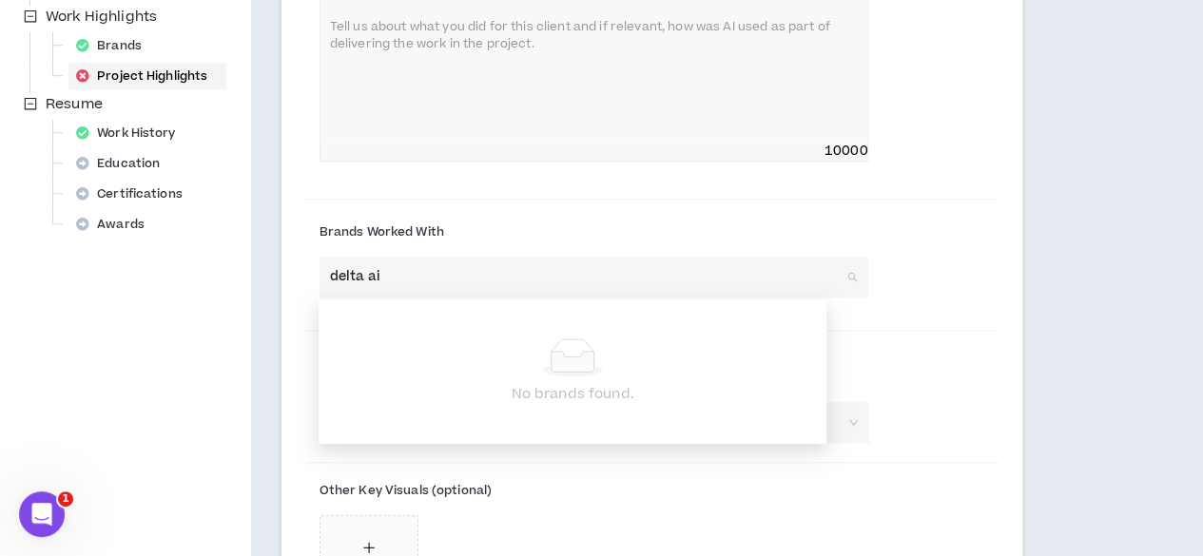
type input "delta air"
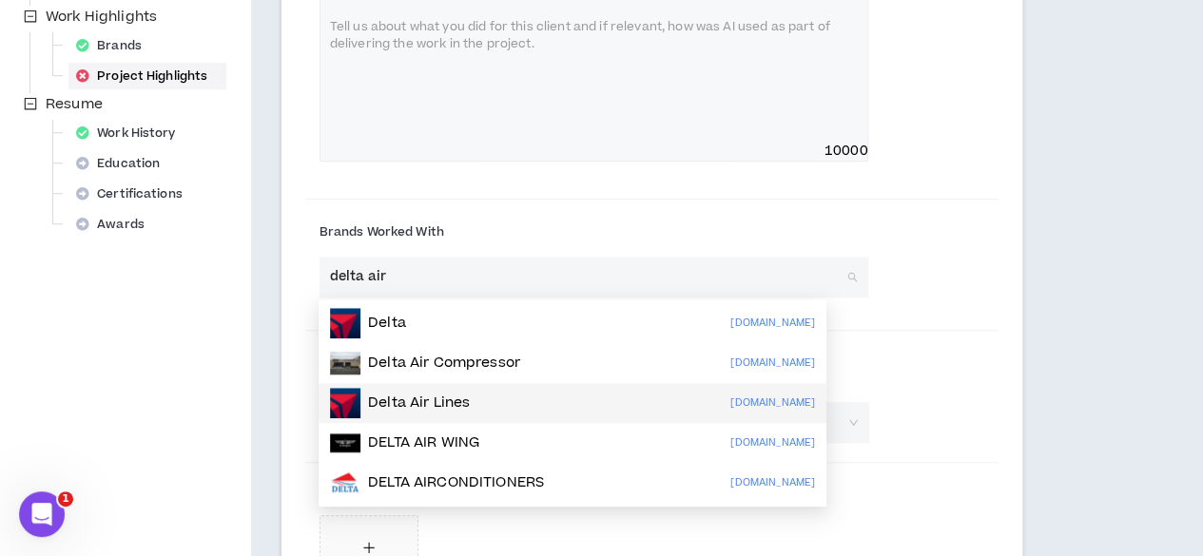
click at [588, 413] on div "Delta Air Lines delta.com" at bounding box center [572, 403] width 485 height 30
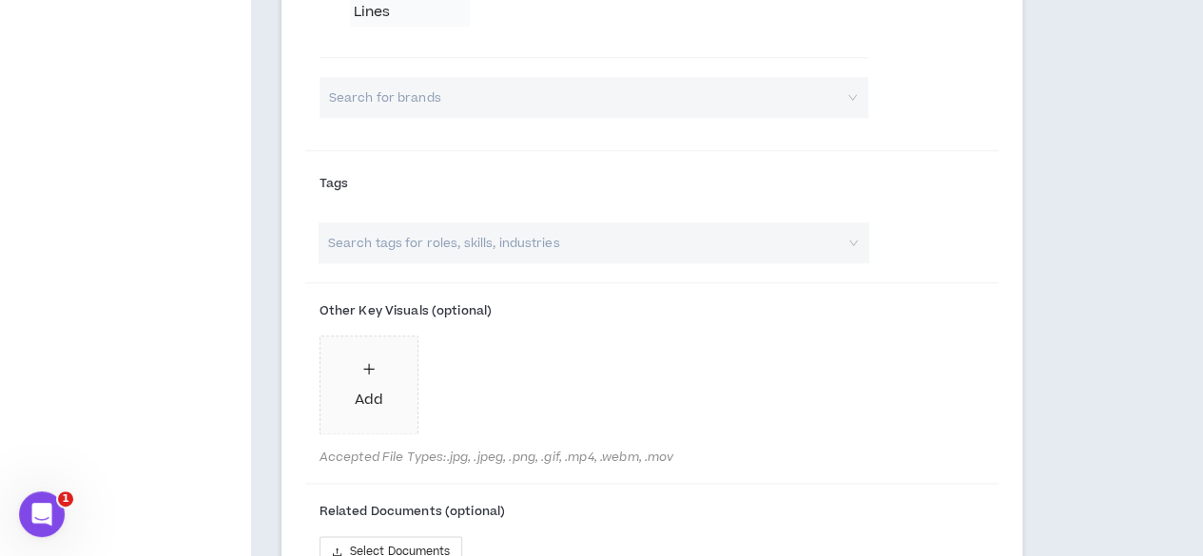
scroll to position [952, 0]
click at [517, 262] on input "search" at bounding box center [584, 242] width 518 height 41
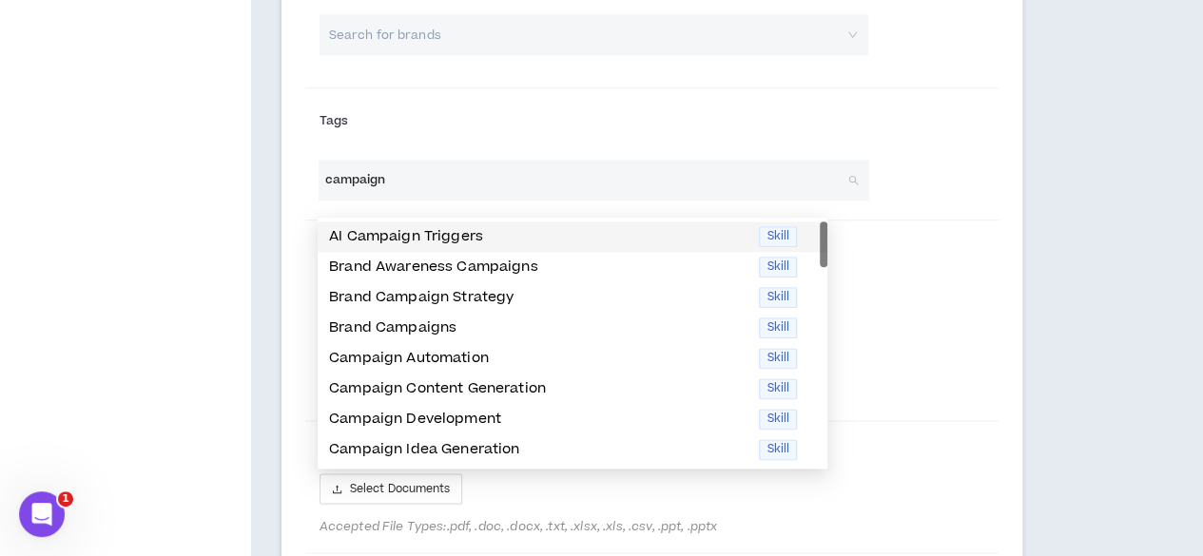
scroll to position [1016, 0]
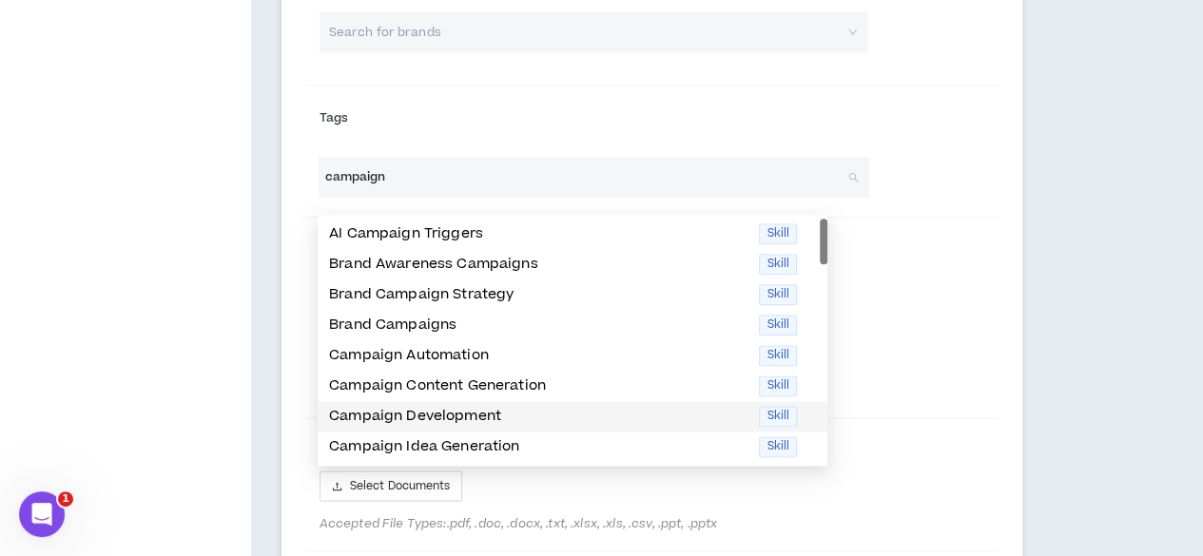
click at [456, 423] on p "Campaign Development" at bounding box center [538, 416] width 418 height 21
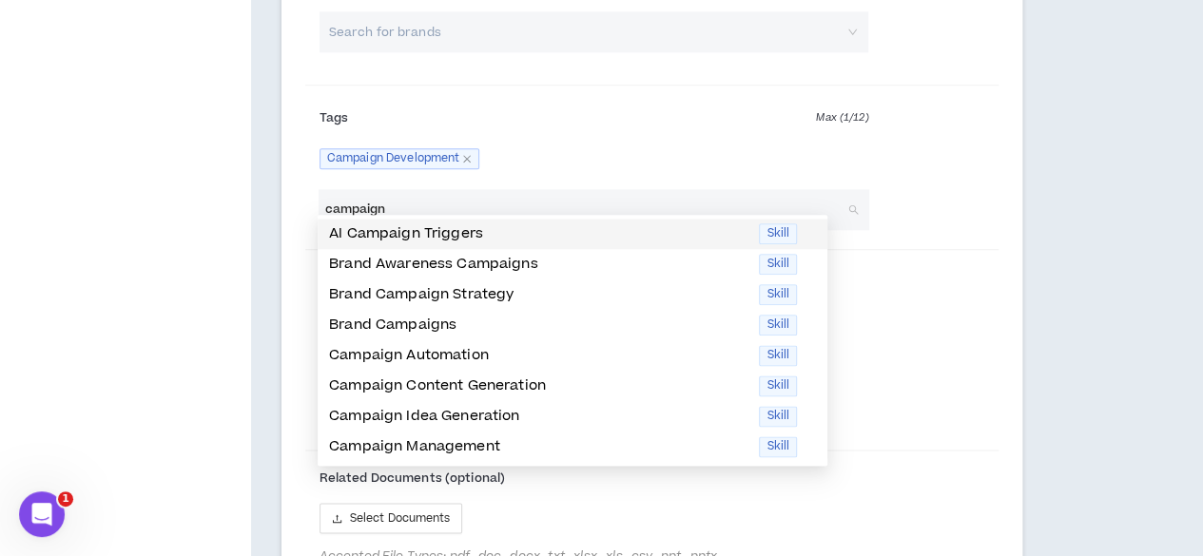
type input "campaign"
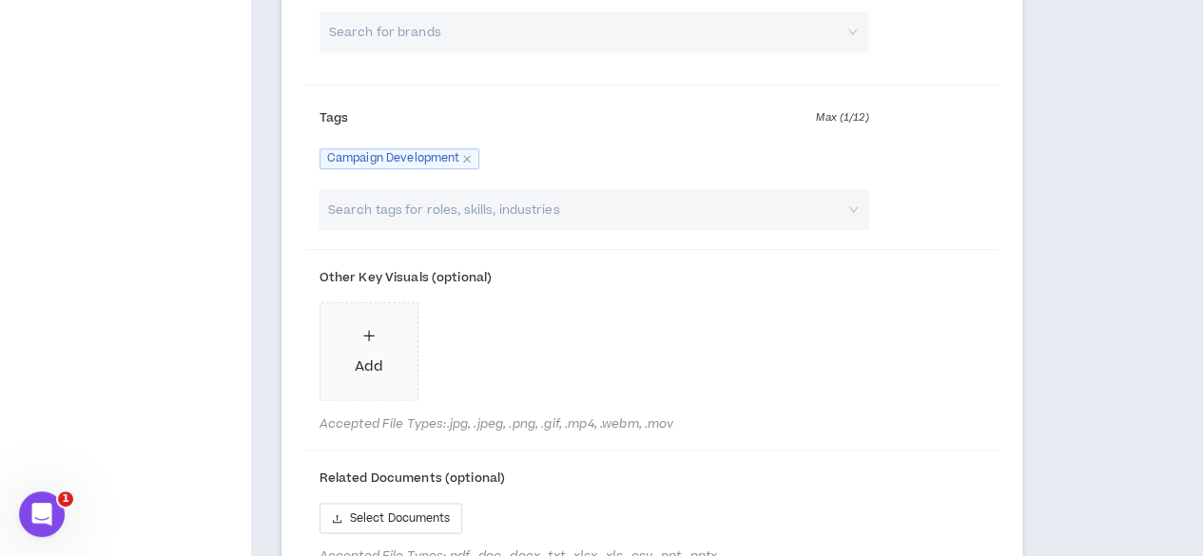
click at [1053, 261] on div "Project Highlights At least 2 Project Highlights are required. Show clients wha…" at bounding box center [652, 12] width 802 height 1887
click at [633, 218] on input "search" at bounding box center [584, 209] width 518 height 41
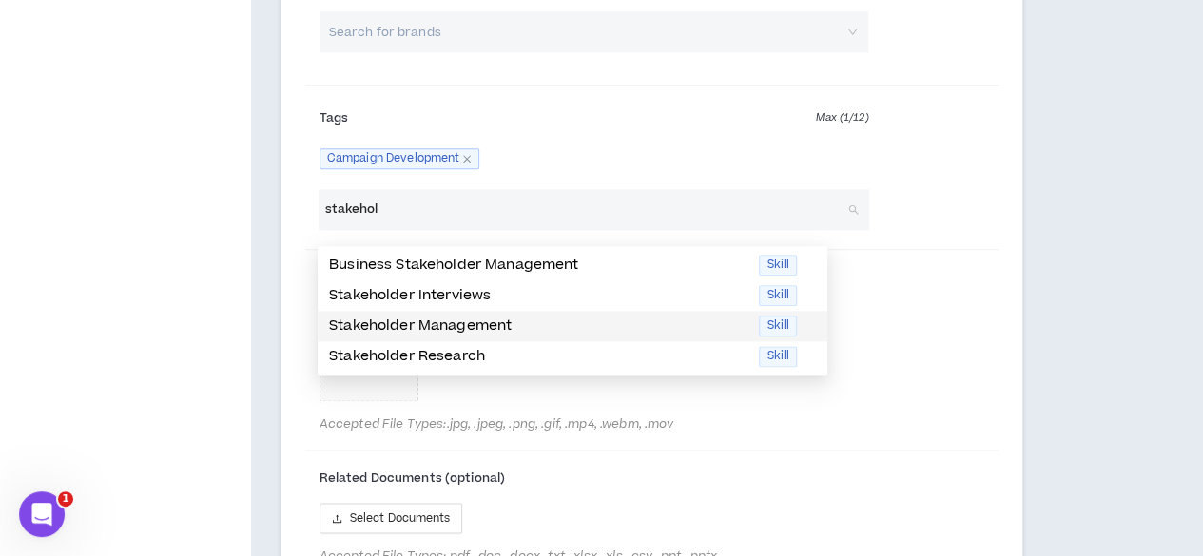
click at [565, 332] on p "Stakeholder Management" at bounding box center [538, 326] width 418 height 21
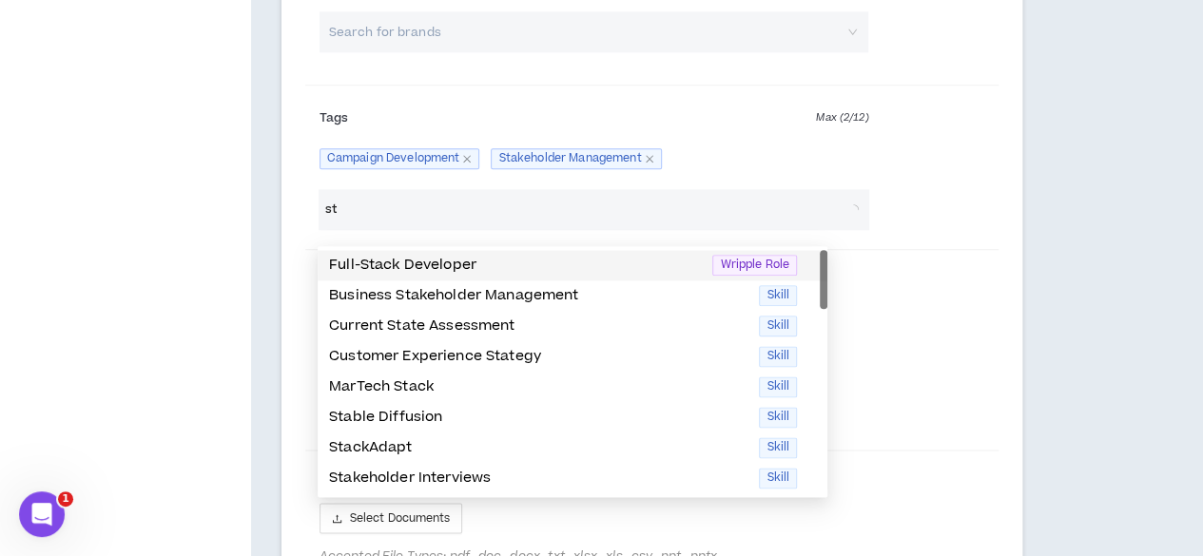
type input "s"
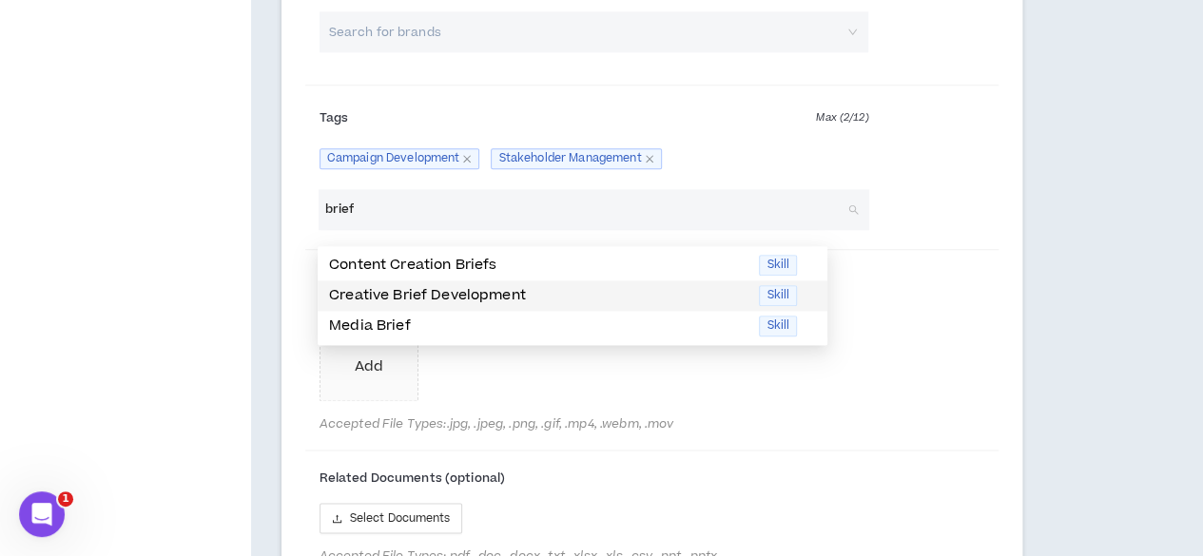
click at [594, 298] on p "Creative Brief Development" at bounding box center [538, 295] width 418 height 21
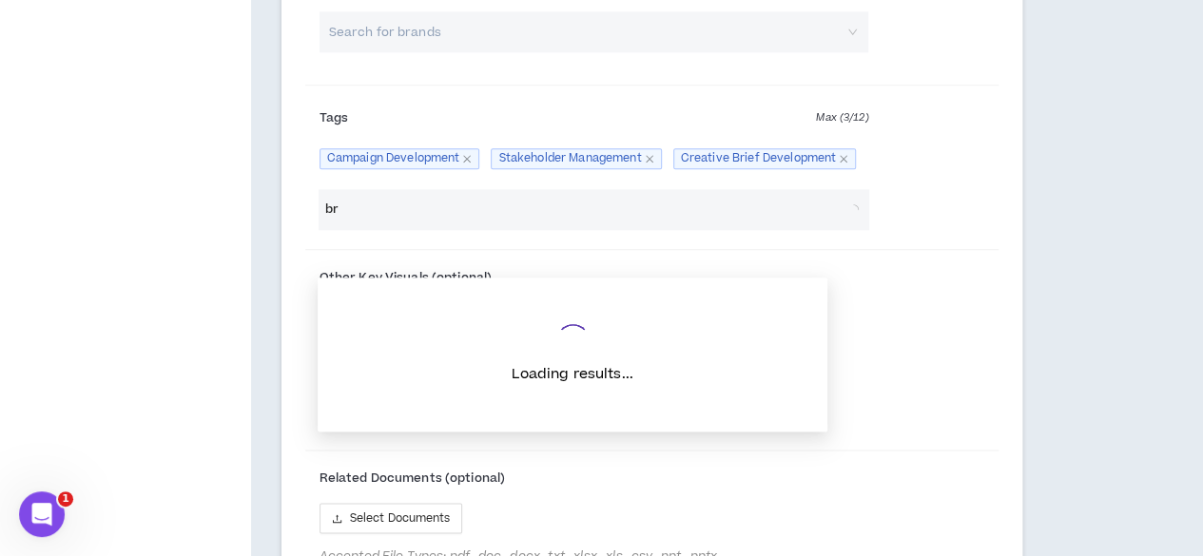
type input "b"
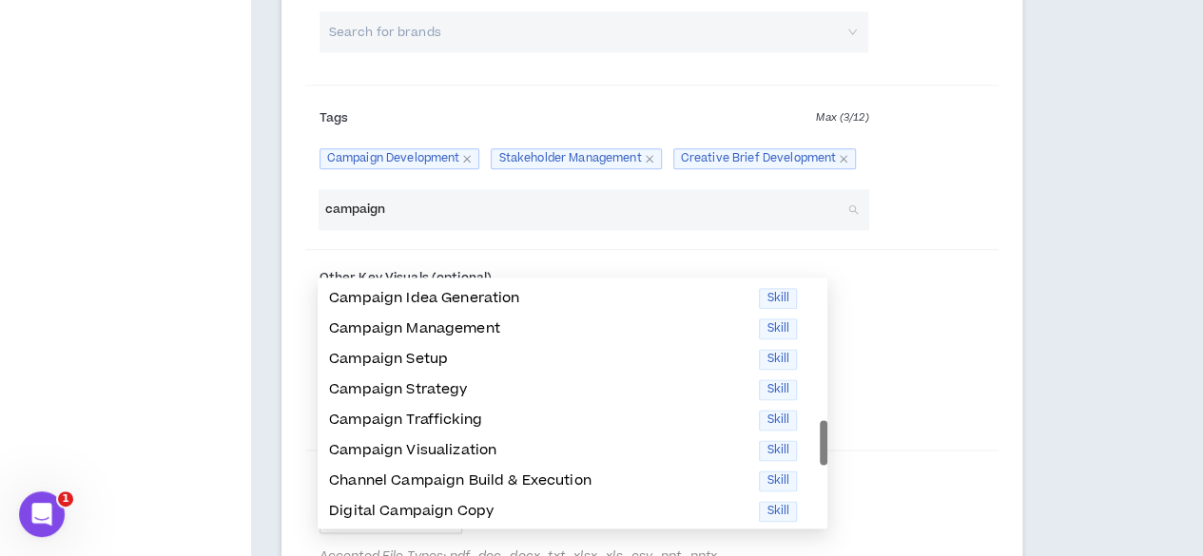
scroll to position [186, 0]
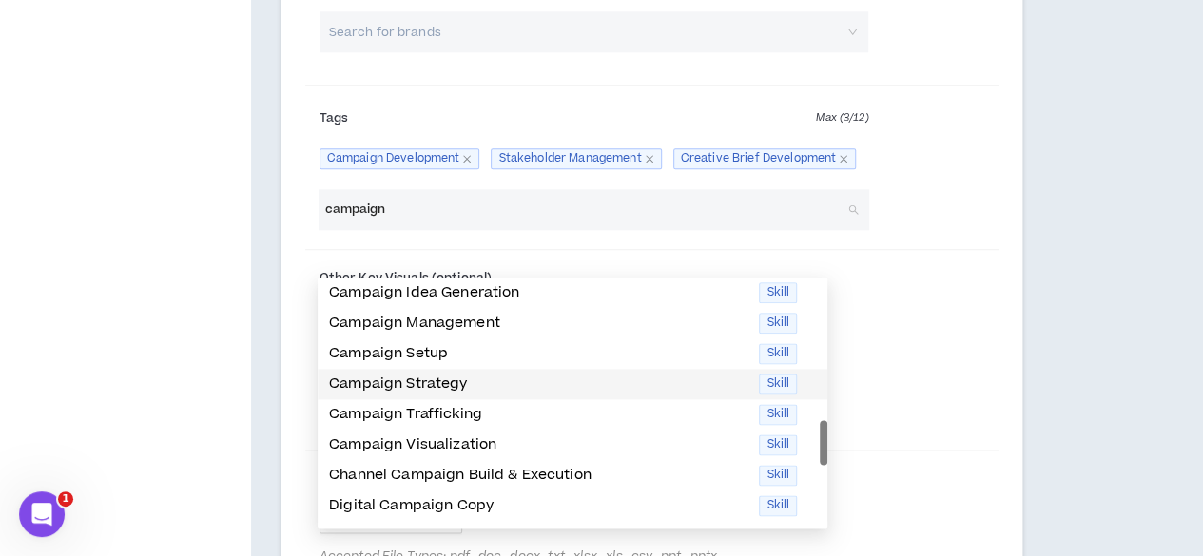
drag, startPoint x: 697, startPoint y: 398, endPoint x: 693, endPoint y: 379, distance: 19.4
click at [693, 379] on div "Campaign Idea Generation Skill Campaign Management Skill Campaign Setup Skill C…" at bounding box center [573, 430] width 510 height 304
click at [693, 379] on p "Campaign Strategy" at bounding box center [538, 384] width 418 height 21
click at [693, 404] on p "Campaign Trafficking" at bounding box center [538, 414] width 418 height 21
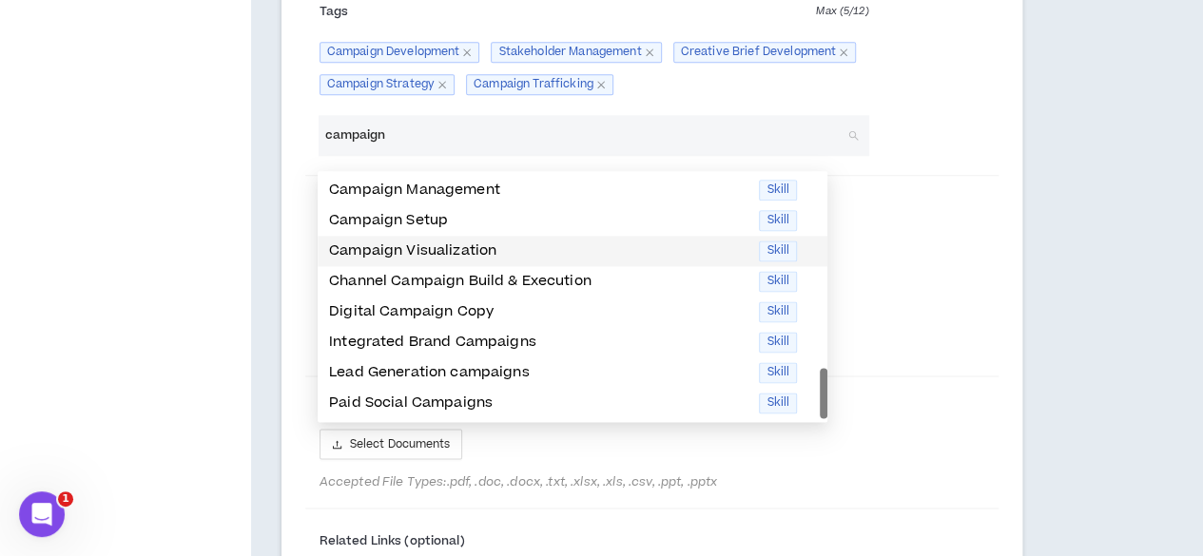
scroll to position [1125, 0]
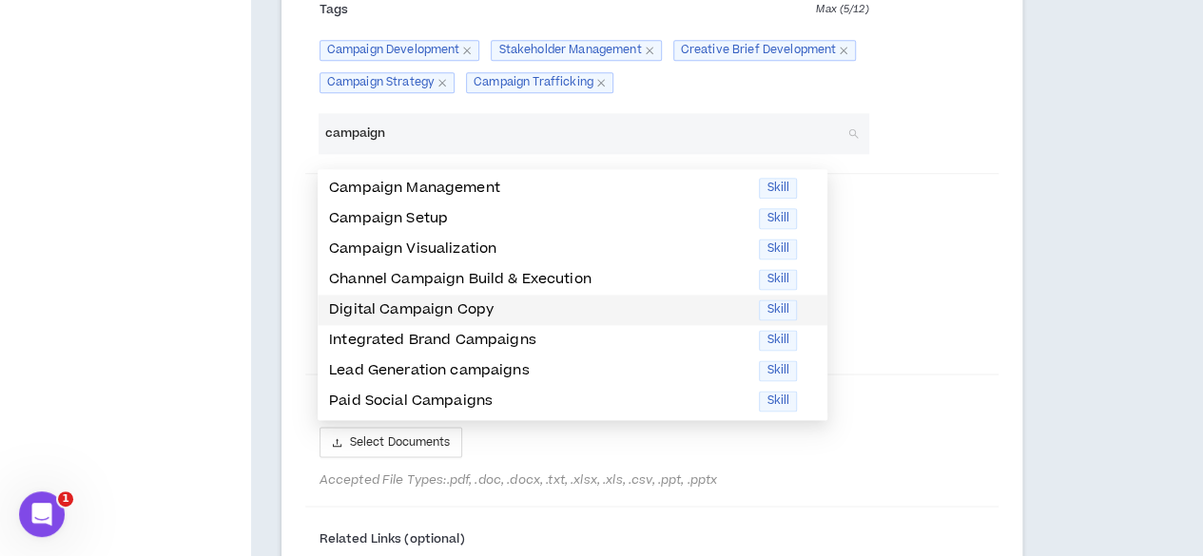
type input "campaign"
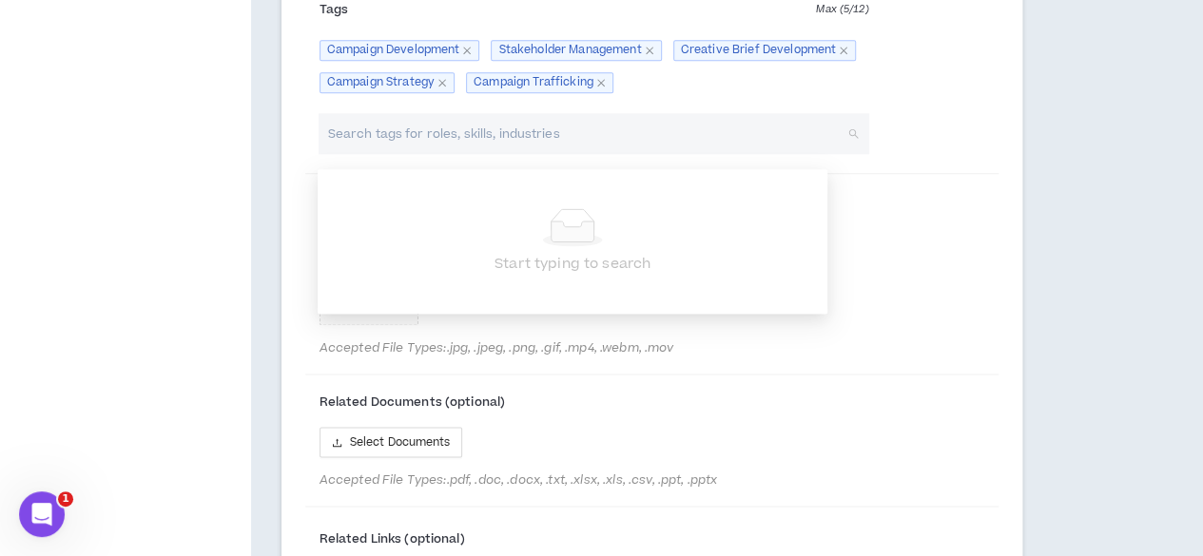
click at [551, 147] on input "search" at bounding box center [584, 133] width 518 height 41
type input "s"
click at [862, 370] on div "Other Key Visuals (optional) Add Accepted File Types: .jpg, .jpeg, .png, .gif, …" at bounding box center [651, 276] width 693 height 188
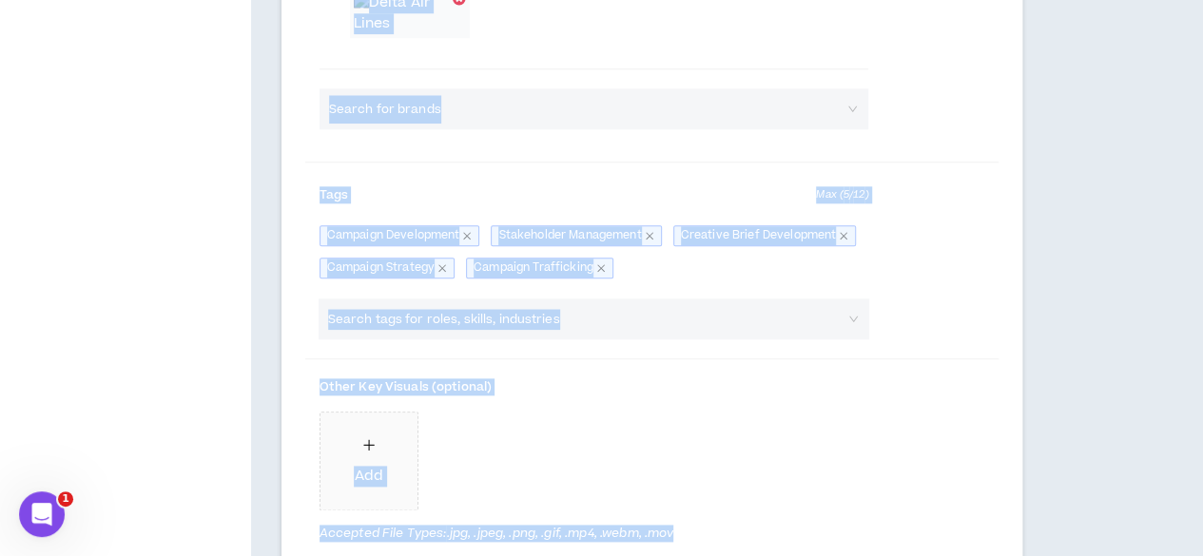
scroll to position [807, 0]
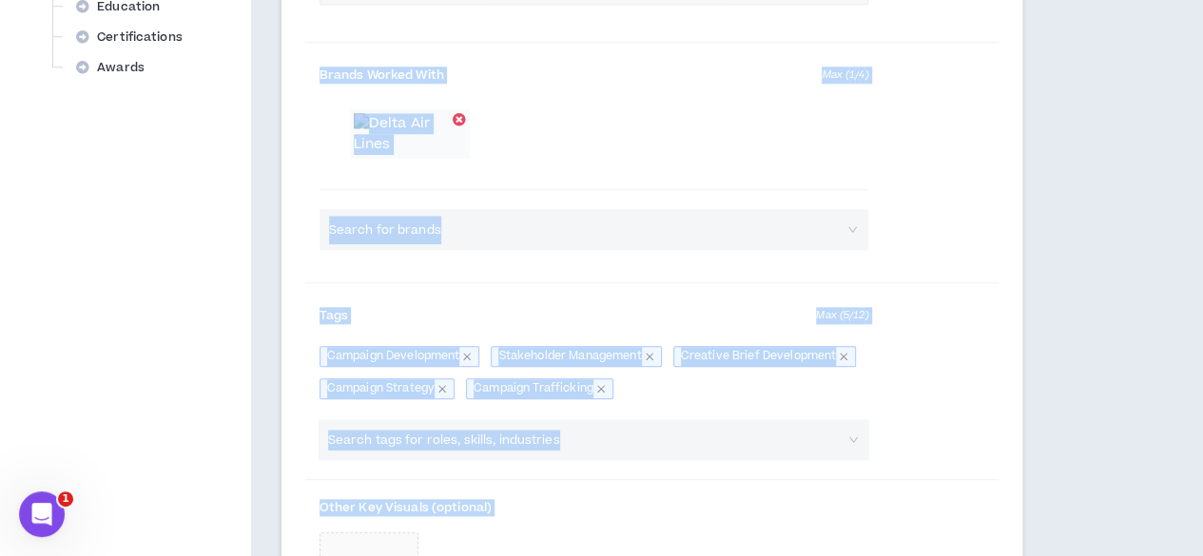
drag, startPoint x: 862, startPoint y: 376, endPoint x: 858, endPoint y: -8, distance: 383.2
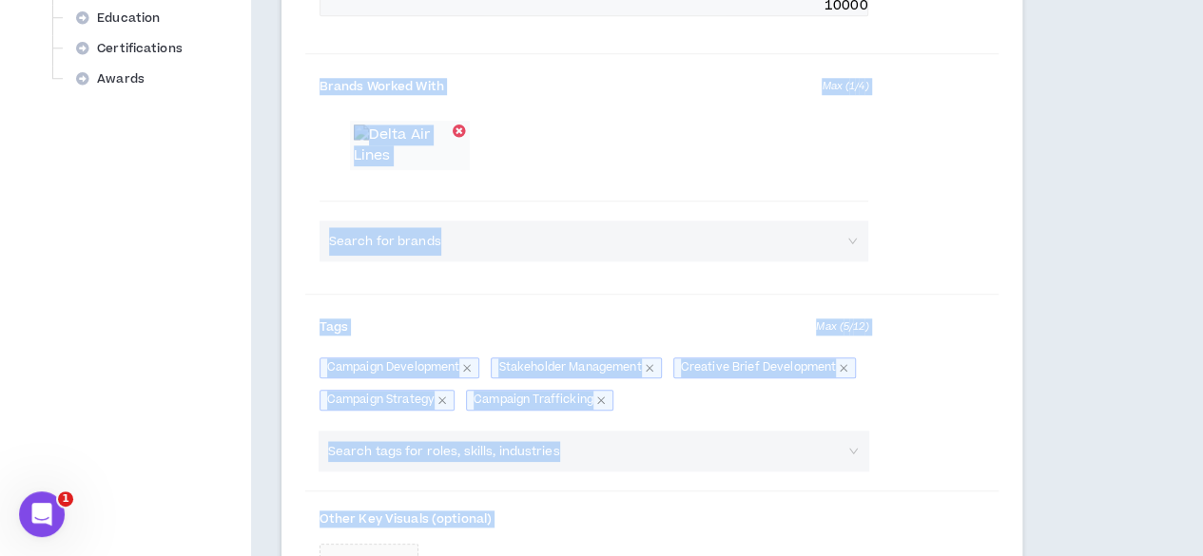
click at [854, 295] on div at bounding box center [651, 294] width 693 height 1
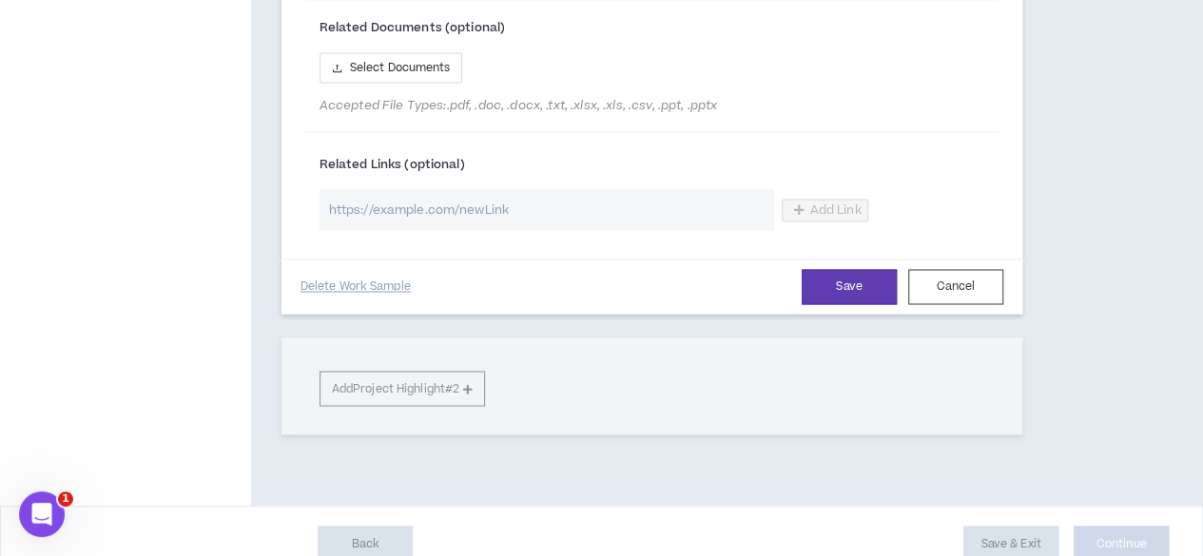
scroll to position [1531, 0]
